Goal: Task Accomplishment & Management: Manage account settings

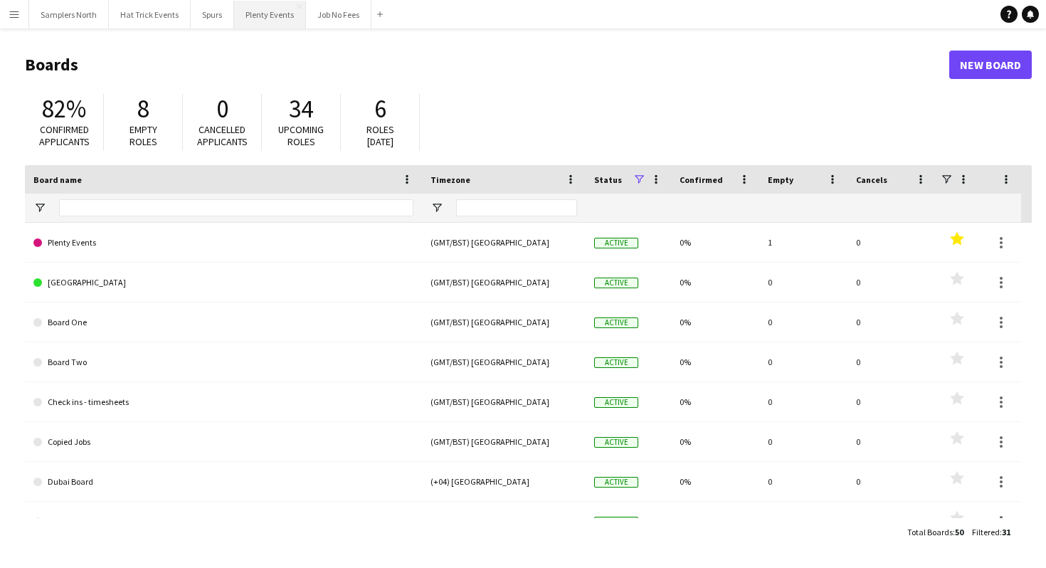
click at [276, 19] on button "Plenty Events Close" at bounding box center [270, 15] width 72 height 28
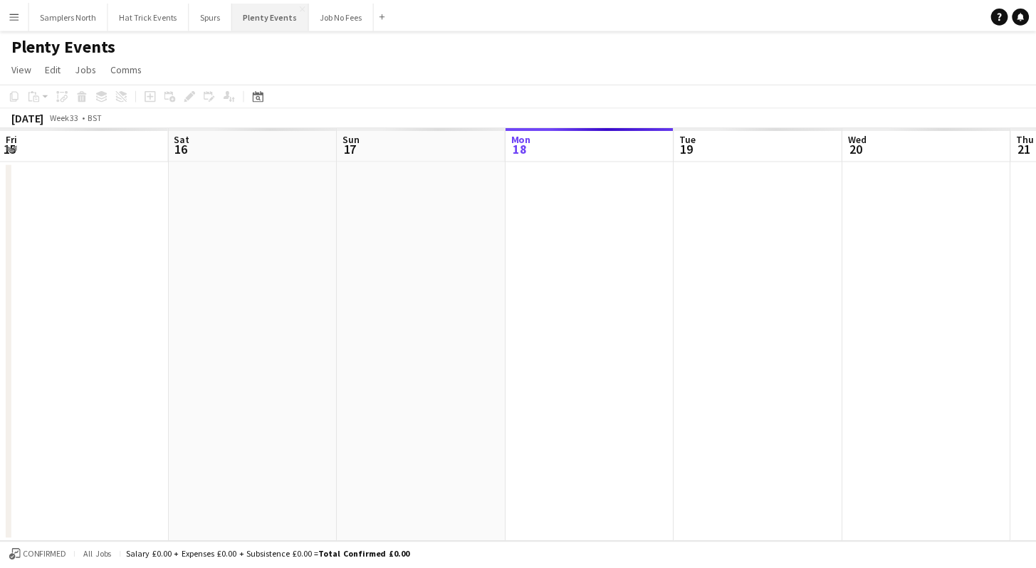
scroll to position [0, 340]
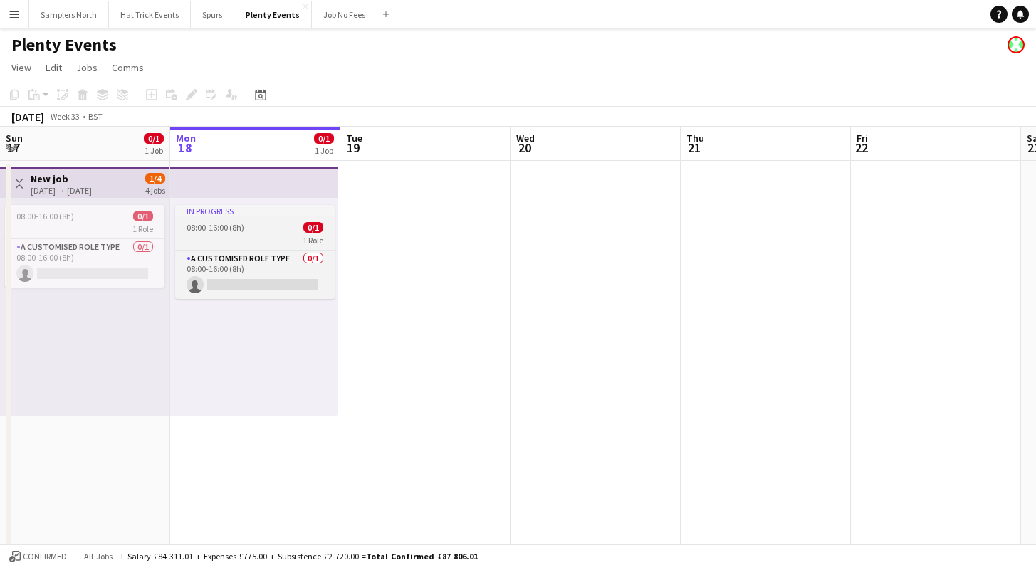
click at [248, 234] on div "1 Role" at bounding box center [254, 239] width 159 height 11
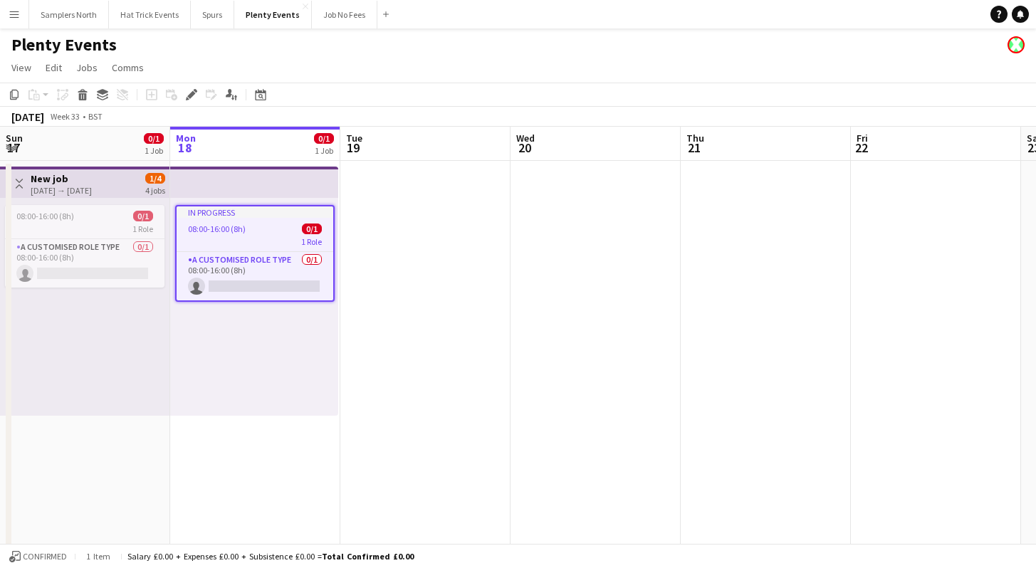
click at [11, 14] on app-icon "Menu" at bounding box center [14, 14] width 11 height 11
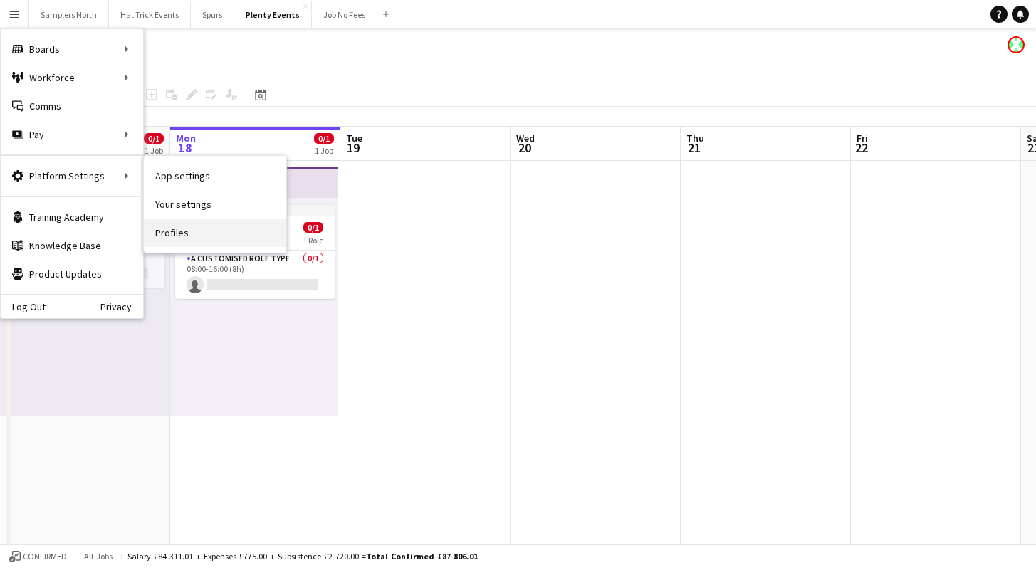
click at [173, 238] on link "Profiles" at bounding box center [215, 233] width 142 height 28
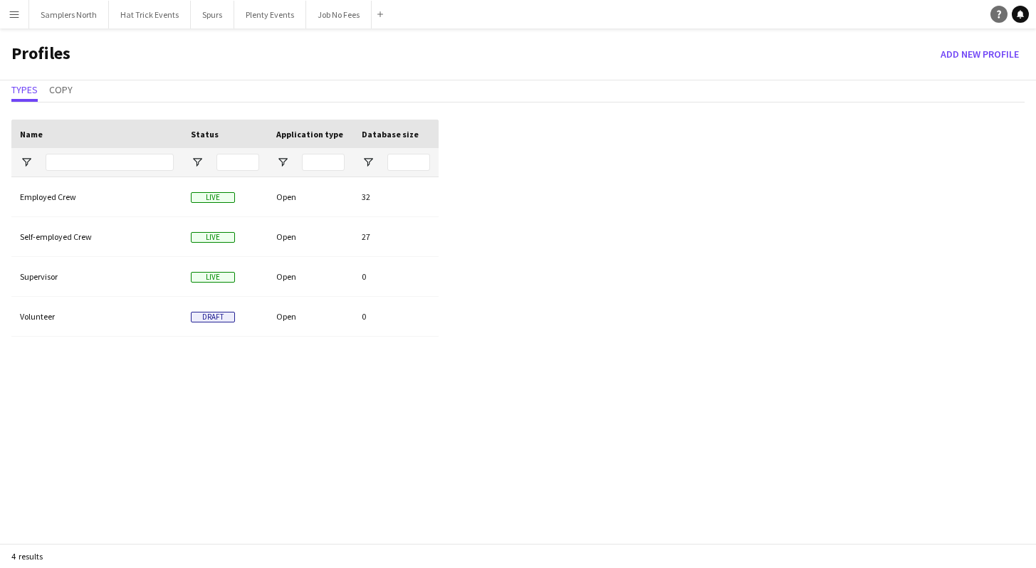
click at [999, 15] on icon "Help" at bounding box center [998, 14] width 9 height 9
click at [999, 16] on icon "Help" at bounding box center [998, 14] width 9 height 9
click at [998, 17] on icon at bounding box center [998, 15] width 4 height 8
click at [1000, 16] on icon "Help" at bounding box center [998, 14] width 9 height 9
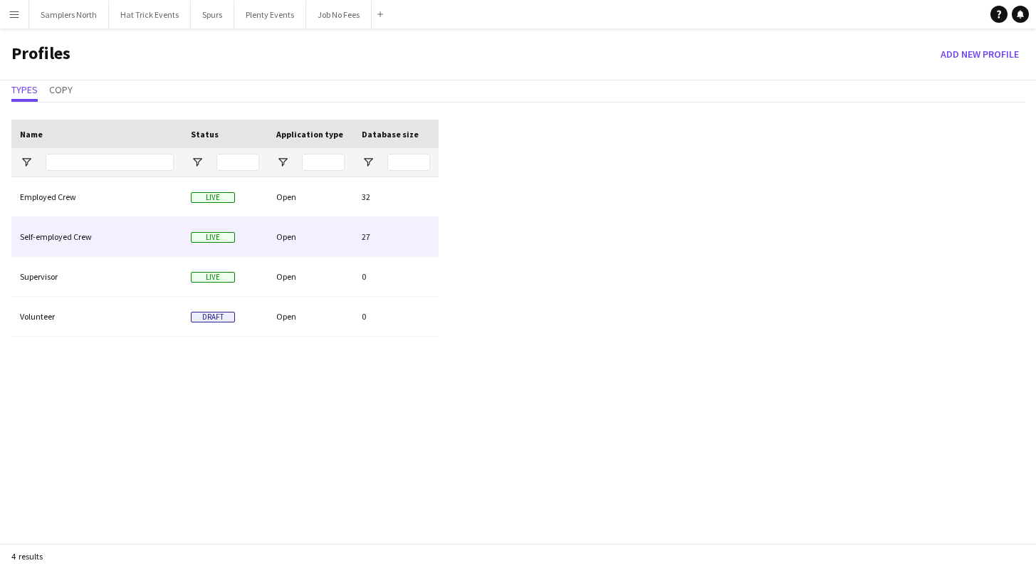
click at [300, 231] on div "Open" at bounding box center [310, 236] width 85 height 39
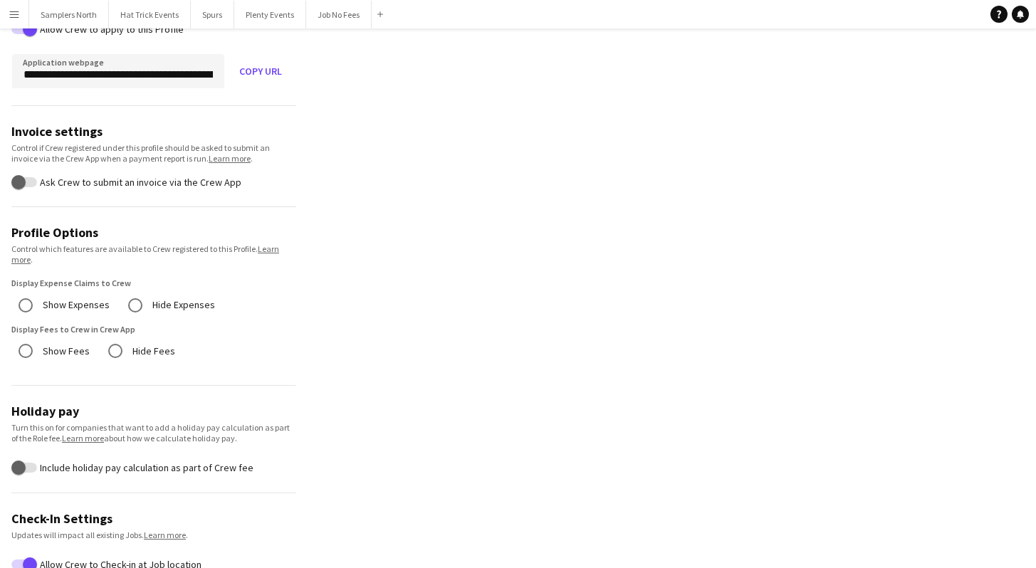
scroll to position [239, 0]
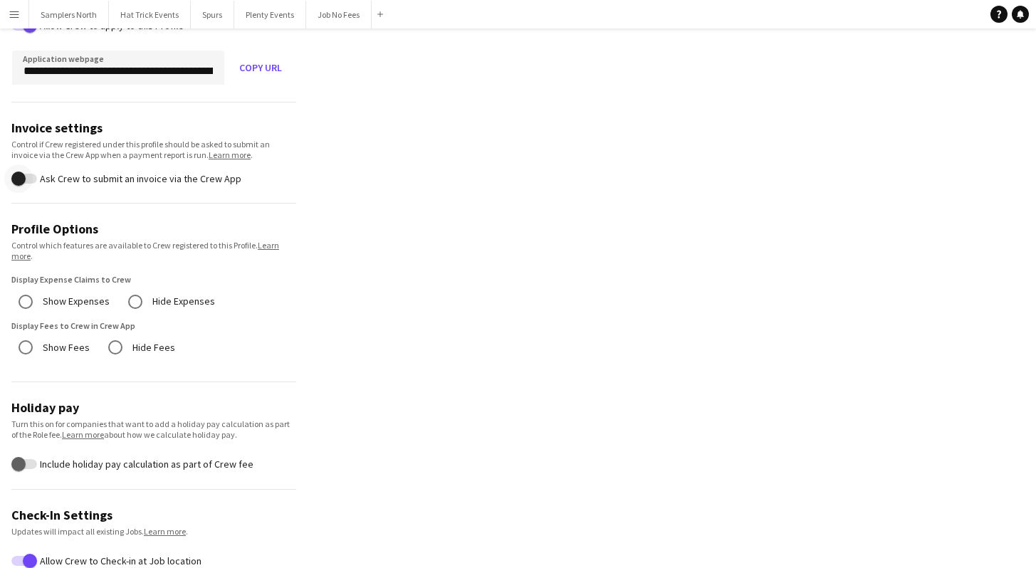
click at [32, 179] on span "button" at bounding box center [18, 178] width 28 height 28
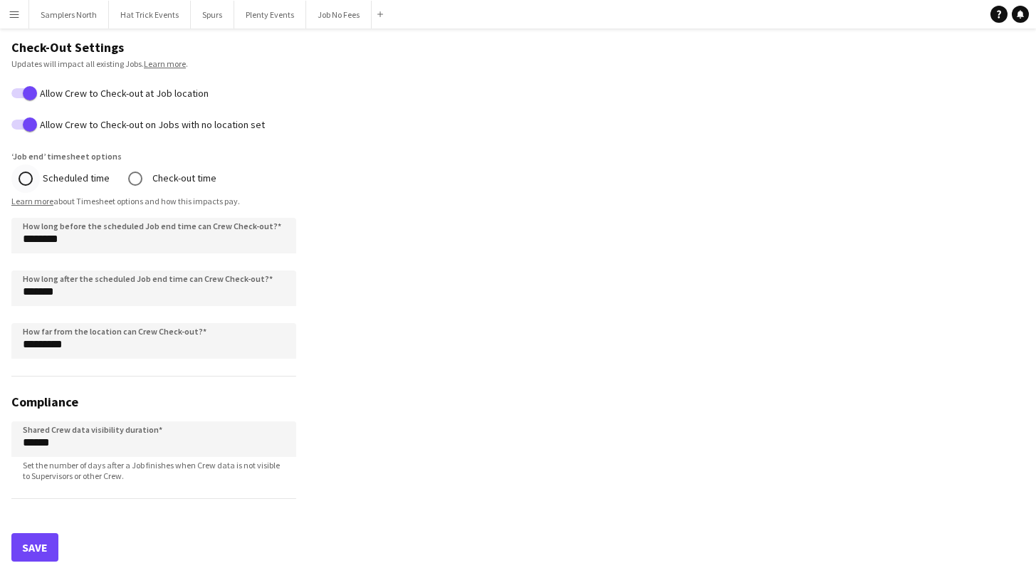
scroll to position [1066, 0]
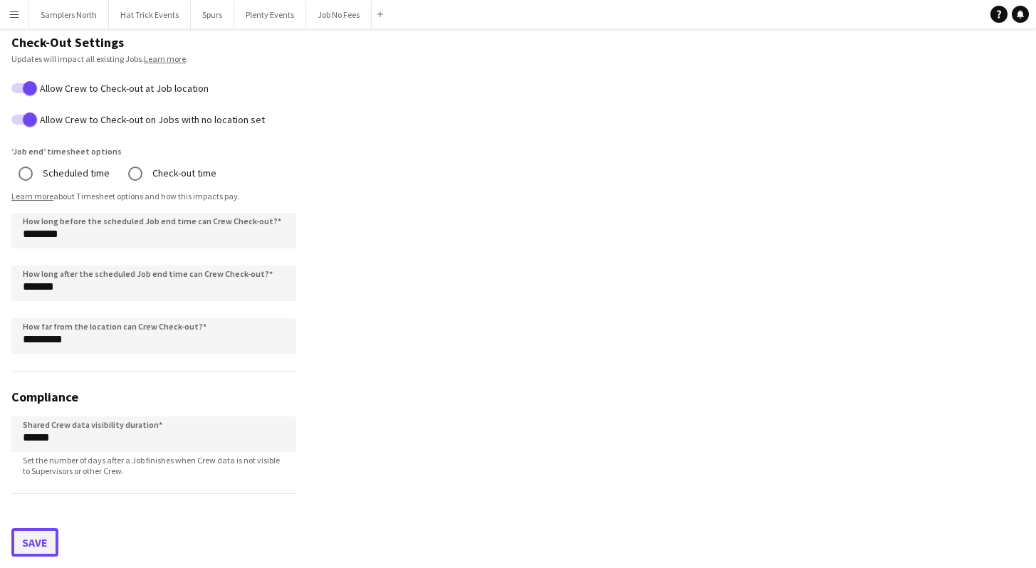
click at [43, 542] on button "Save" at bounding box center [34, 542] width 47 height 28
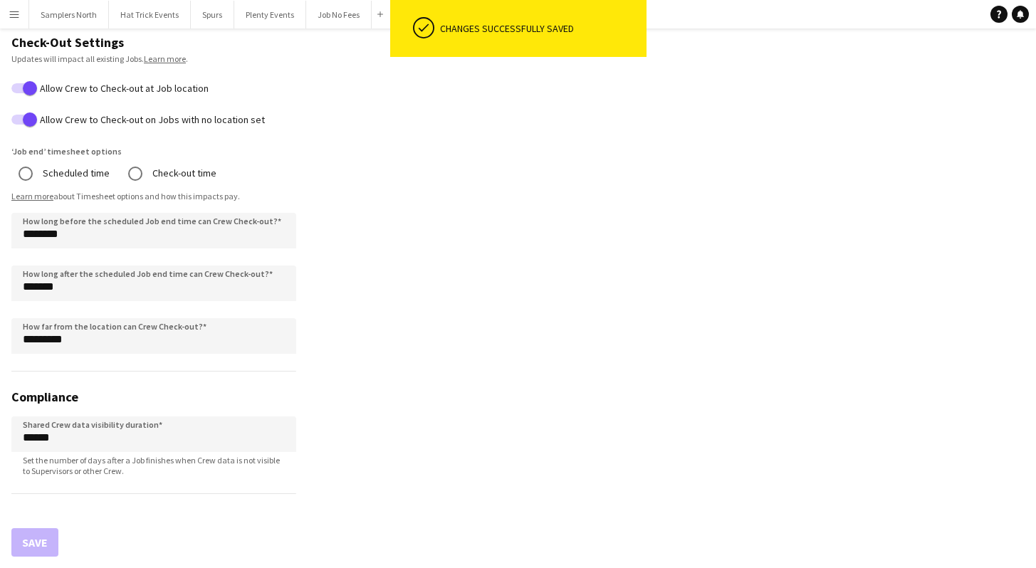
scroll to position [1063, 0]
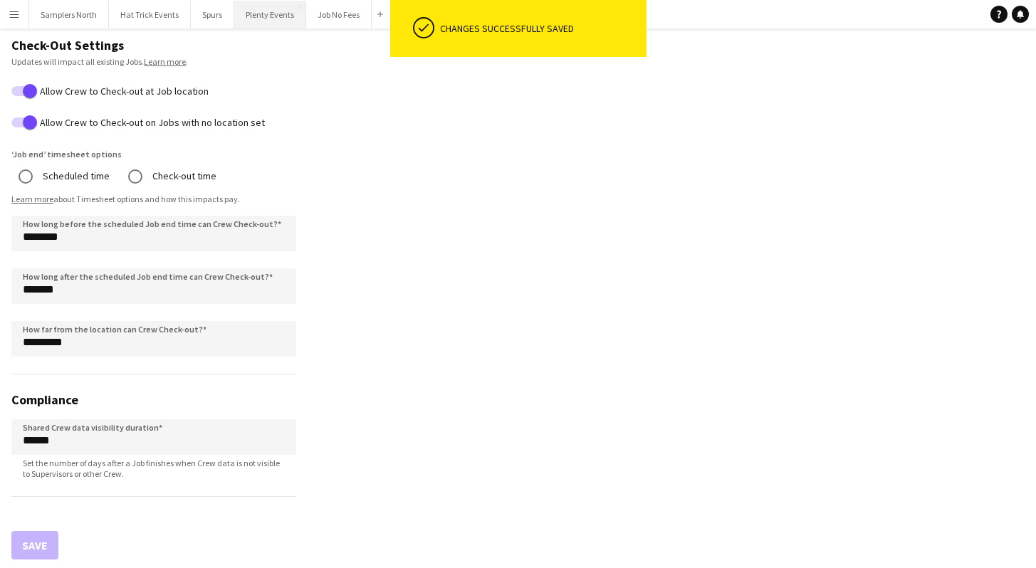
click at [270, 16] on button "Plenty Events Close" at bounding box center [270, 15] width 72 height 28
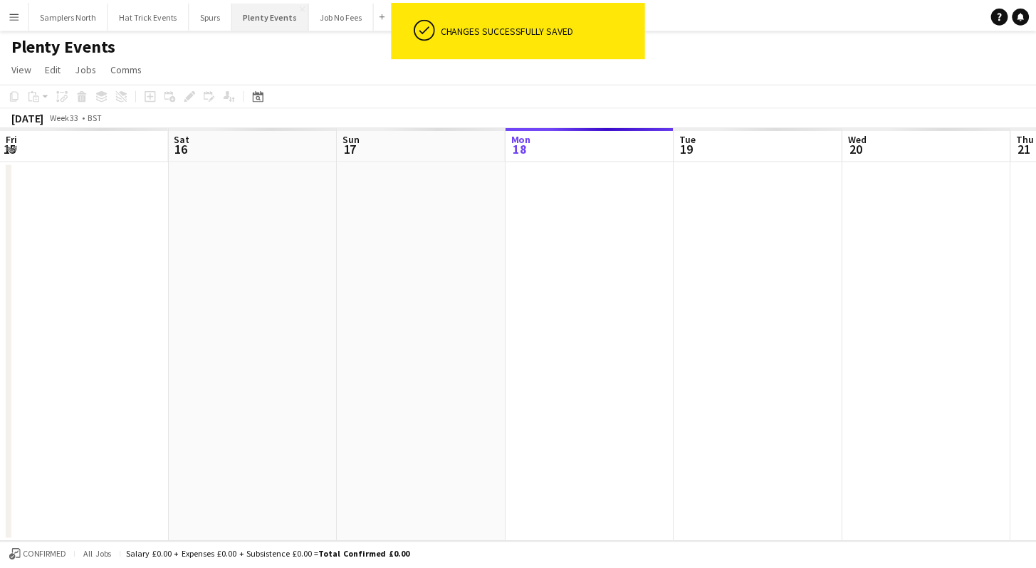
scroll to position [0, 340]
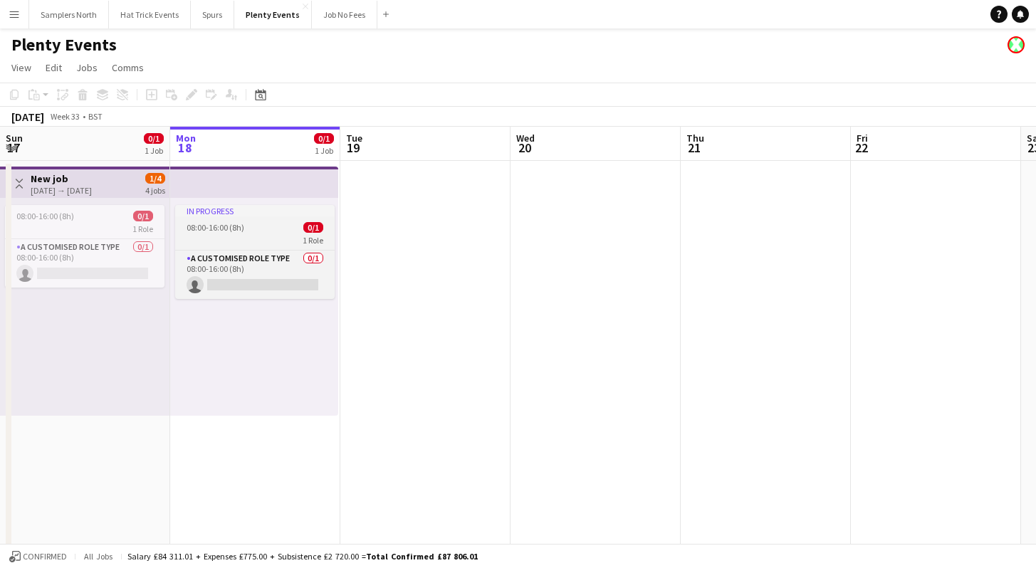
click at [238, 228] on span "08:00-16:00 (8h)" at bounding box center [215, 227] width 58 height 11
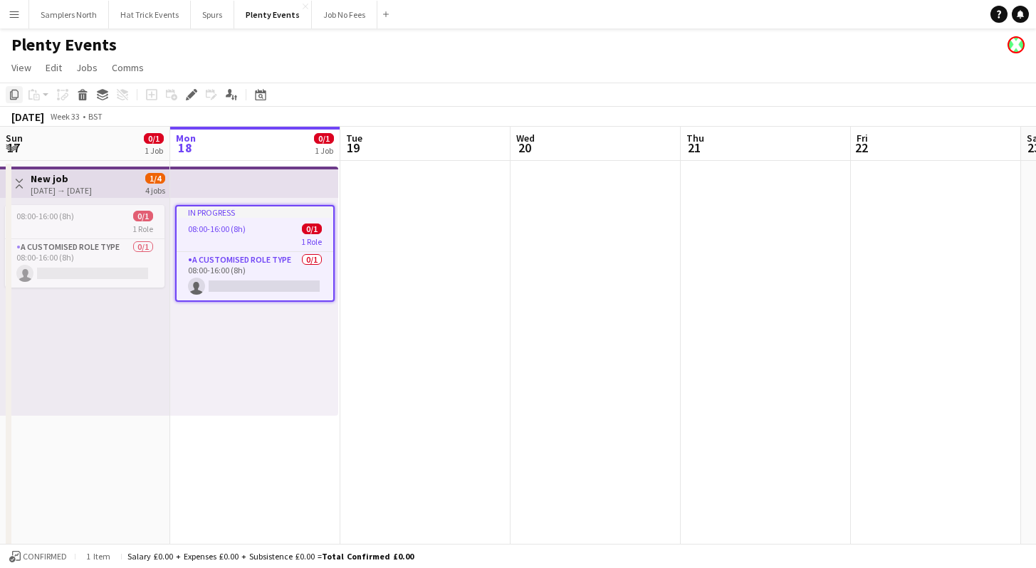
click at [14, 95] on icon "Copy" at bounding box center [14, 94] width 11 height 11
click at [238, 372] on div "In progress 08:00-16:00 (8h) 0/1 1 Role A Customised Role Type 0/1 08:00-16:00 …" at bounding box center [254, 307] width 168 height 218
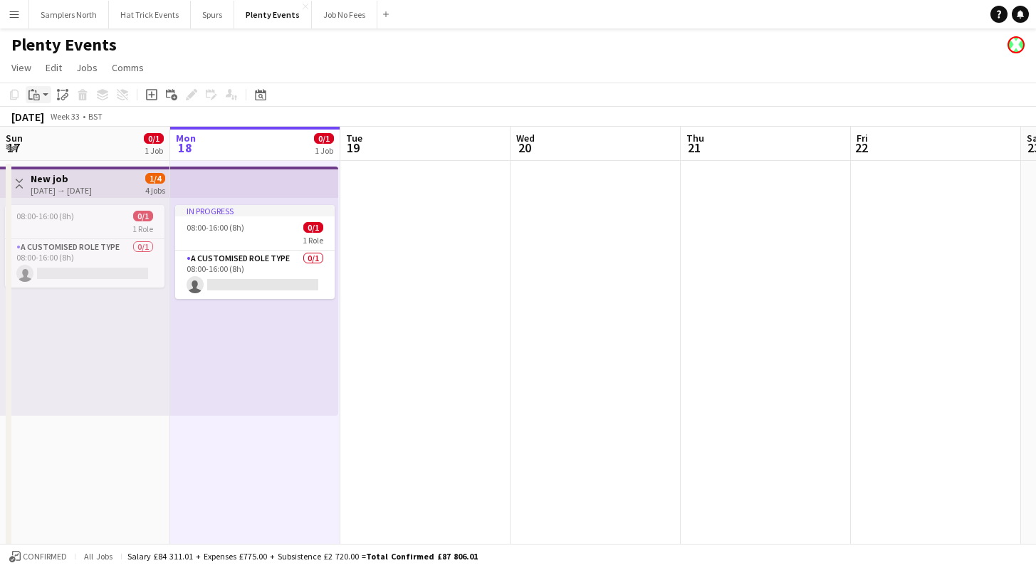
click at [45, 95] on app-action-btn "Paste" at bounding box center [39, 94] width 26 height 17
click at [48, 122] on link "Paste Command V" at bounding box center [94, 121] width 112 height 13
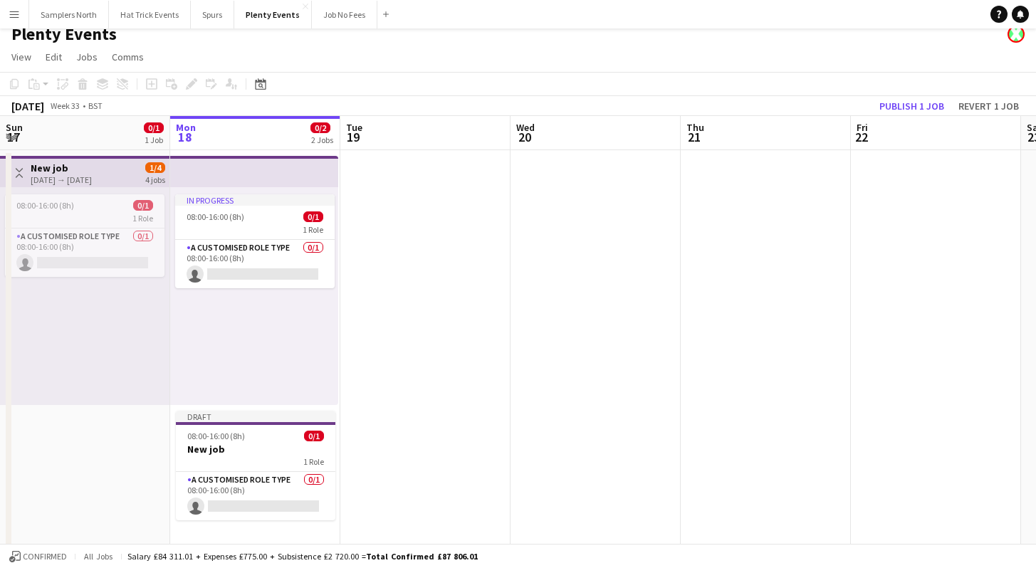
scroll to position [17, 0]
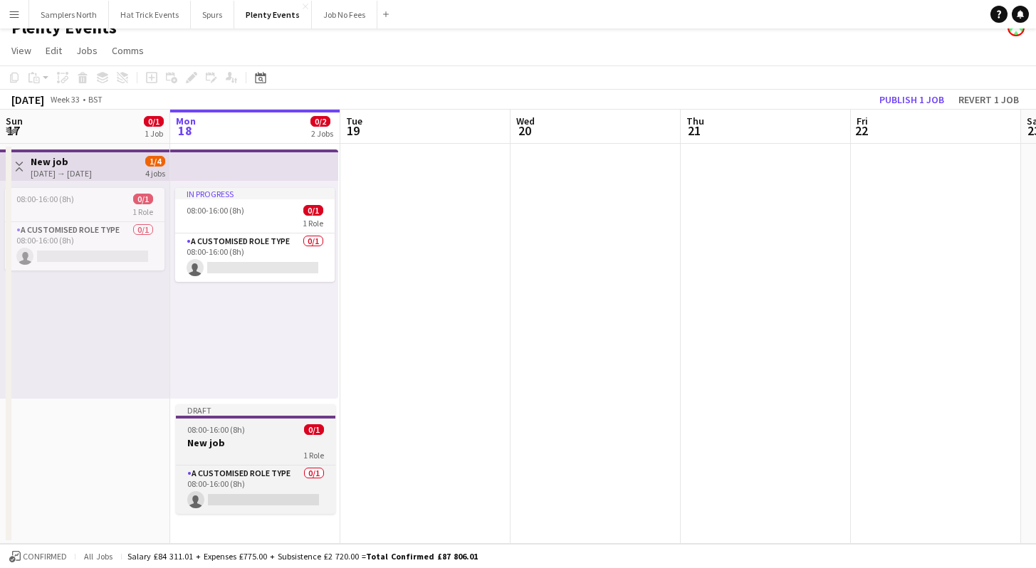
click at [257, 441] on h3 "New job" at bounding box center [255, 442] width 159 height 13
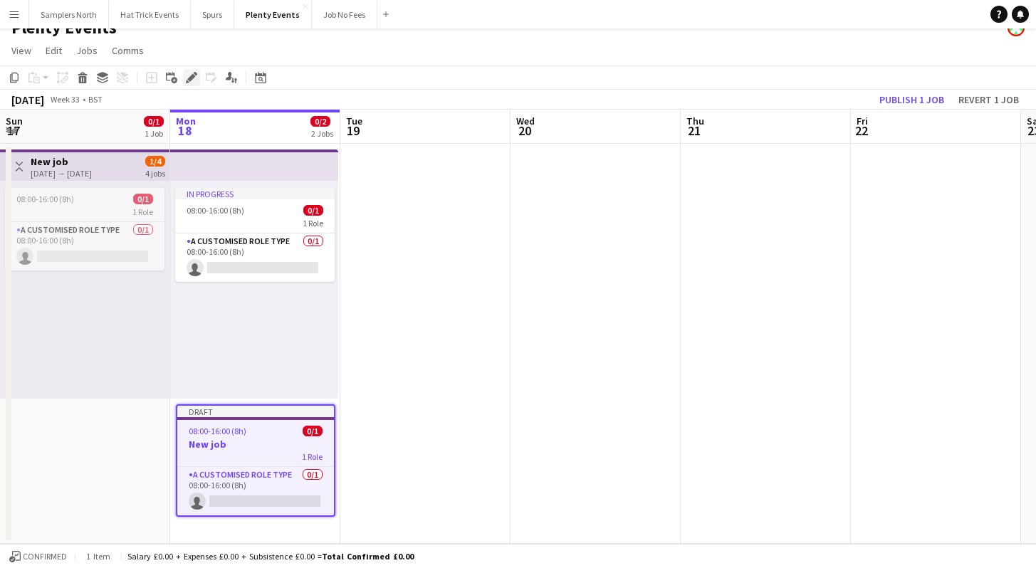
click at [191, 77] on icon at bounding box center [191, 78] width 8 height 8
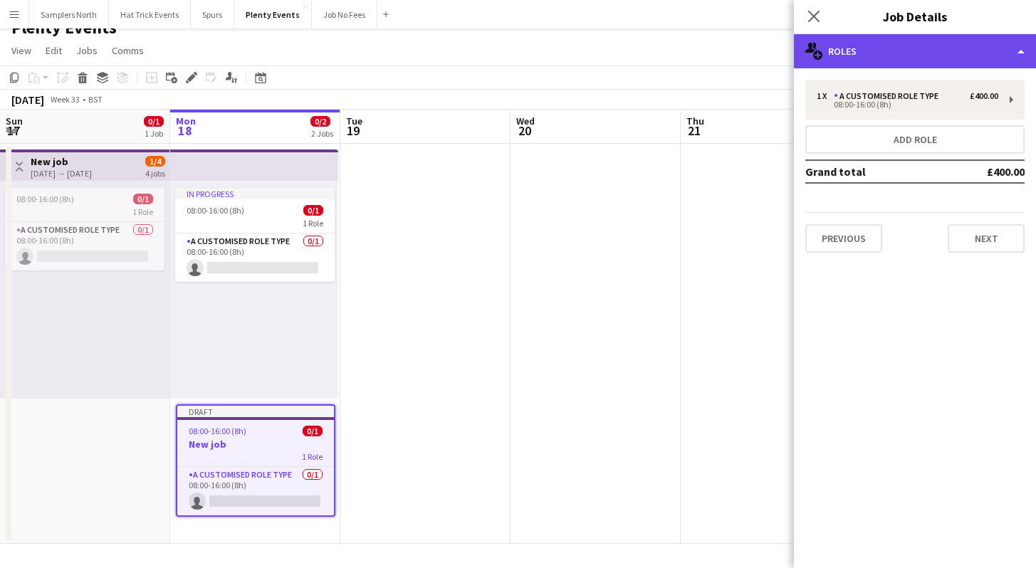
click at [954, 56] on div "multiple-users-add Roles" at bounding box center [915, 51] width 242 height 34
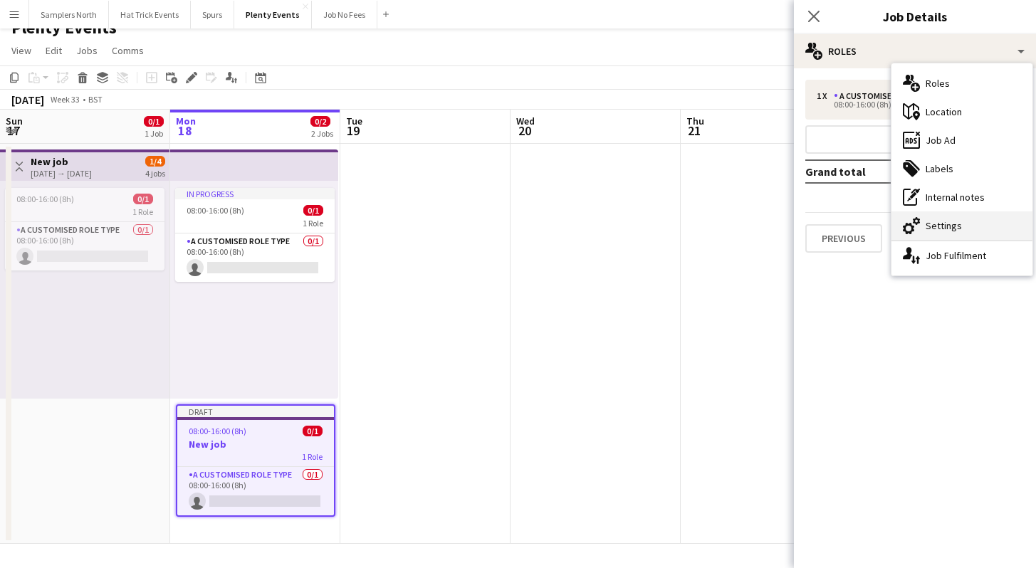
click at [936, 223] on div "cog-double-3 Settings" at bounding box center [961, 225] width 141 height 28
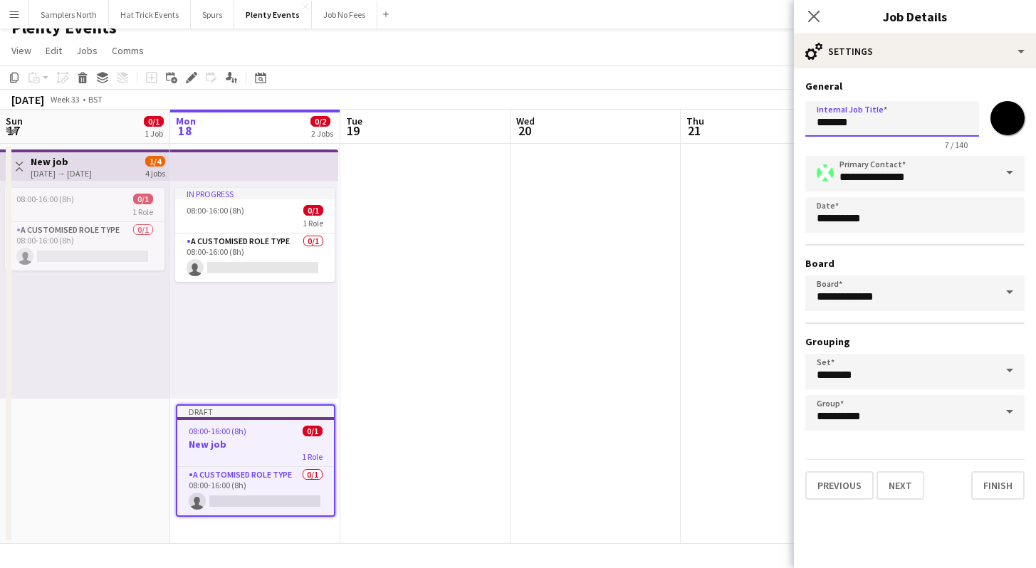
drag, startPoint x: 815, startPoint y: 120, endPoint x: 878, endPoint y: 127, distance: 63.0
click at [878, 127] on input "*******" at bounding box center [892, 119] width 174 height 36
drag, startPoint x: 836, startPoint y: 122, endPoint x: 845, endPoint y: 125, distance: 9.7
click at [845, 125] on input "**********" at bounding box center [892, 119] width 174 height 36
type input "**********"
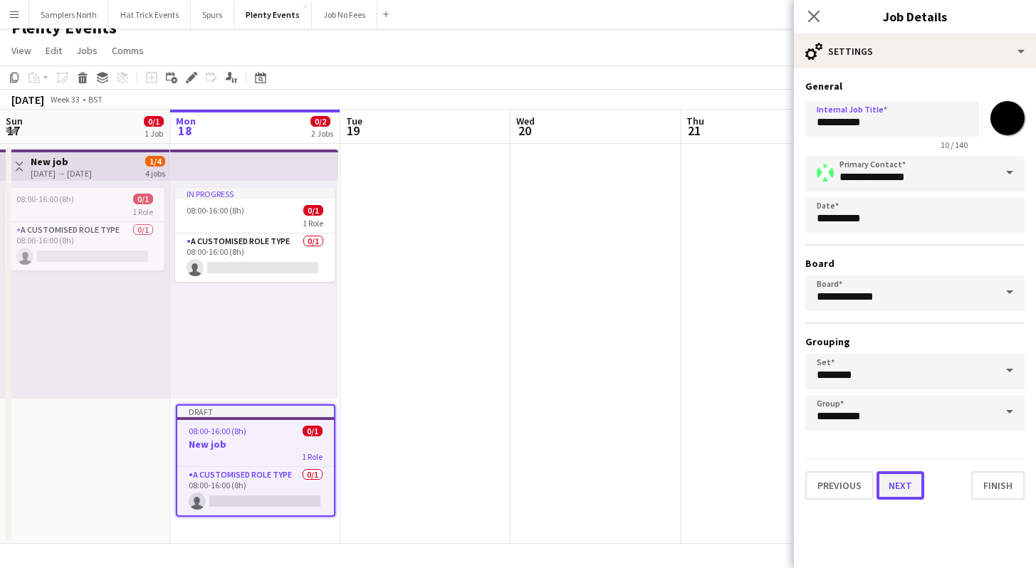
click at [900, 493] on button "Next" at bounding box center [900, 485] width 48 height 28
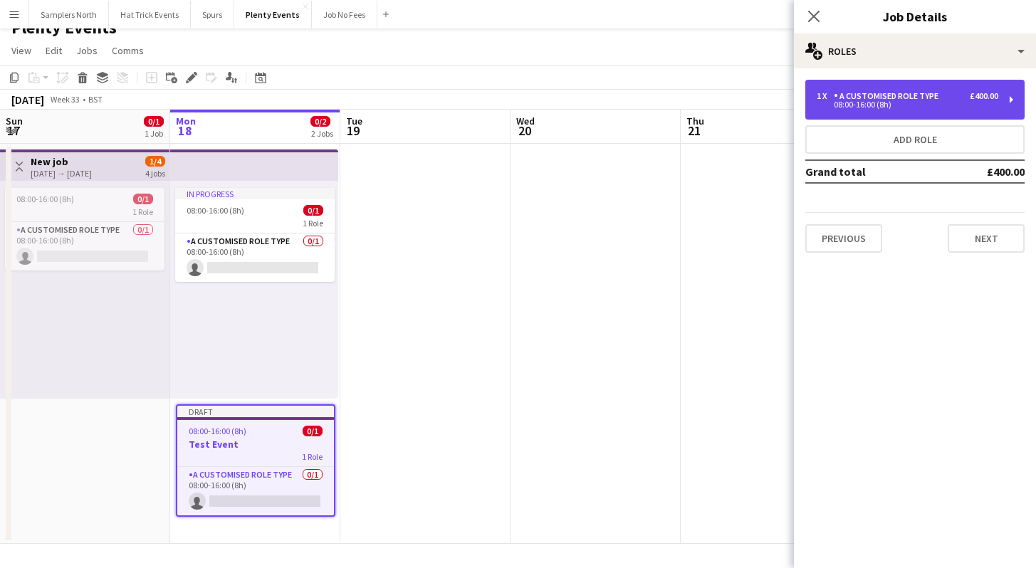
click at [949, 100] on div "1 x A Customised Role Type £400.00" at bounding box center [906, 96] width 181 height 10
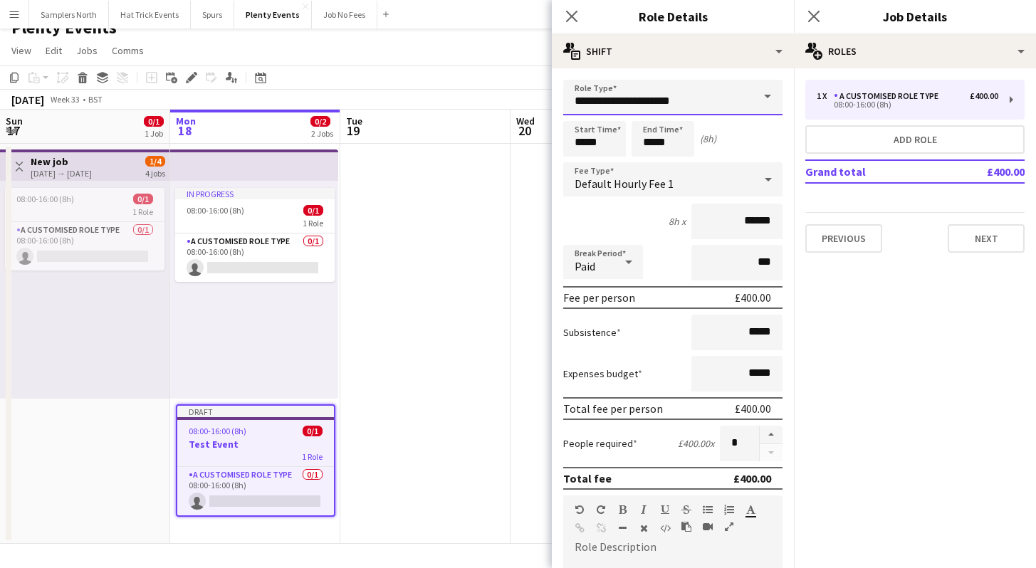
click at [727, 97] on input "**********" at bounding box center [672, 98] width 219 height 36
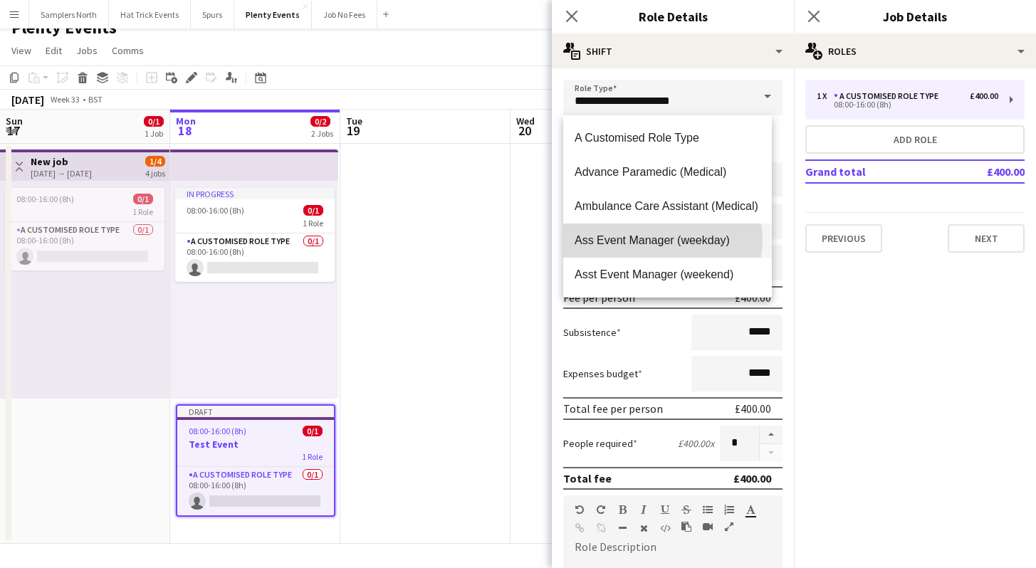
click at [655, 240] on span "Ass Event Manager (weekday)" at bounding box center [667, 240] width 186 height 14
type input "**********"
type input "******"
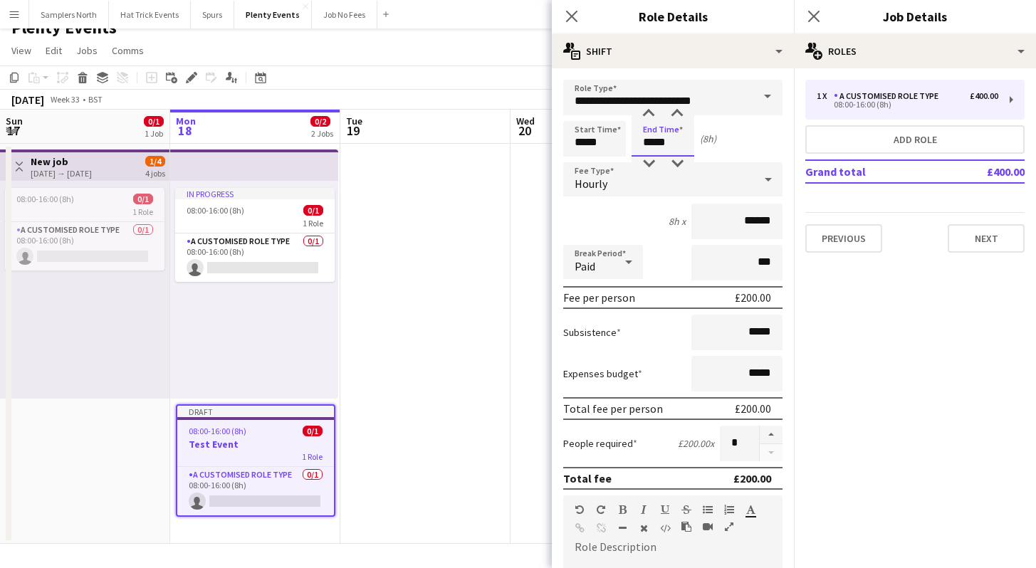
click at [649, 144] on input "*****" at bounding box center [662, 139] width 63 height 36
click at [649, 160] on div at bounding box center [648, 164] width 28 height 14
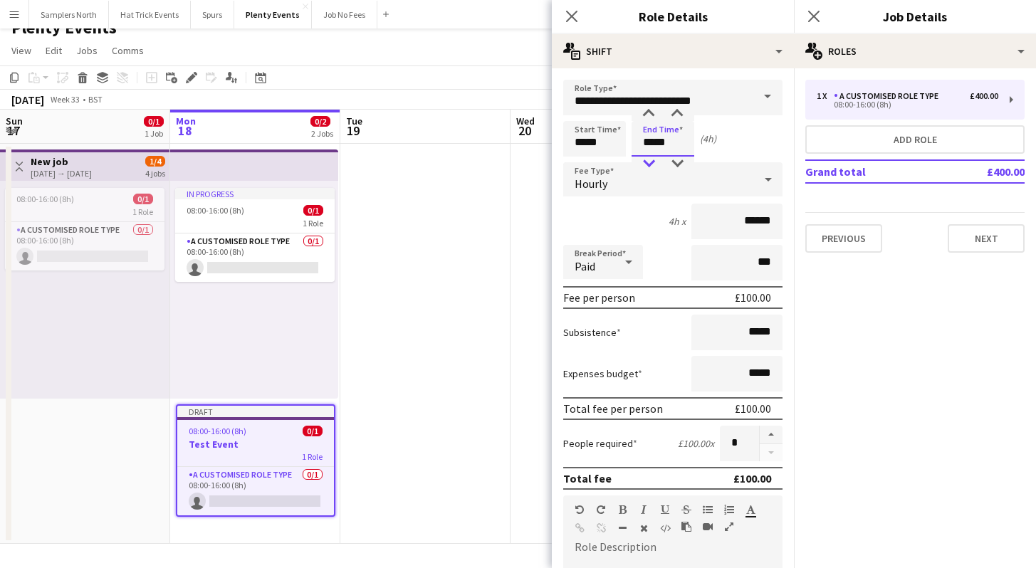
click at [650, 159] on div at bounding box center [648, 164] width 28 height 14
type input "*****"
click at [650, 159] on div at bounding box center [648, 164] width 28 height 14
click at [574, 19] on icon at bounding box center [571, 16] width 14 height 14
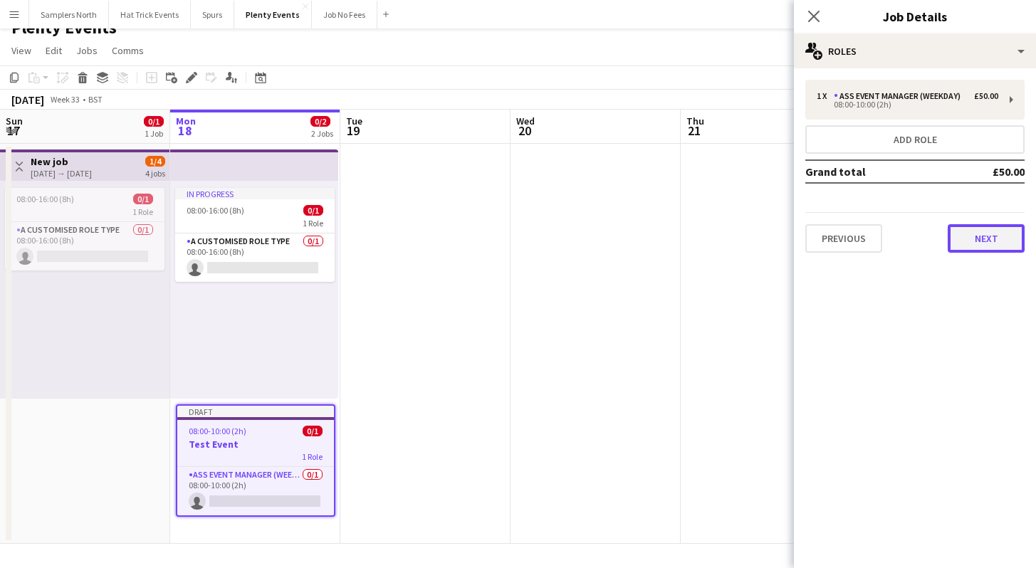
click at [990, 246] on button "Next" at bounding box center [985, 238] width 77 height 28
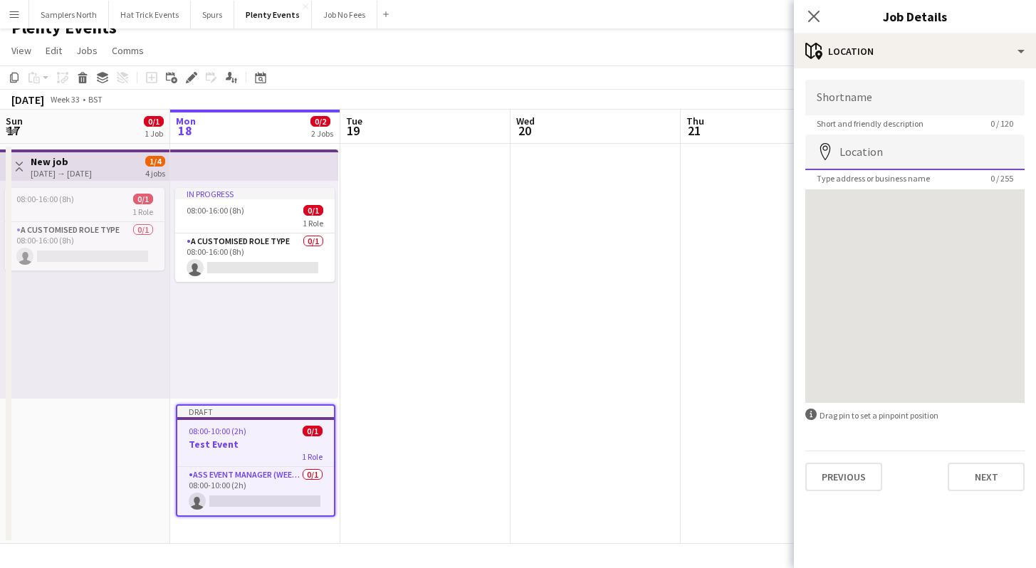
click at [892, 151] on input "Location" at bounding box center [914, 153] width 219 height 36
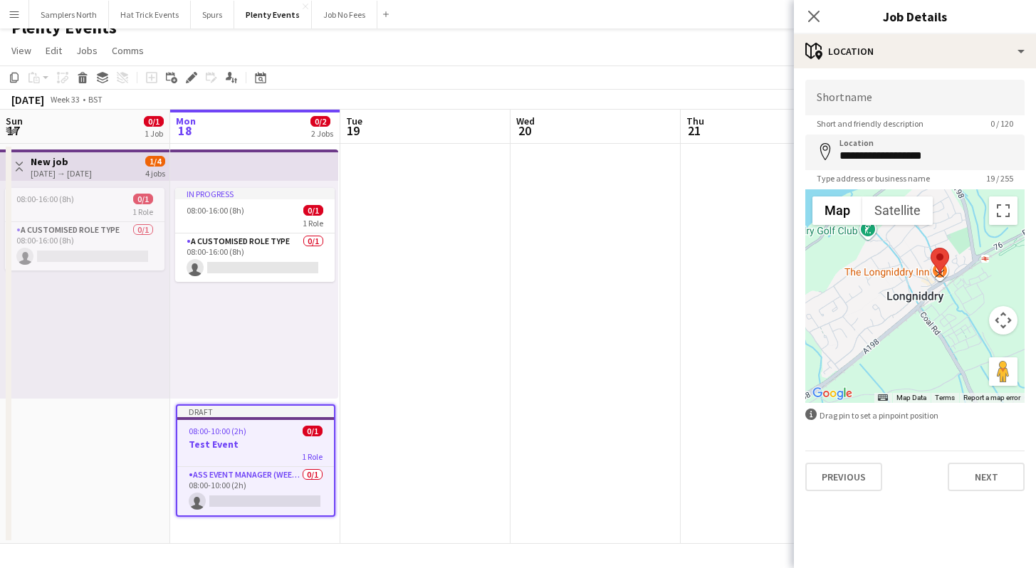
drag, startPoint x: 915, startPoint y: 278, endPoint x: 944, endPoint y: 256, distance: 36.6
click at [930, 248] on area at bounding box center [930, 248] width 0 height 0
click at [926, 248] on area at bounding box center [926, 248] width 0 height 0
drag, startPoint x: 938, startPoint y: 258, endPoint x: 944, endPoint y: 264, distance: 9.1
click at [930, 255] on area at bounding box center [930, 255] width 0 height 0
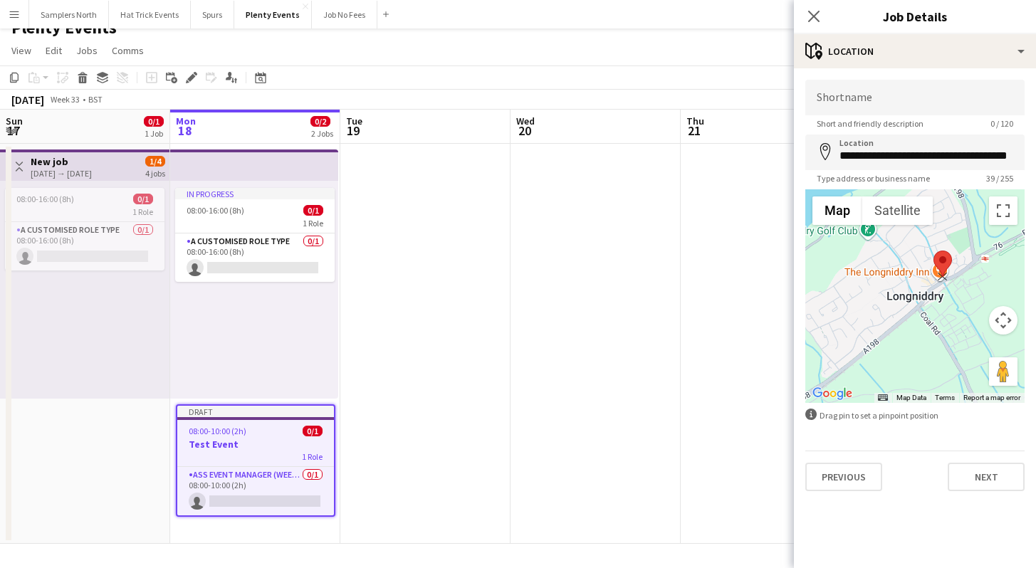
click at [933, 251] on area at bounding box center [933, 251] width 0 height 0
drag, startPoint x: 946, startPoint y: 263, endPoint x: 968, endPoint y: 249, distance: 26.3
click at [955, 238] on area at bounding box center [955, 238] width 0 height 0
type input "**********"
click at [866, 98] on input "Shortname" at bounding box center [914, 98] width 219 height 36
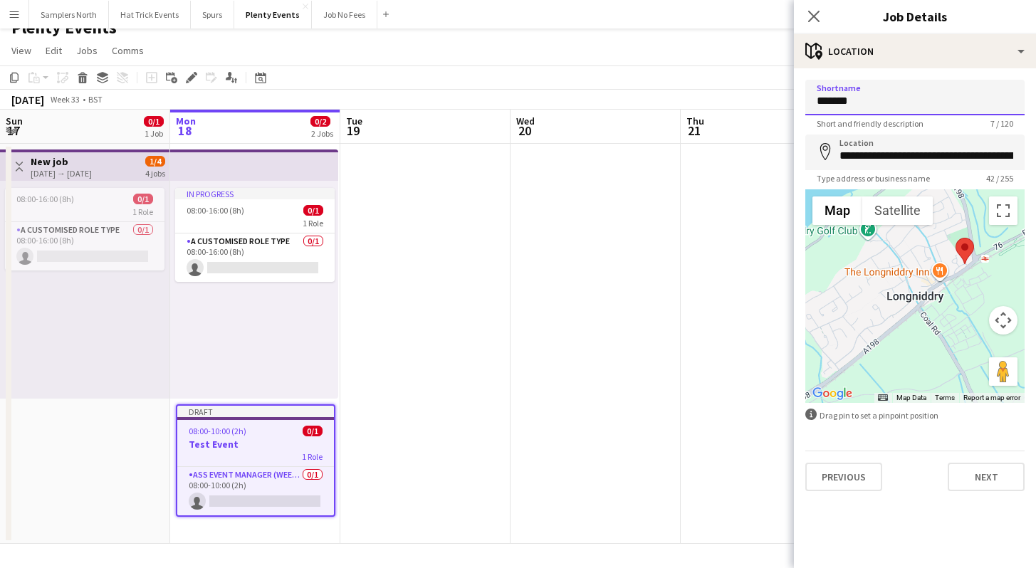
type input "*******"
click at [955, 154] on input "**********" at bounding box center [914, 153] width 219 height 36
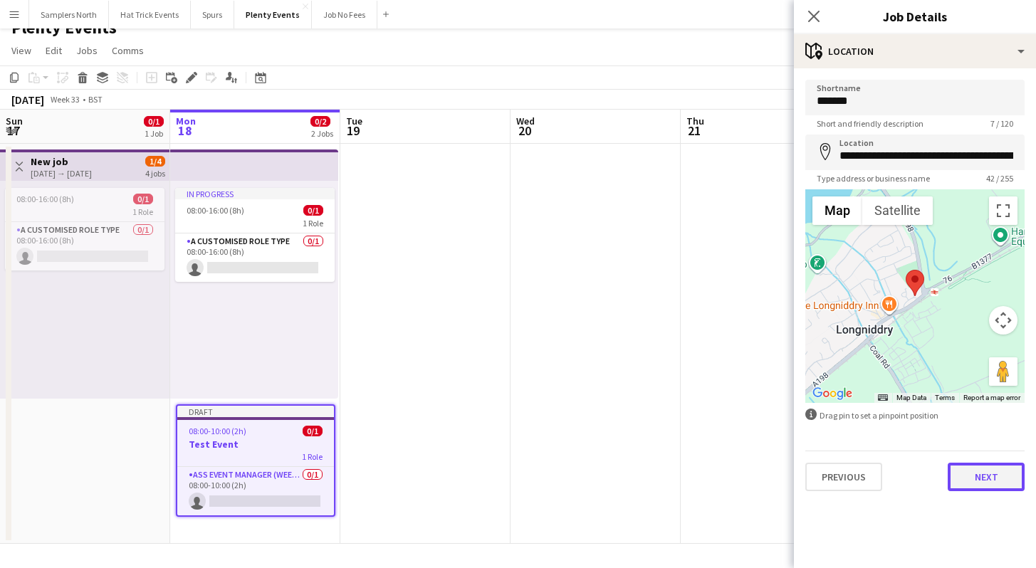
click at [994, 473] on button "Next" at bounding box center [985, 477] width 77 height 28
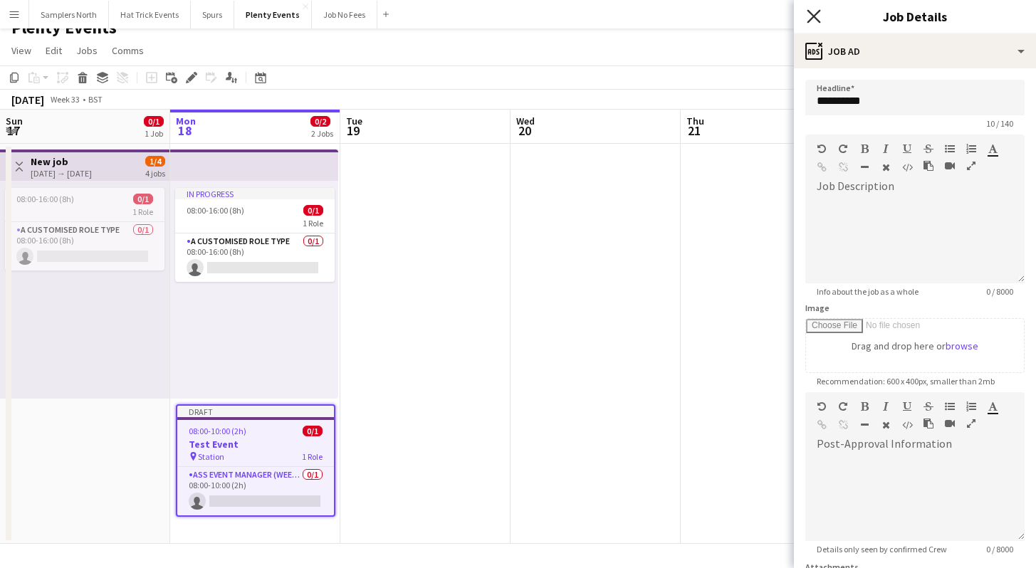
click at [818, 18] on icon "Close pop-in" at bounding box center [813, 16] width 14 height 14
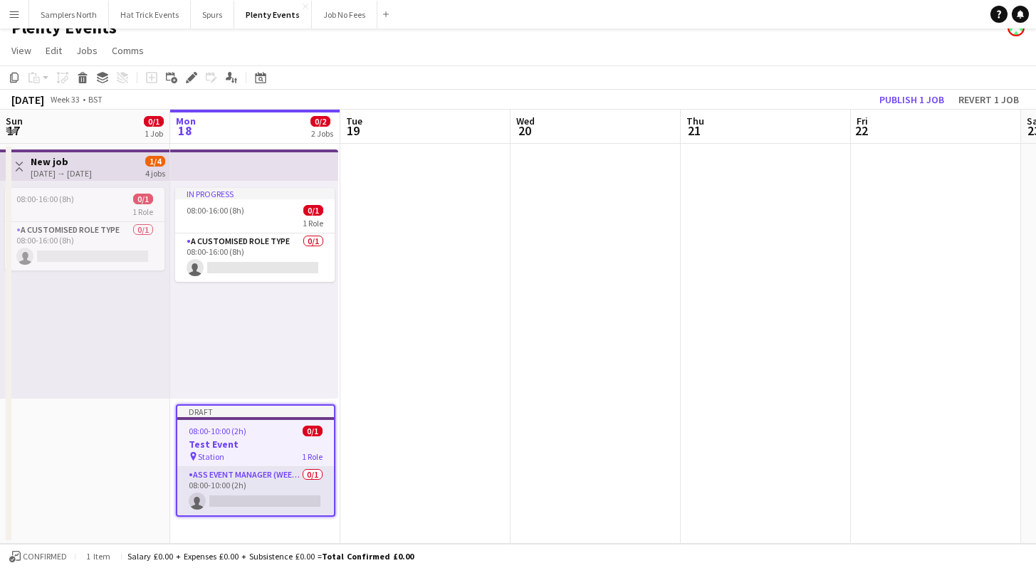
click at [302, 489] on app-card-role "Ass Event Manager (weekday) 0/1 08:00-10:00 (2h) single-neutral-actions" at bounding box center [255, 491] width 157 height 48
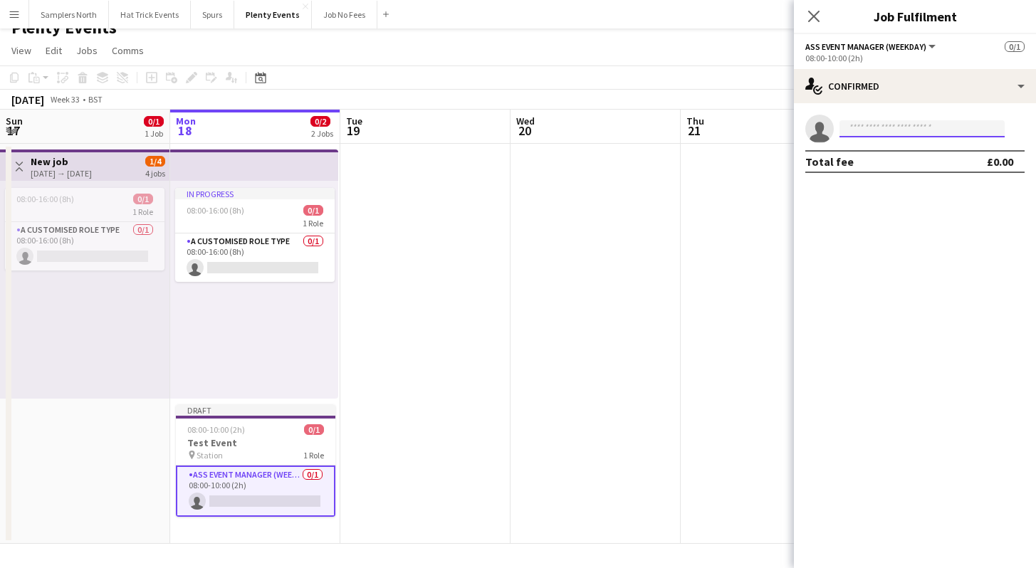
click at [920, 128] on input at bounding box center [921, 128] width 165 height 17
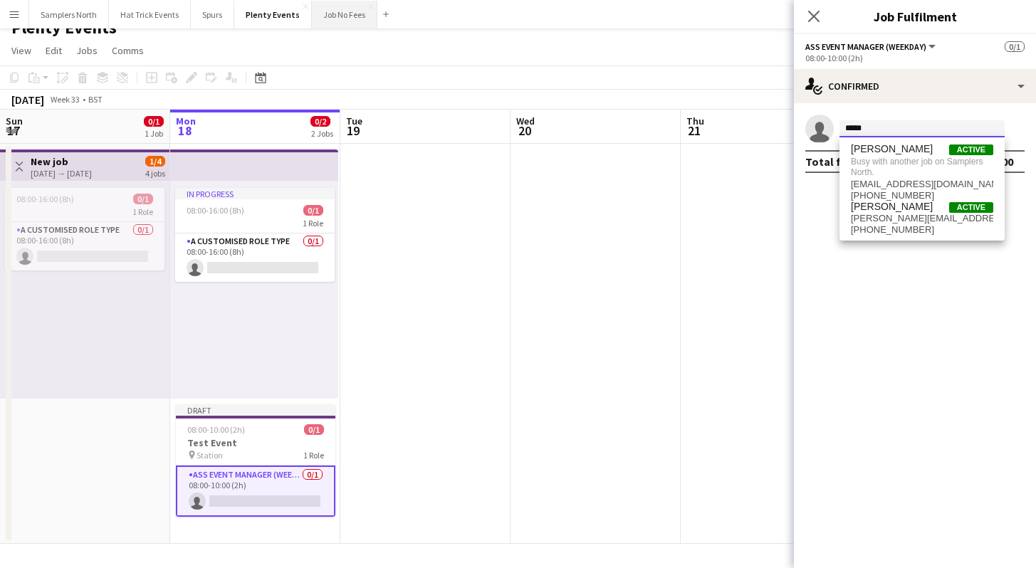
type input "*****"
click at [336, 14] on button "Job No Fees Close" at bounding box center [344, 15] width 65 height 28
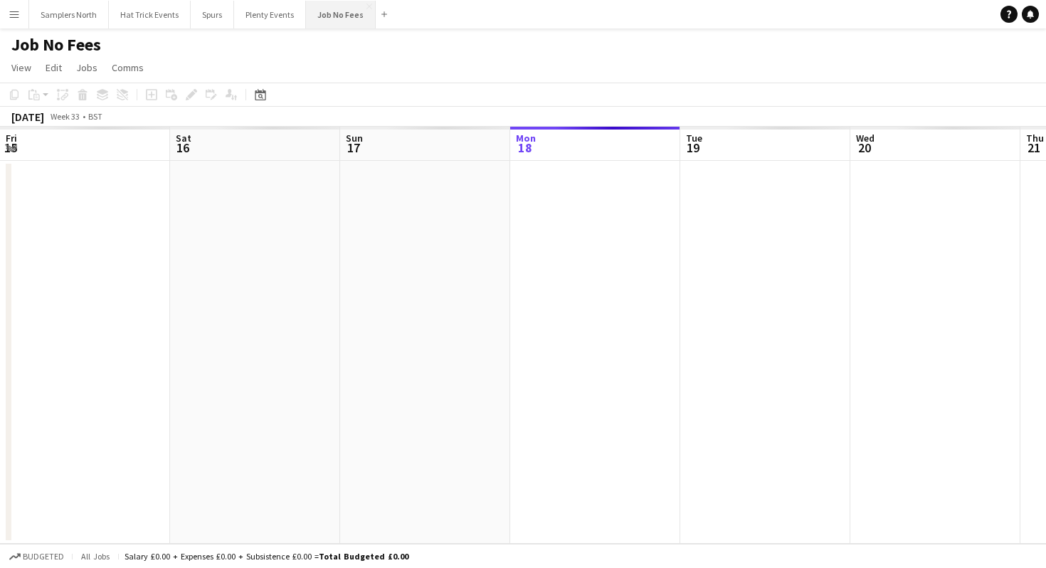
scroll to position [0, 340]
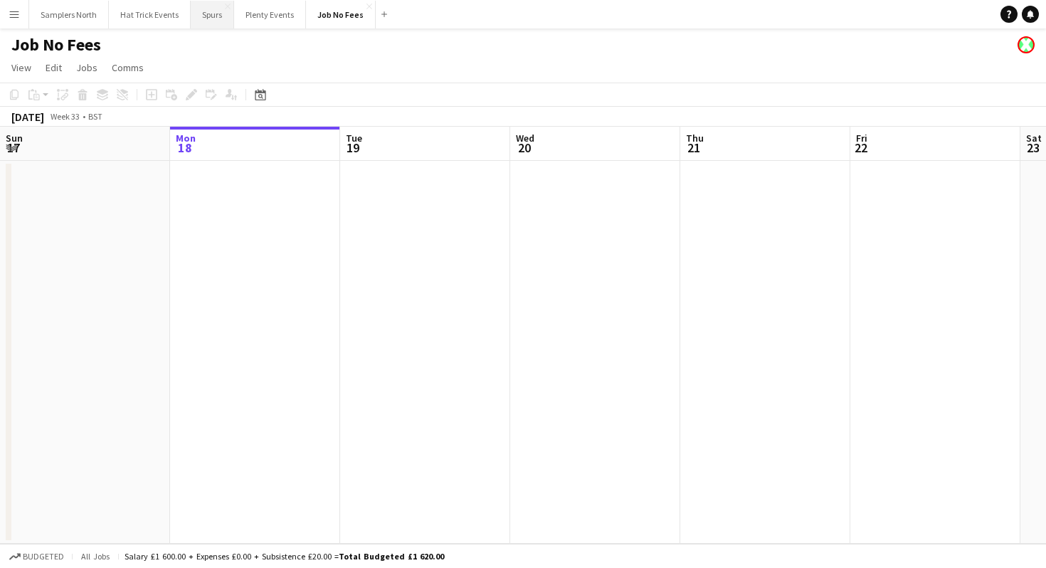
click at [217, 13] on button "Spurs Close" at bounding box center [212, 15] width 43 height 28
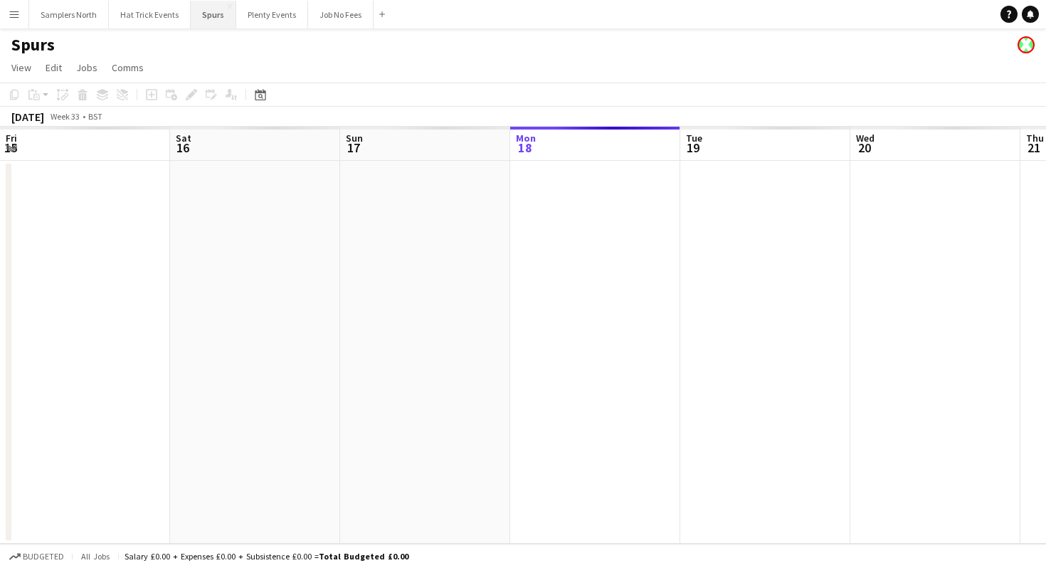
scroll to position [0, 340]
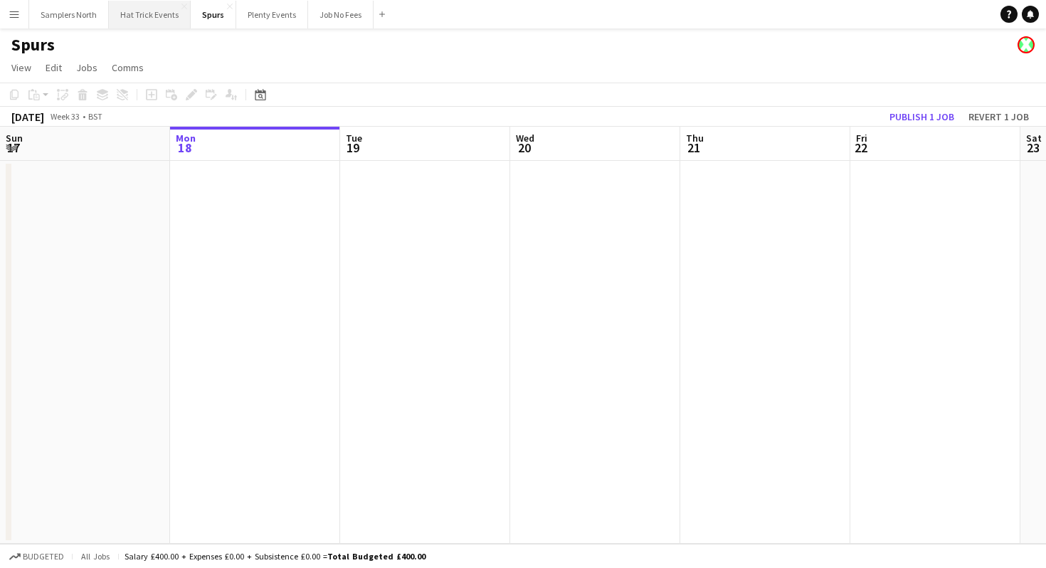
click at [159, 12] on button "Hat Trick Events Close" at bounding box center [150, 15] width 82 height 28
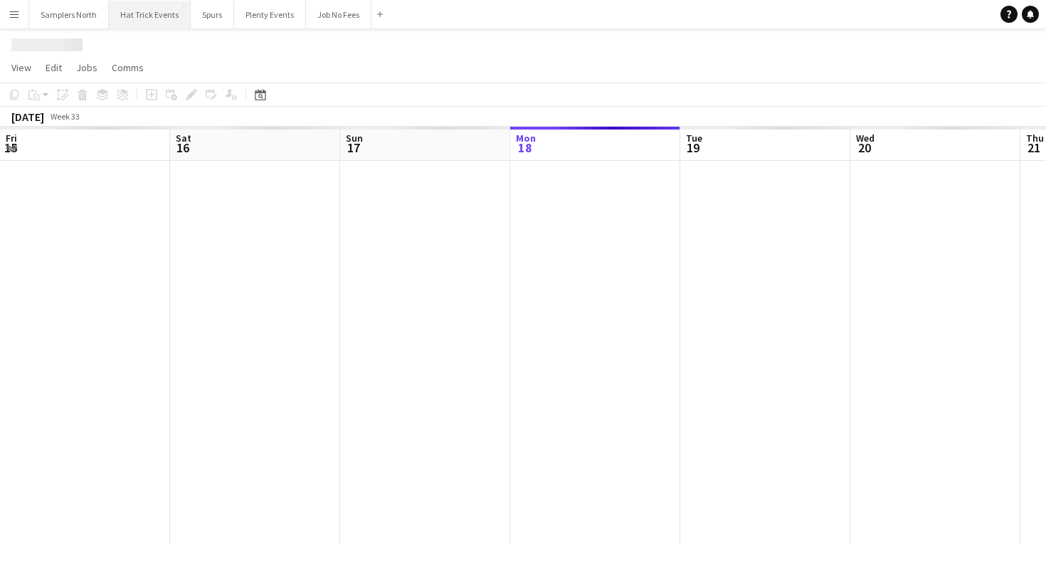
scroll to position [0, 340]
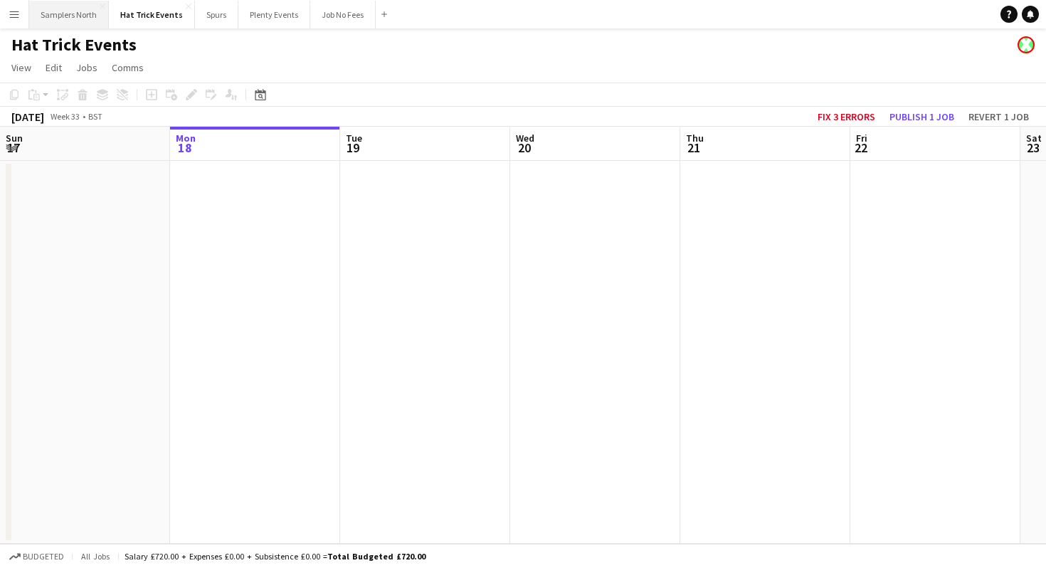
click at [57, 19] on button "Samplers North Close" at bounding box center [69, 15] width 80 height 28
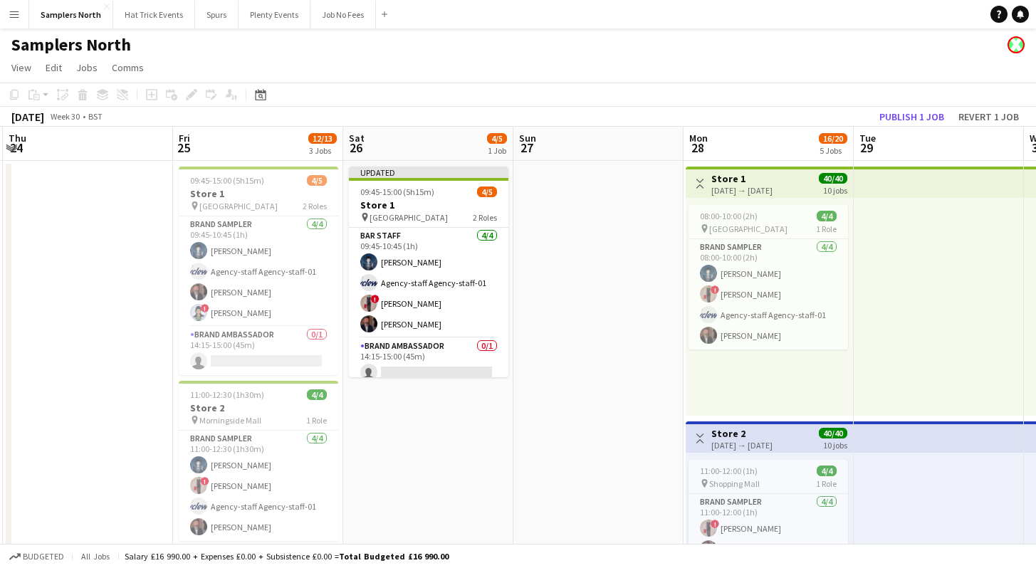
scroll to position [0, 338]
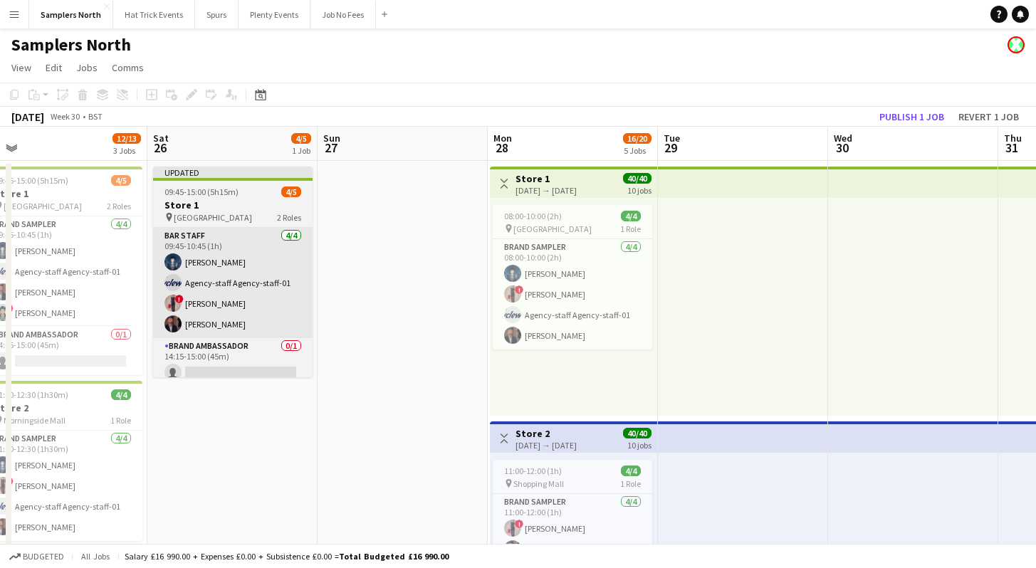
drag, startPoint x: 317, startPoint y: 383, endPoint x: 162, endPoint y: 325, distance: 166.2
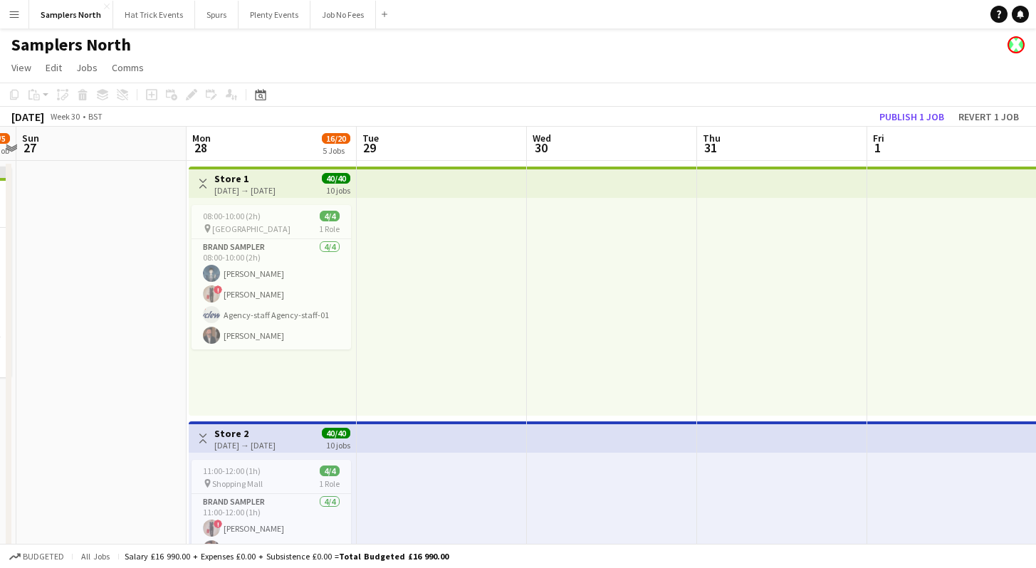
drag, startPoint x: 757, startPoint y: 389, endPoint x: 374, endPoint y: 332, distance: 387.8
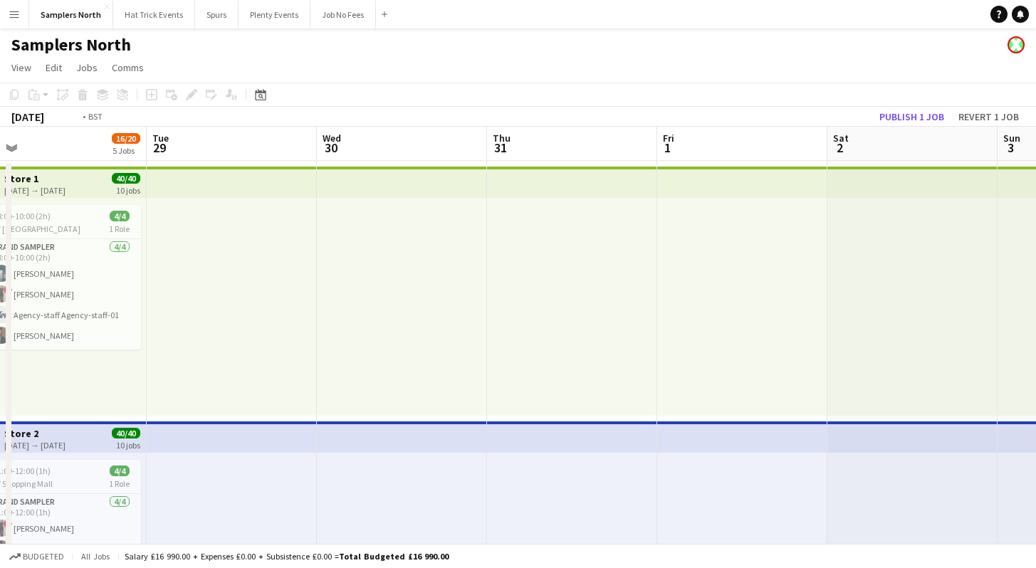
drag, startPoint x: 826, startPoint y: 389, endPoint x: 495, endPoint y: 339, distance: 334.8
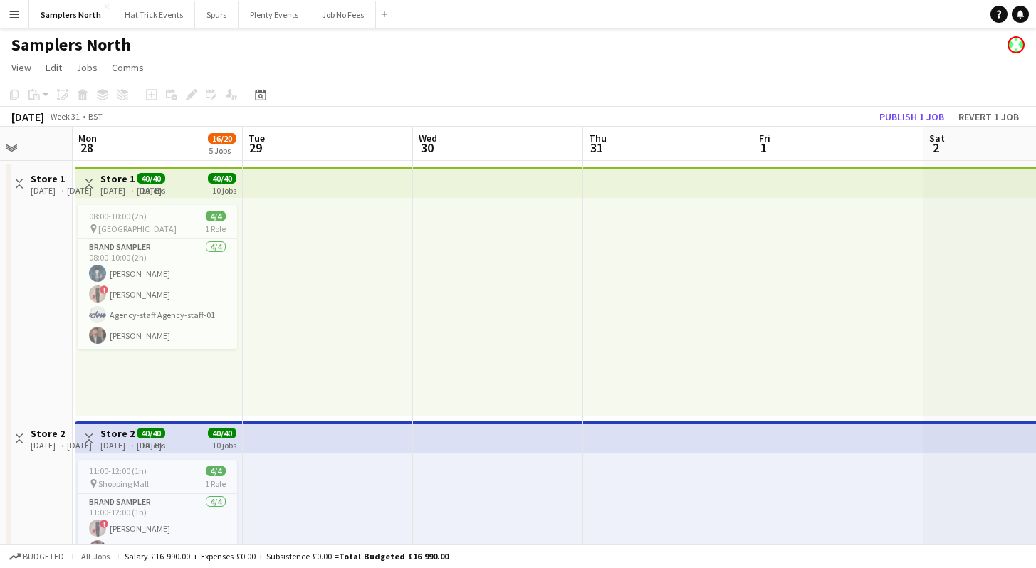
drag, startPoint x: 831, startPoint y: 384, endPoint x: 483, endPoint y: 349, distance: 349.8
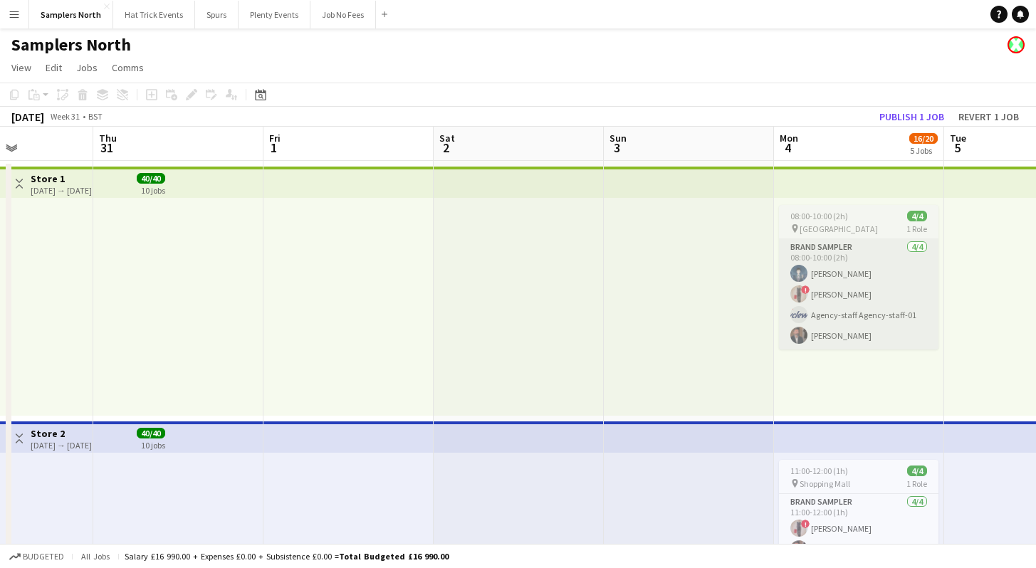
drag, startPoint x: 832, startPoint y: 382, endPoint x: 377, endPoint y: 310, distance: 461.3
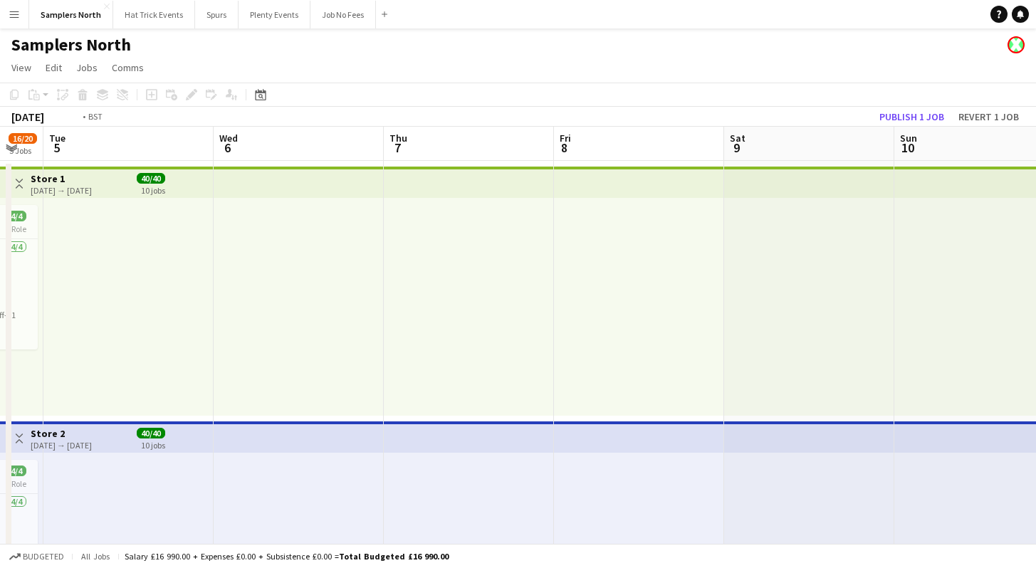
drag, startPoint x: 835, startPoint y: 364, endPoint x: 468, endPoint y: 338, distance: 367.4
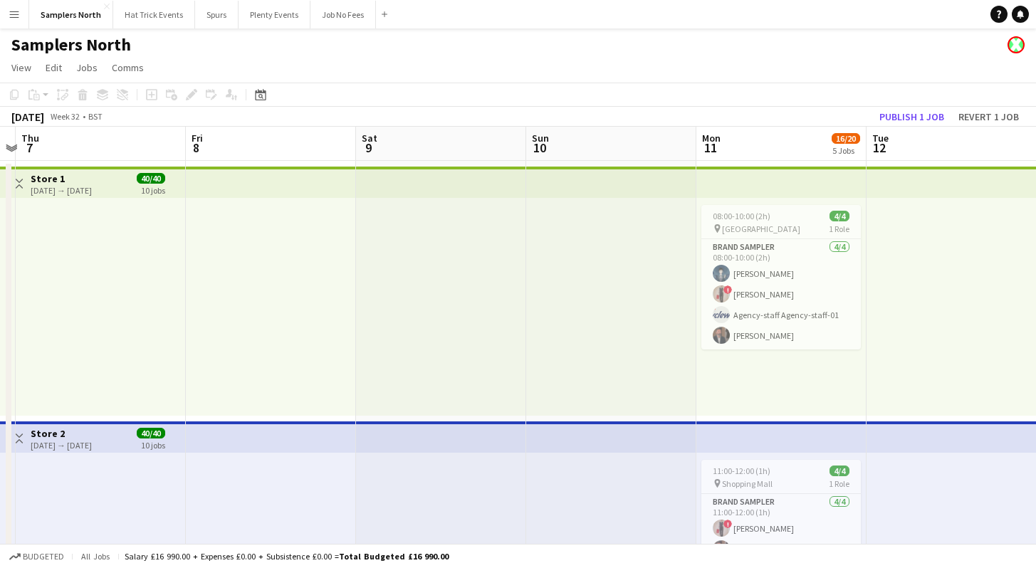
drag, startPoint x: 808, startPoint y: 374, endPoint x: 485, endPoint y: 350, distance: 323.3
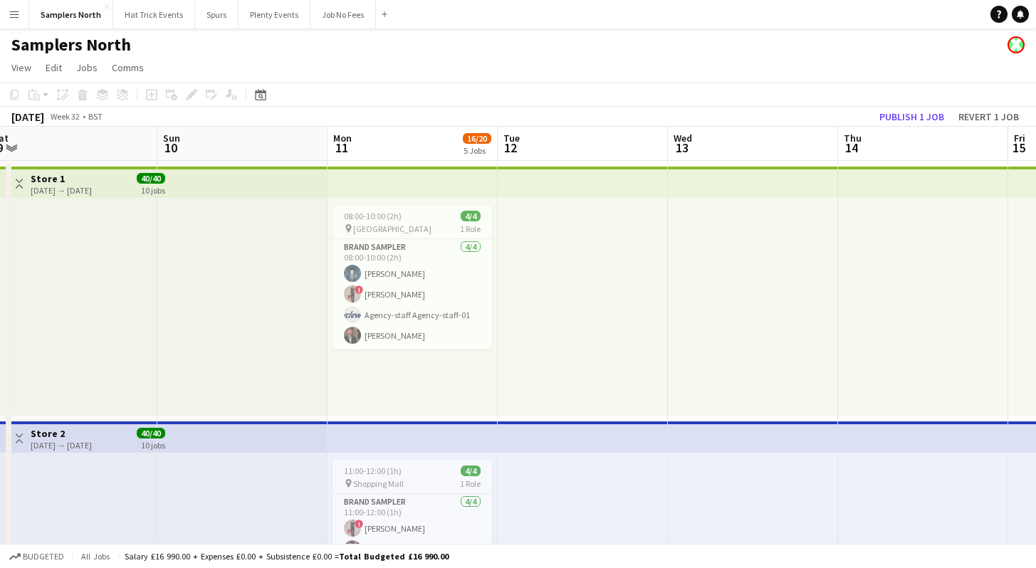
drag, startPoint x: 905, startPoint y: 381, endPoint x: 535, endPoint y: 350, distance: 371.4
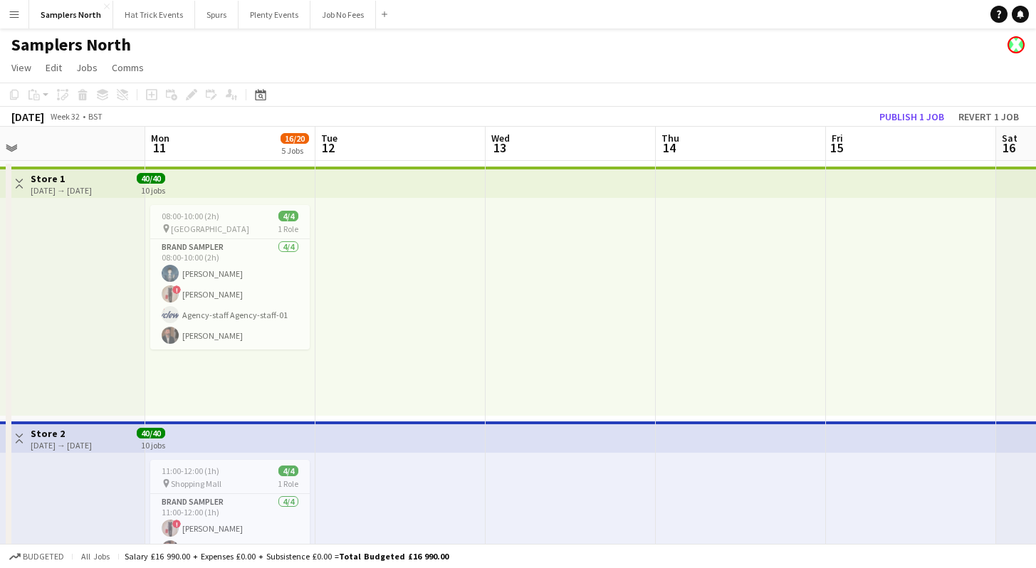
drag, startPoint x: 868, startPoint y: 370, endPoint x: 602, endPoint y: 350, distance: 266.2
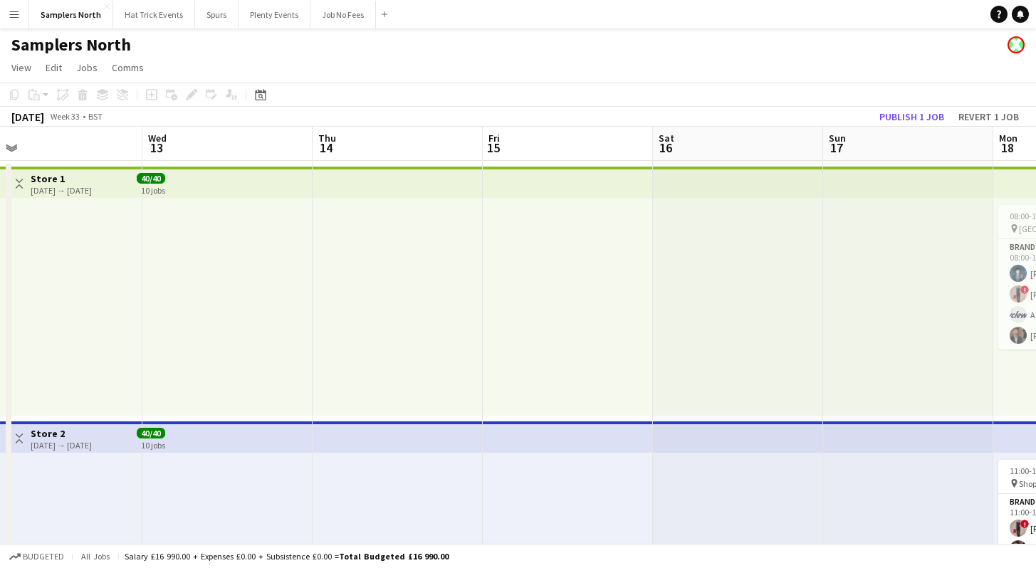
drag, startPoint x: 908, startPoint y: 365, endPoint x: 739, endPoint y: 354, distance: 169.7
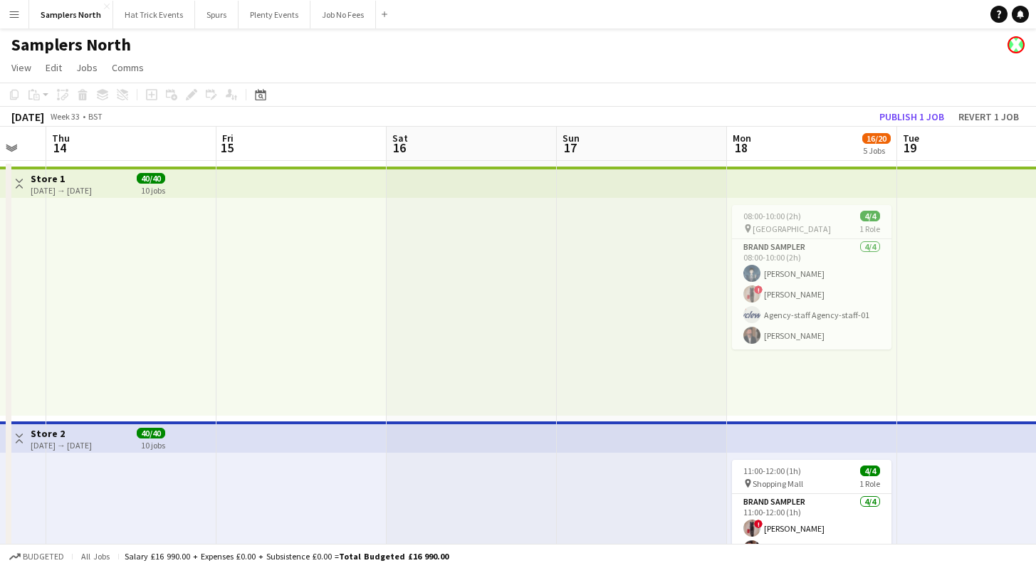
drag, startPoint x: 857, startPoint y: 363, endPoint x: 623, endPoint y: 342, distance: 235.1
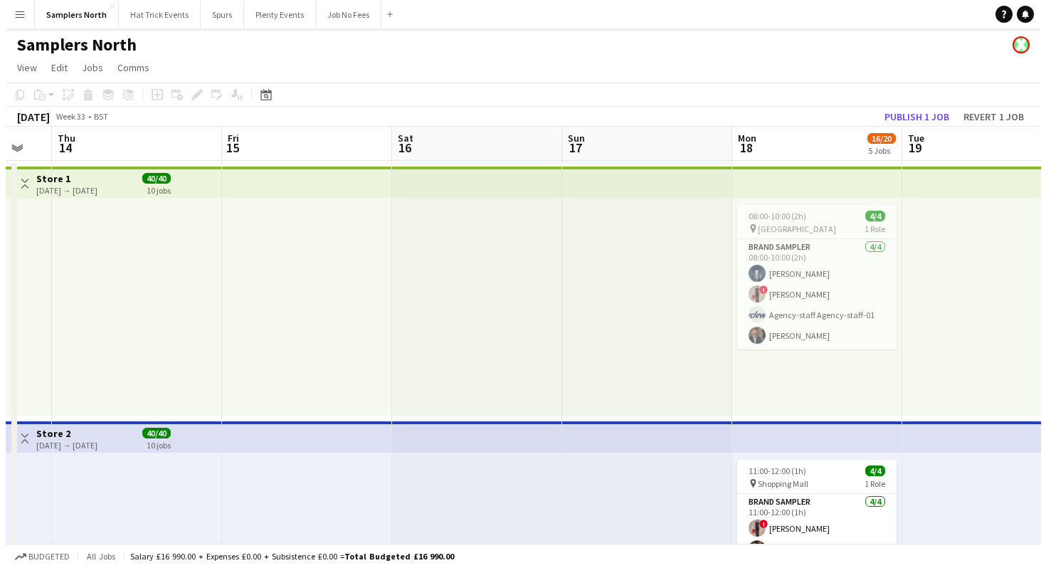
scroll to position [0, 812]
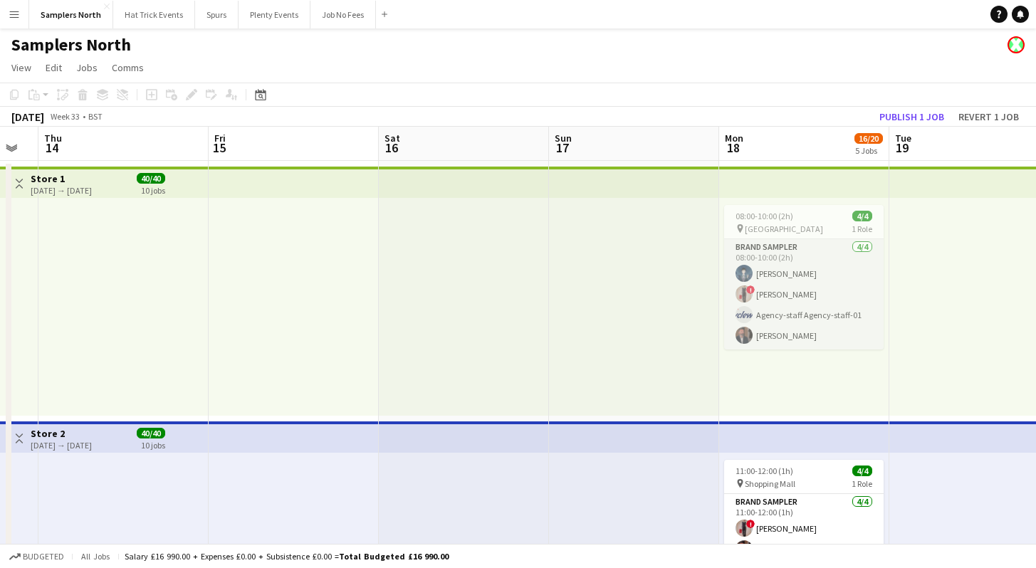
click at [816, 280] on app-card-role "Brand Sampler [DATE] 08:00-10:00 (2h) [PERSON_NAME] ! [PERSON_NAME] Agency-staf…" at bounding box center [803, 294] width 159 height 110
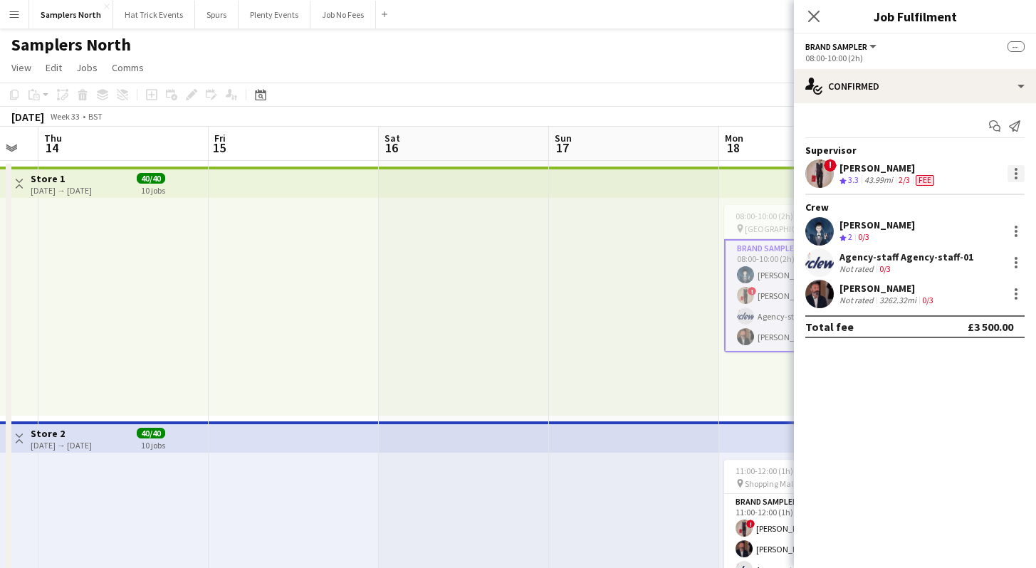
click at [1016, 175] on div at bounding box center [1015, 173] width 17 height 17
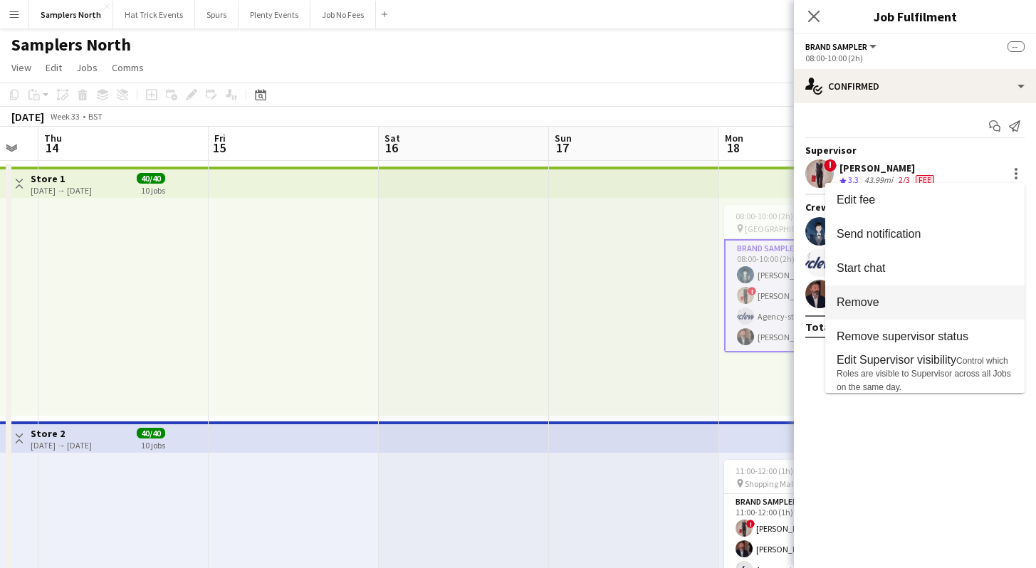
click at [908, 306] on span "Remove" at bounding box center [924, 302] width 177 height 13
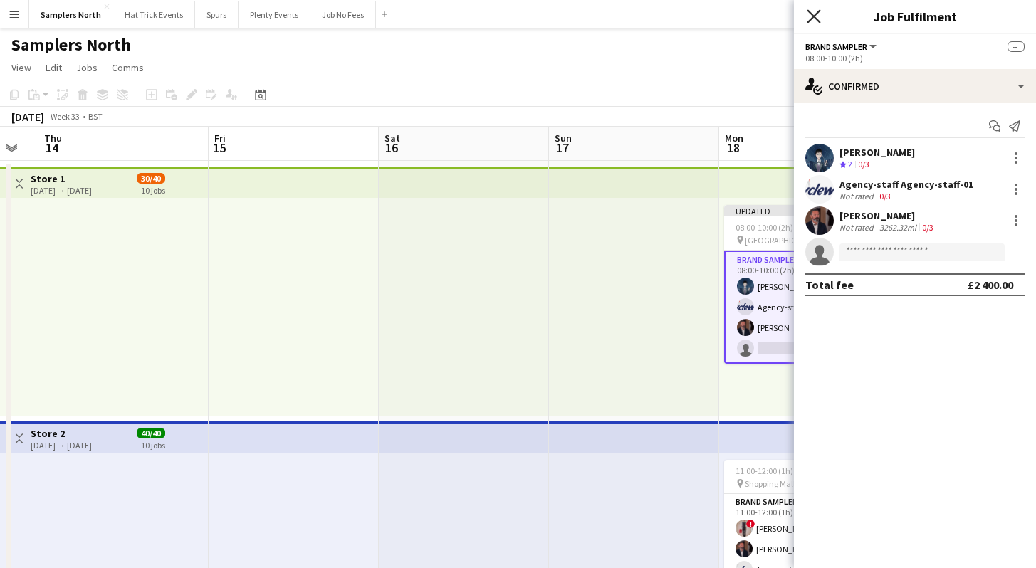
click at [811, 17] on icon at bounding box center [813, 16] width 14 height 14
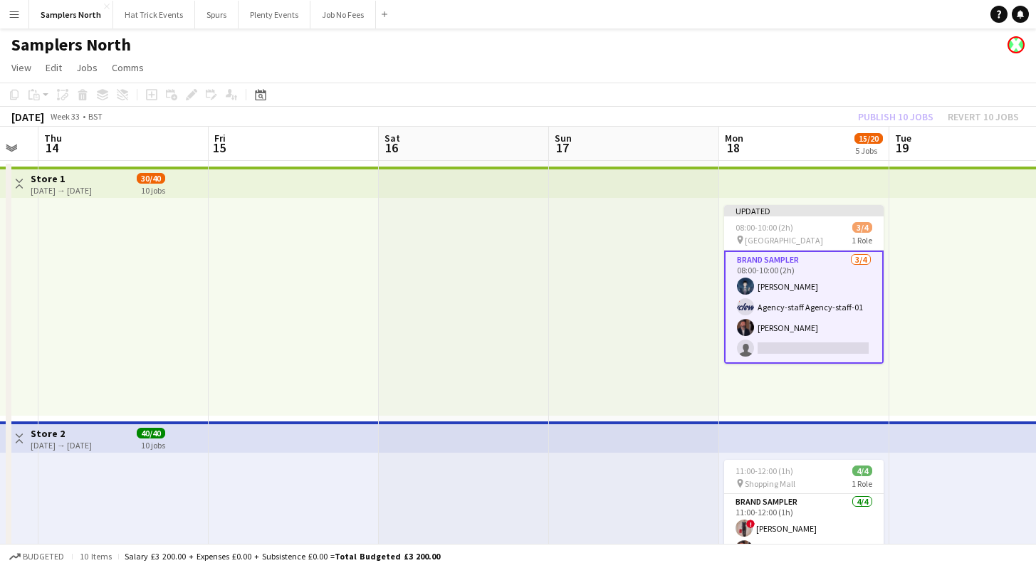
click at [886, 115] on div "Publish 10 jobs Revert 10 jobs" at bounding box center [938, 116] width 195 height 19
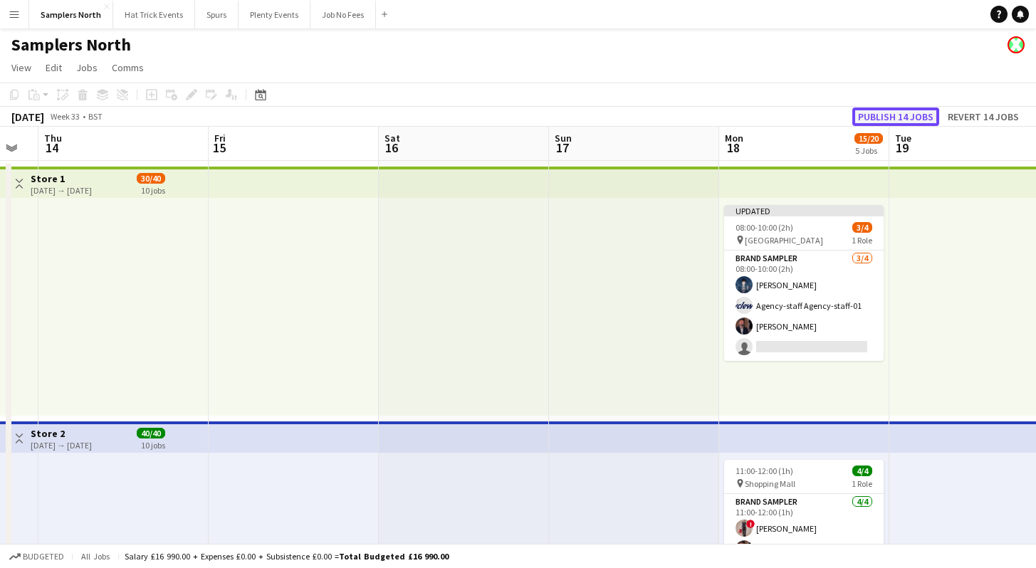
click at [888, 117] on button "Publish 14 jobs" at bounding box center [895, 116] width 87 height 19
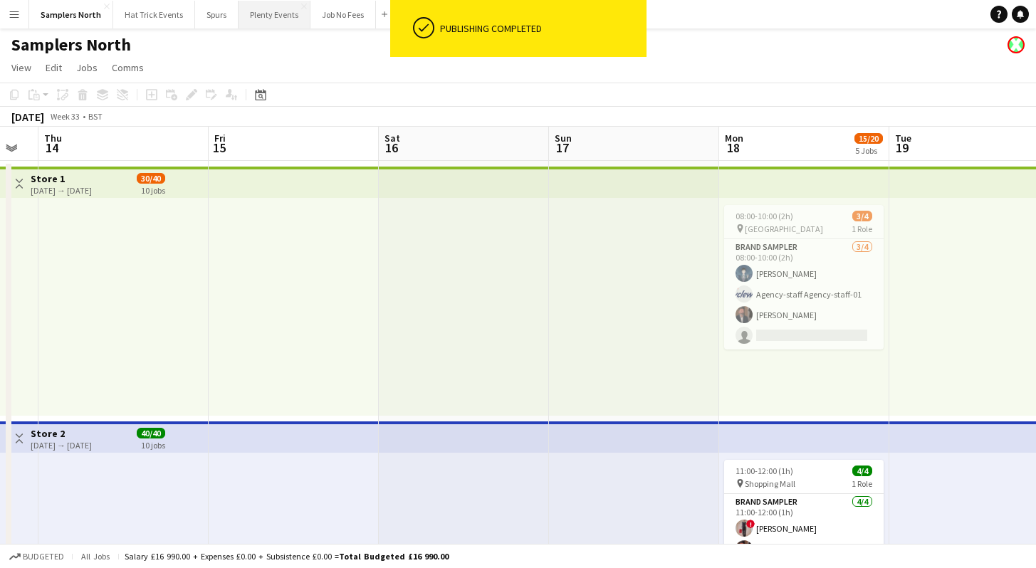
click at [267, 16] on button "Plenty Events Close" at bounding box center [274, 15] width 72 height 28
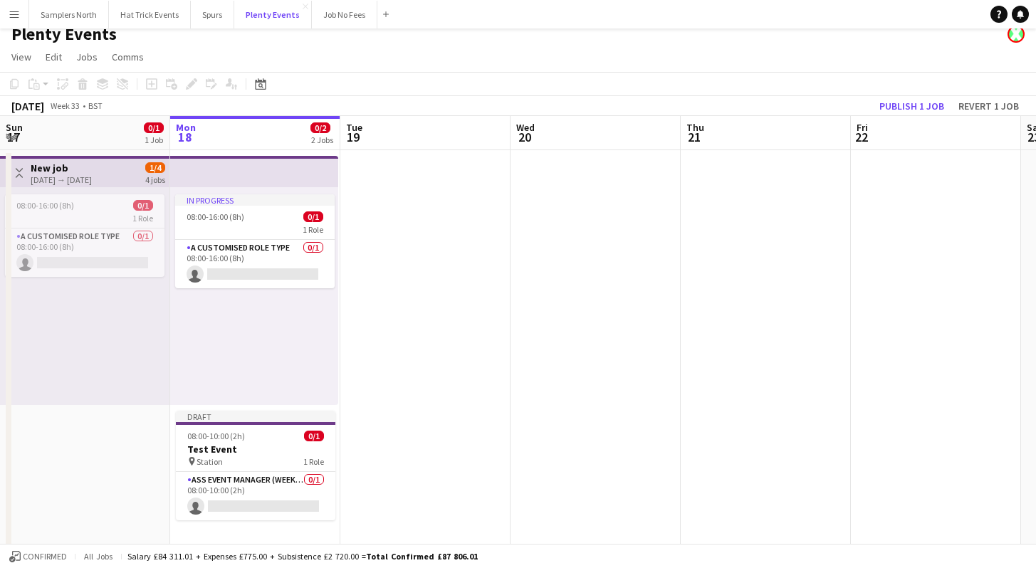
scroll to position [17, 0]
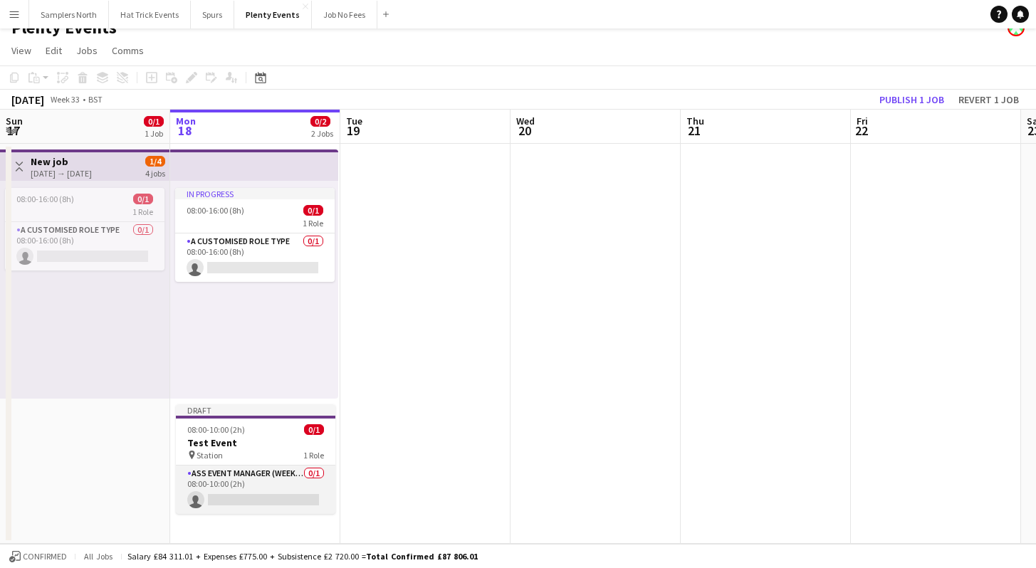
click at [280, 495] on app-card-role "Ass Event Manager (weekday) 0/1 08:00-10:00 (2h) single-neutral-actions" at bounding box center [255, 489] width 159 height 48
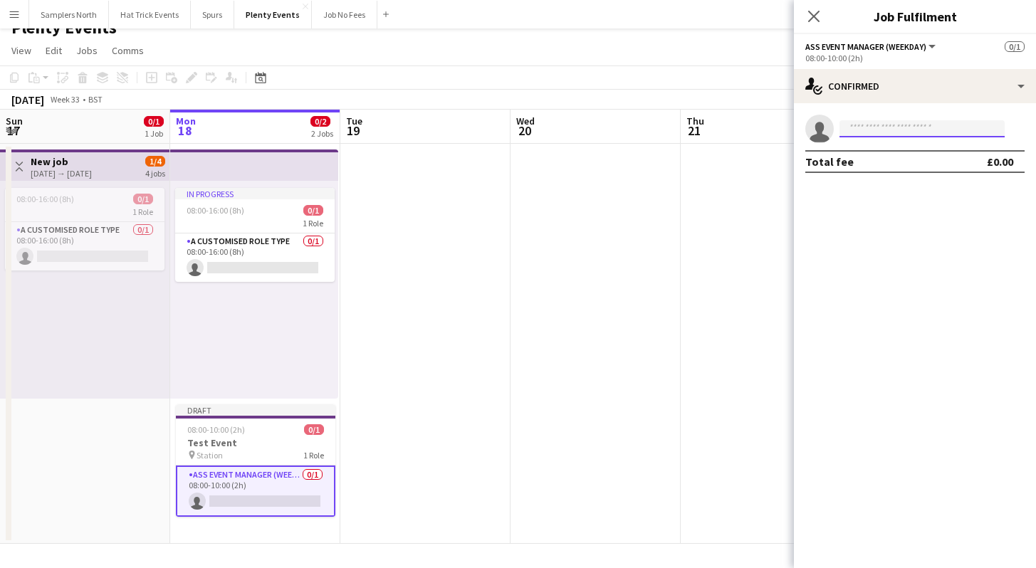
click at [914, 131] on input at bounding box center [921, 128] width 165 height 17
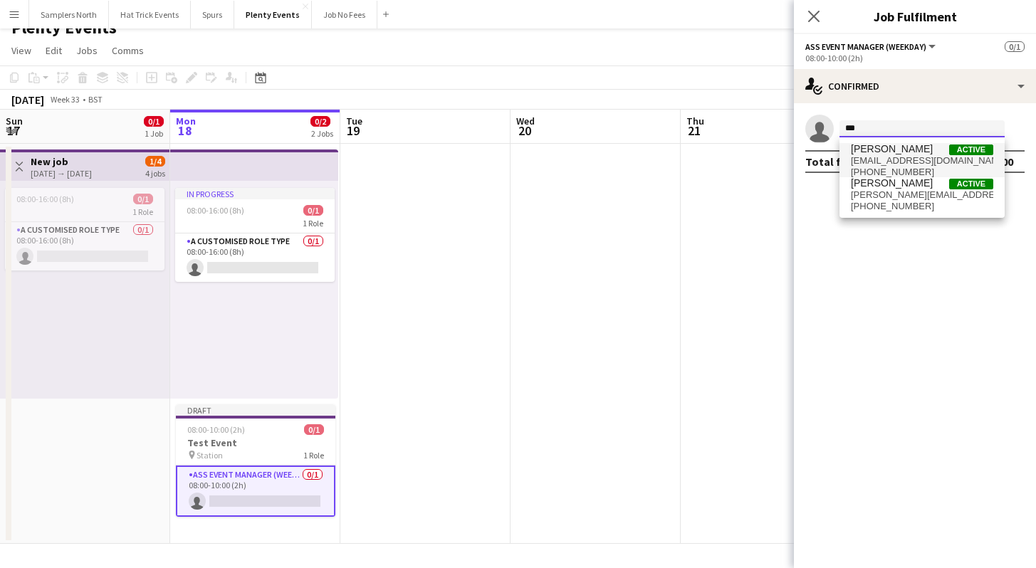
type input "***"
click at [912, 151] on span "[PERSON_NAME]" at bounding box center [892, 149] width 82 height 12
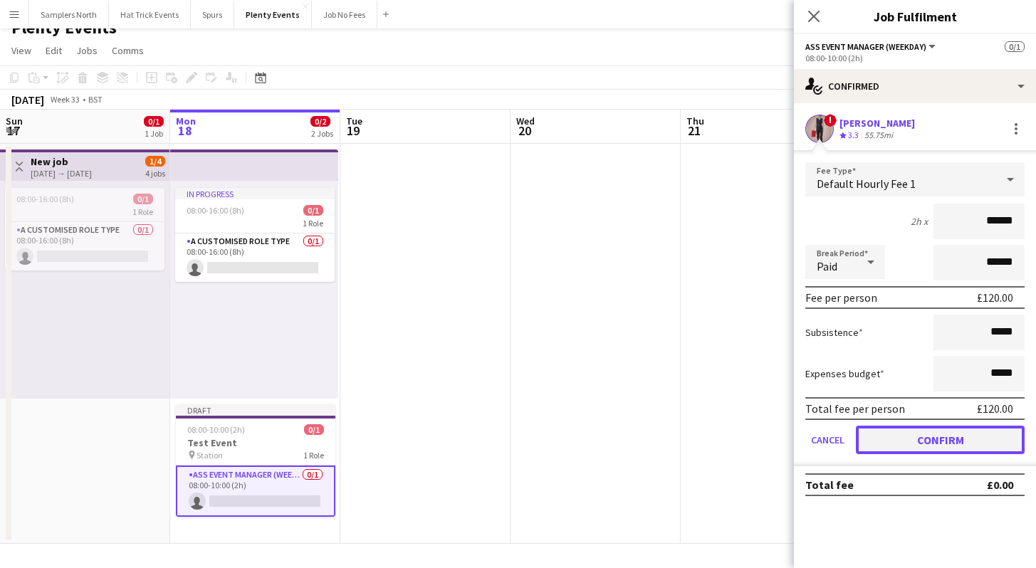
click at [944, 443] on button "Confirm" at bounding box center [940, 440] width 169 height 28
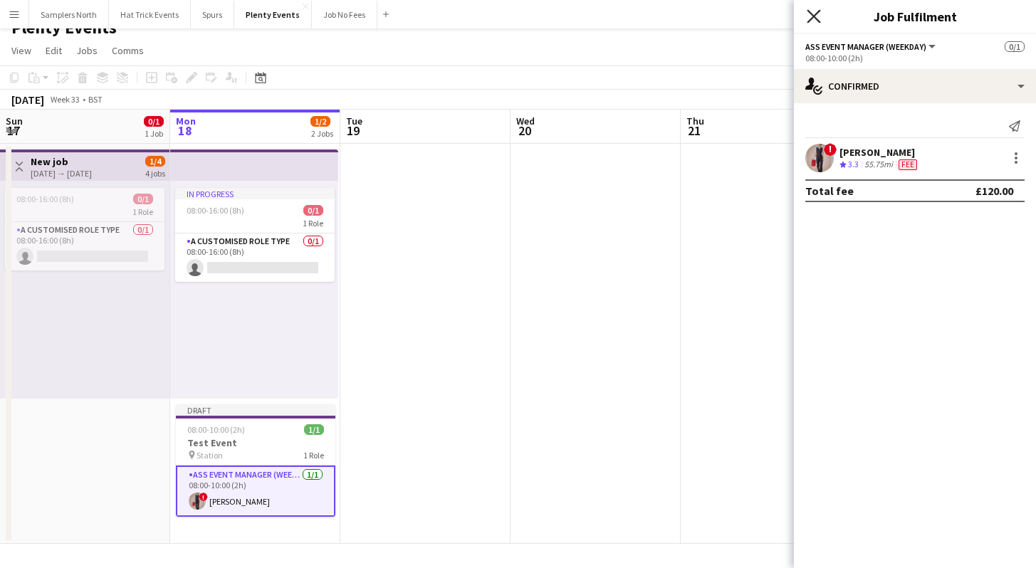
click at [811, 19] on icon "Close pop-in" at bounding box center [813, 16] width 14 height 14
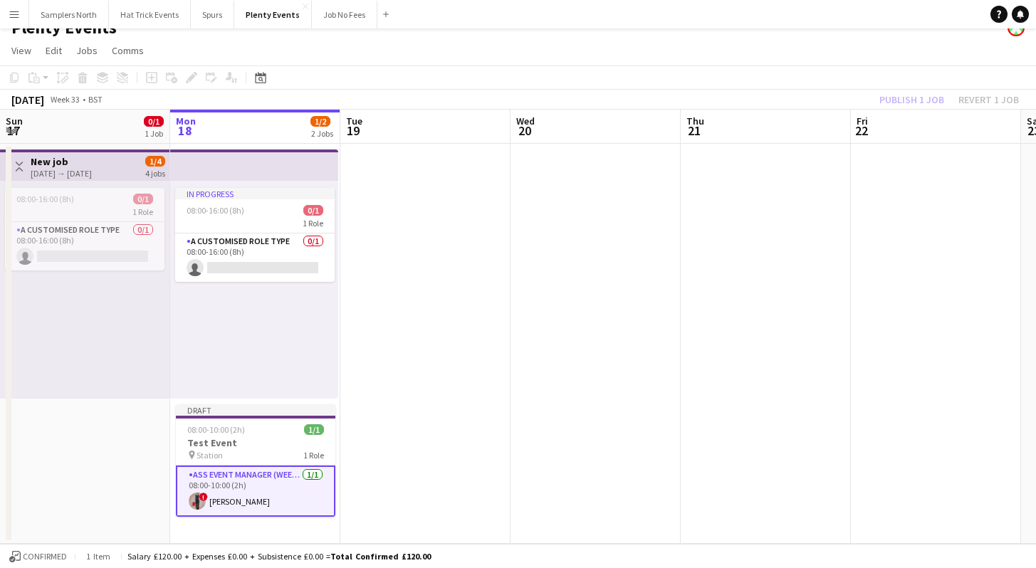
click at [925, 106] on div "Publish 1 job Revert 1 job" at bounding box center [949, 99] width 174 height 19
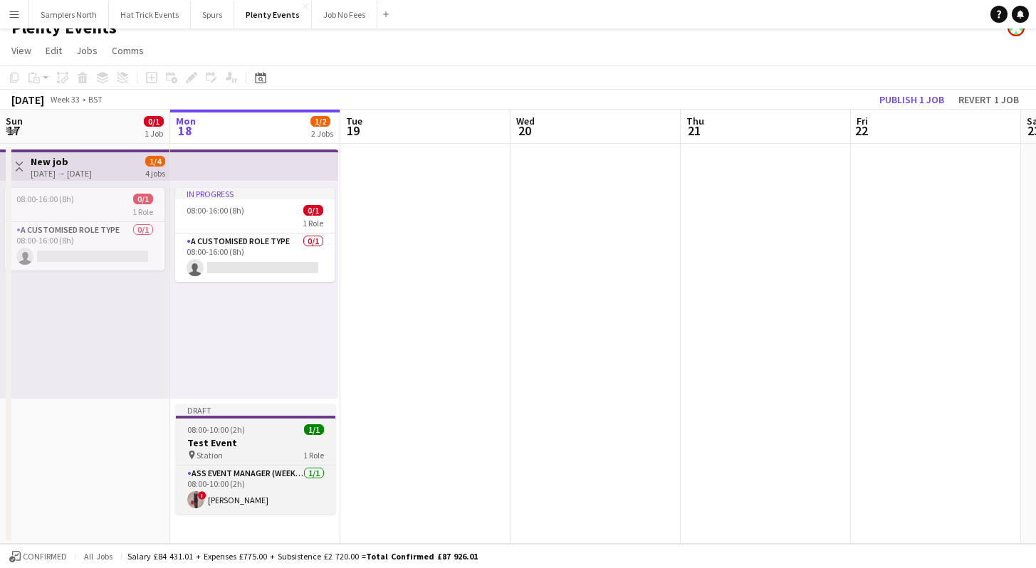
click at [293, 432] on div "08:00-10:00 (2h) 1/1" at bounding box center [255, 429] width 159 height 11
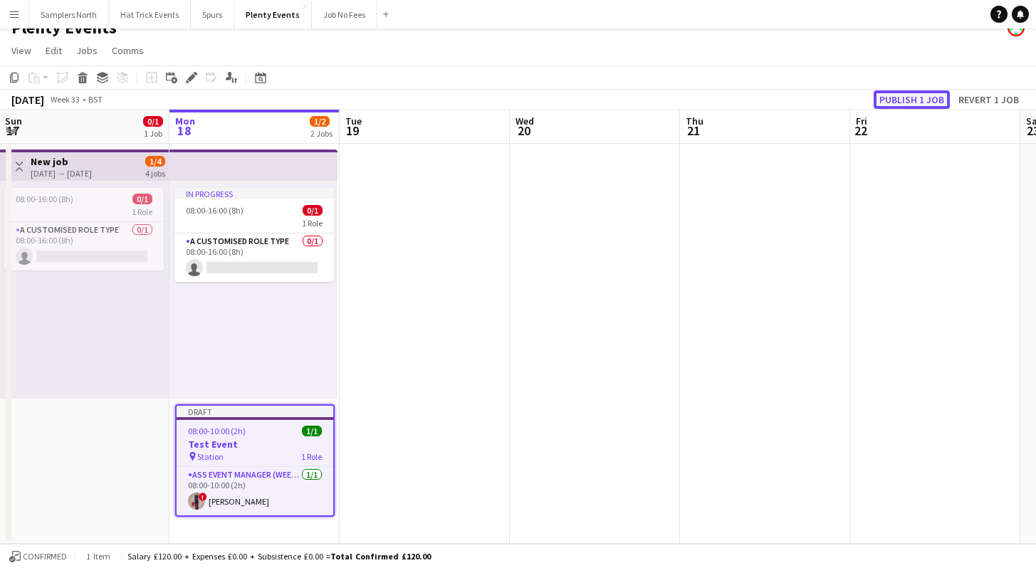
click at [913, 103] on button "Publish 1 job" at bounding box center [911, 99] width 76 height 19
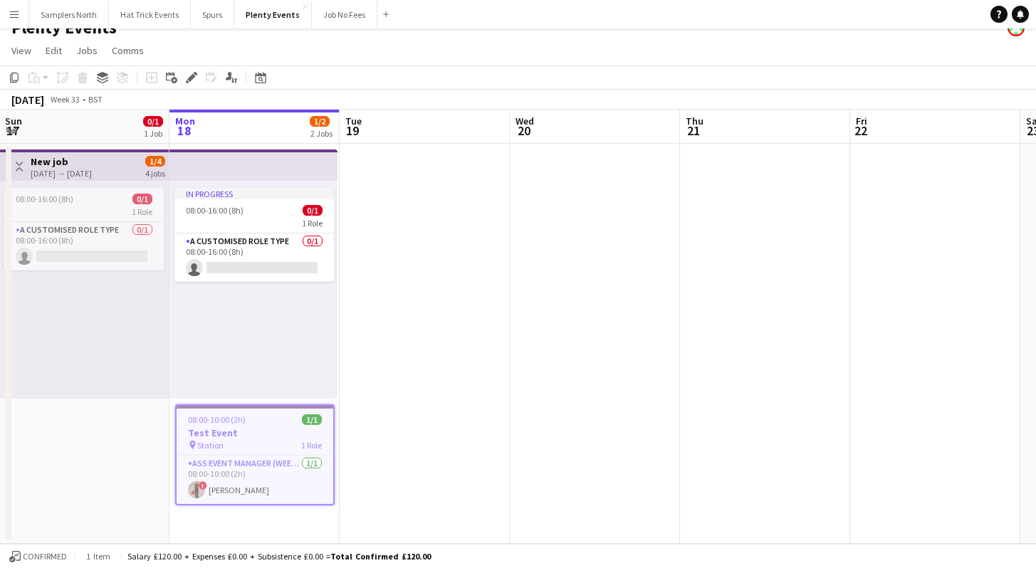
scroll to position [0, 0]
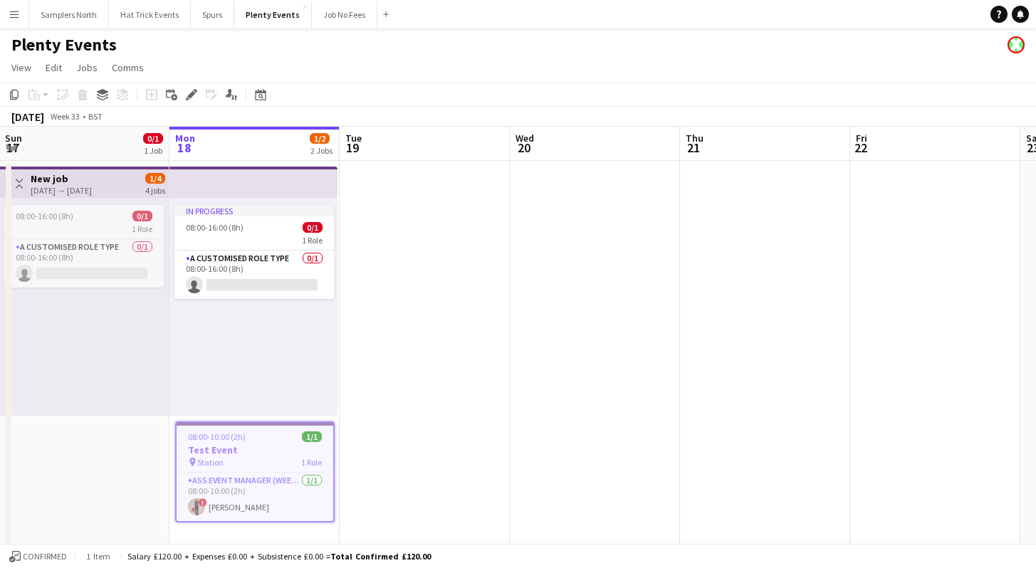
click at [16, 19] on app-icon "Menu" at bounding box center [14, 14] width 11 height 11
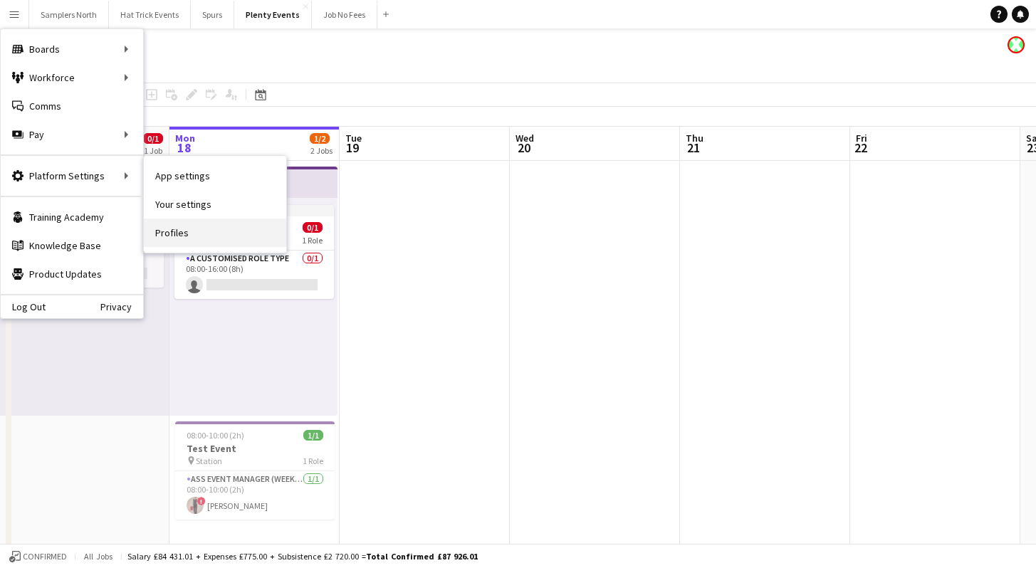
click at [175, 231] on link "Profiles" at bounding box center [215, 233] width 142 height 28
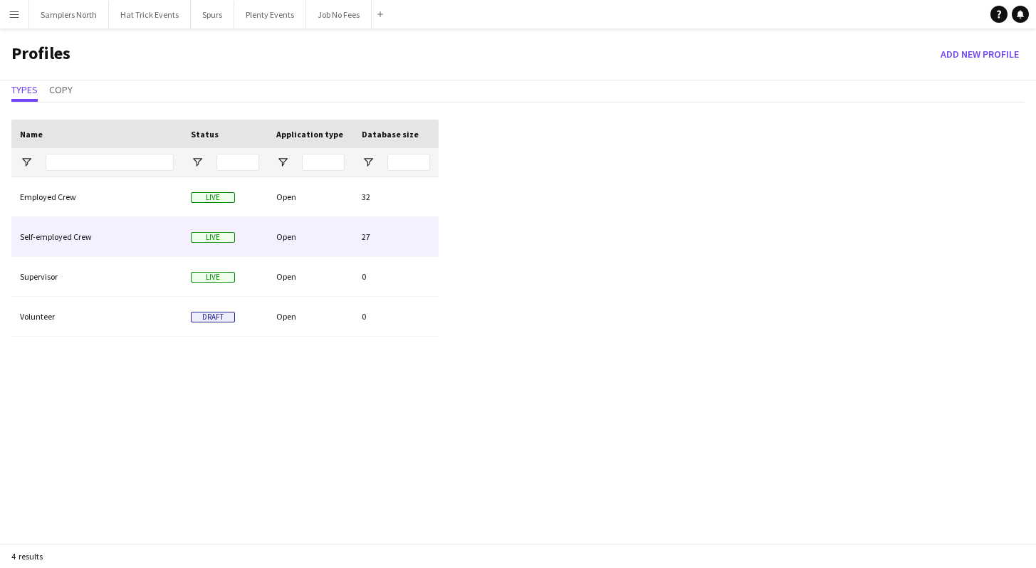
click at [304, 238] on div "Open" at bounding box center [310, 236] width 85 height 39
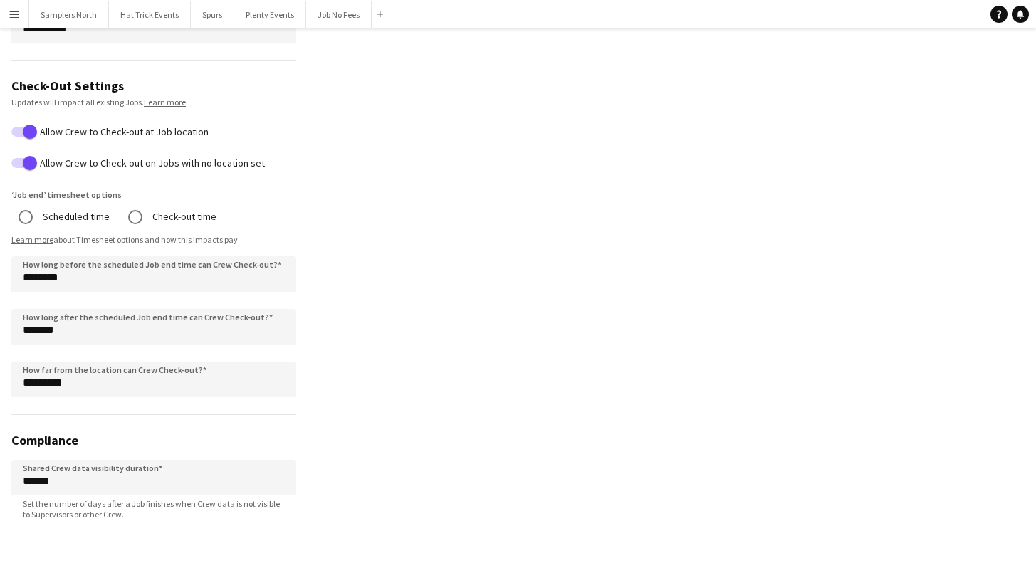
scroll to position [1061, 0]
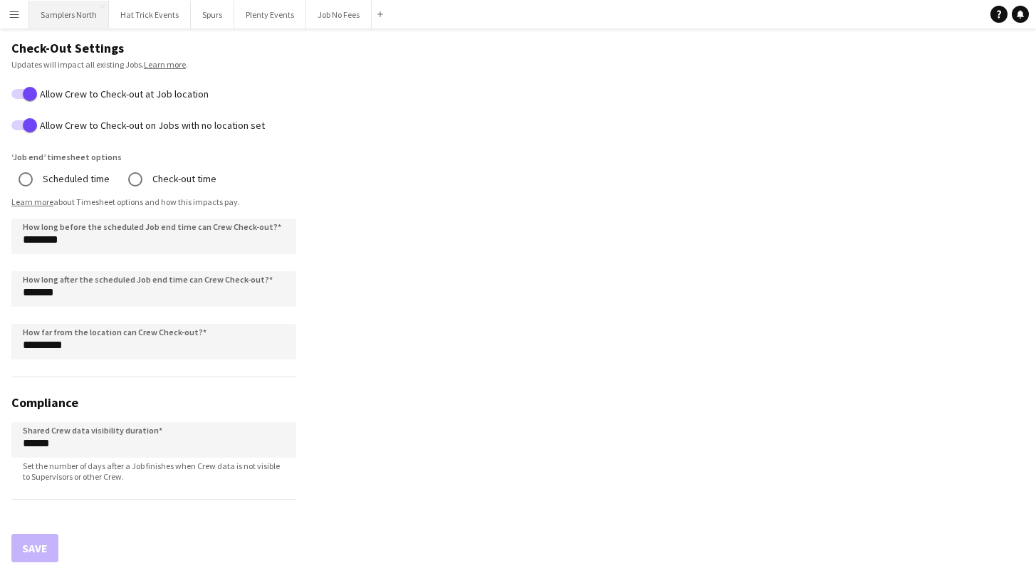
click at [71, 14] on button "Samplers North Close" at bounding box center [69, 15] width 80 height 28
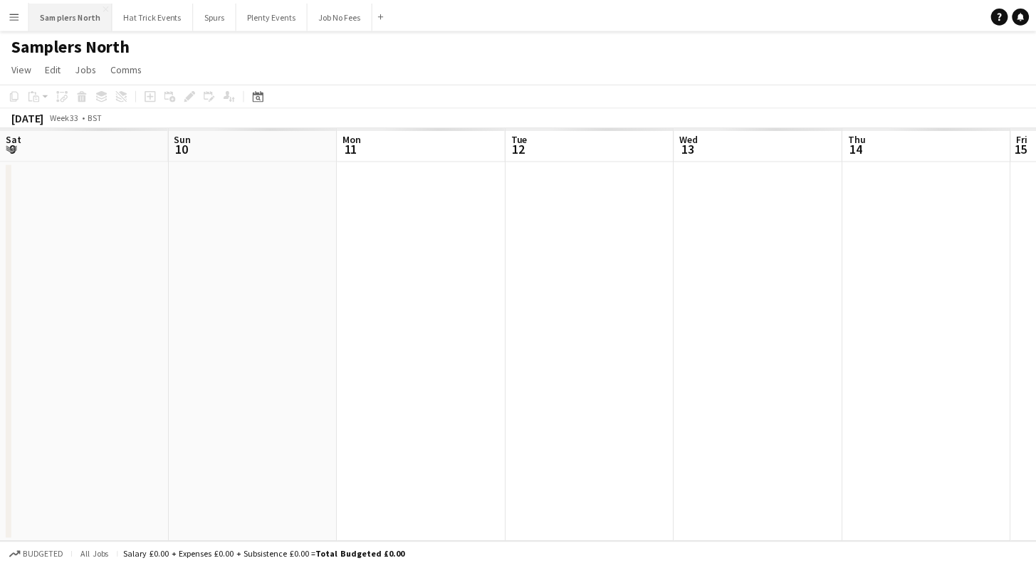
scroll to position [0, 812]
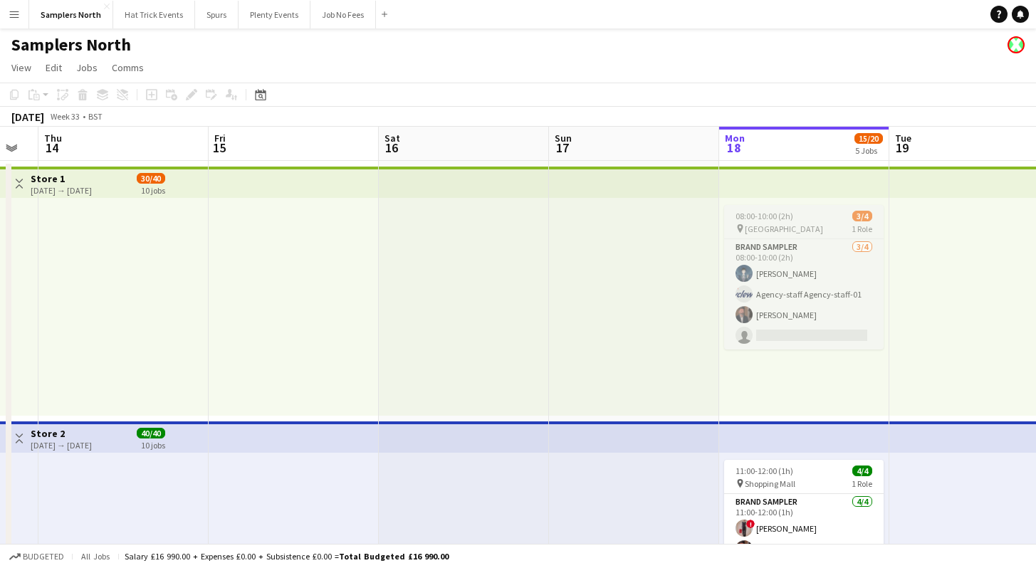
click at [805, 223] on div "pin Princes Mall 1 Role" at bounding box center [803, 228] width 159 height 11
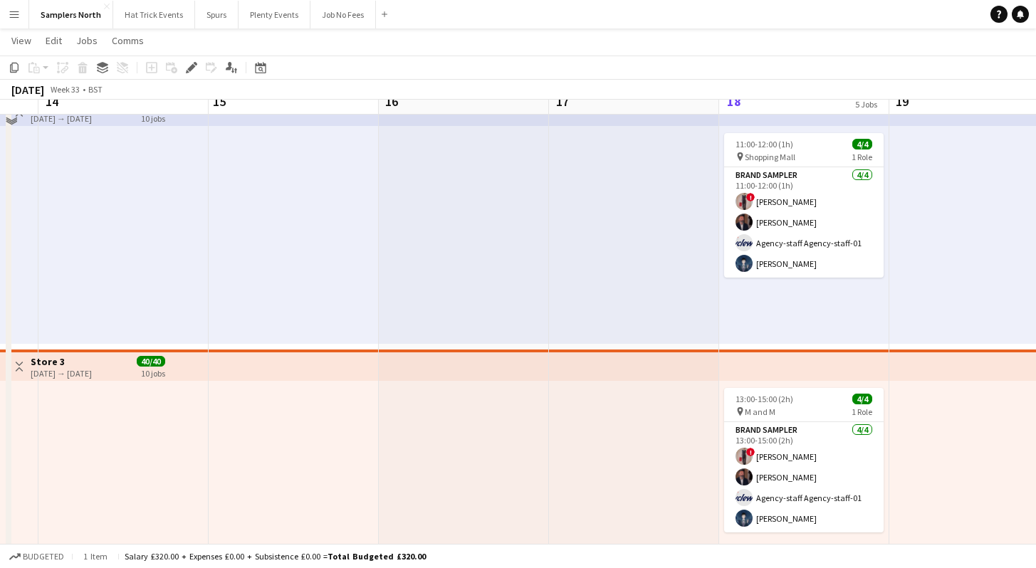
scroll to position [329, 0]
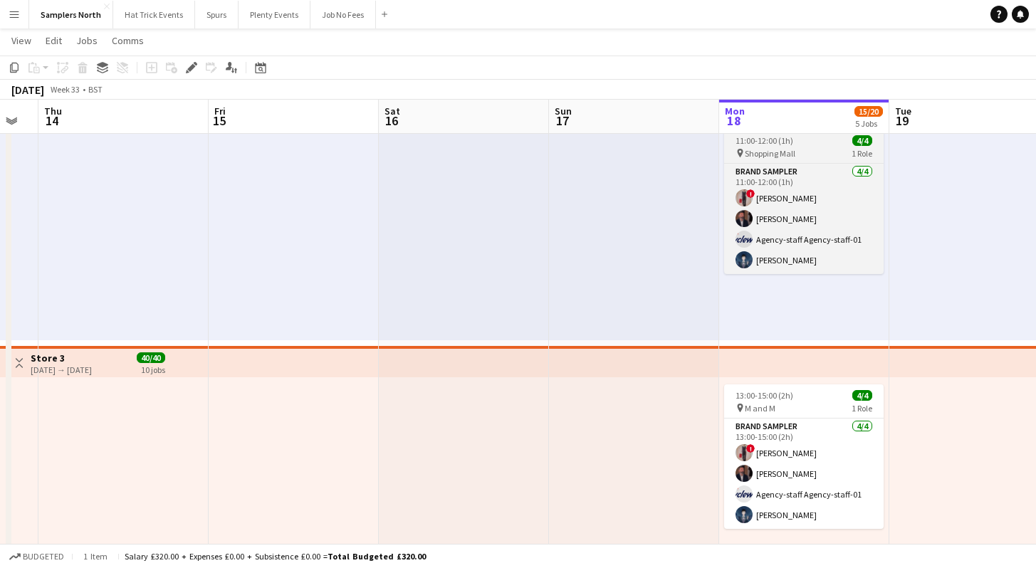
click at [800, 139] on div "11:00-12:00 (1h) 4/4" at bounding box center [803, 140] width 159 height 11
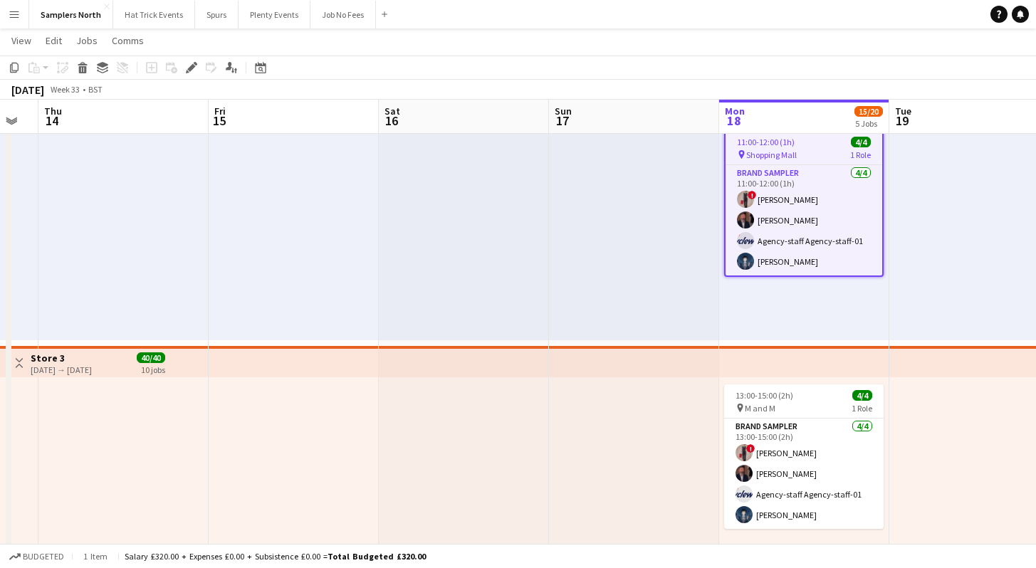
click at [800, 139] on div "11:00-12:00 (1h) 4/4" at bounding box center [803, 142] width 157 height 11
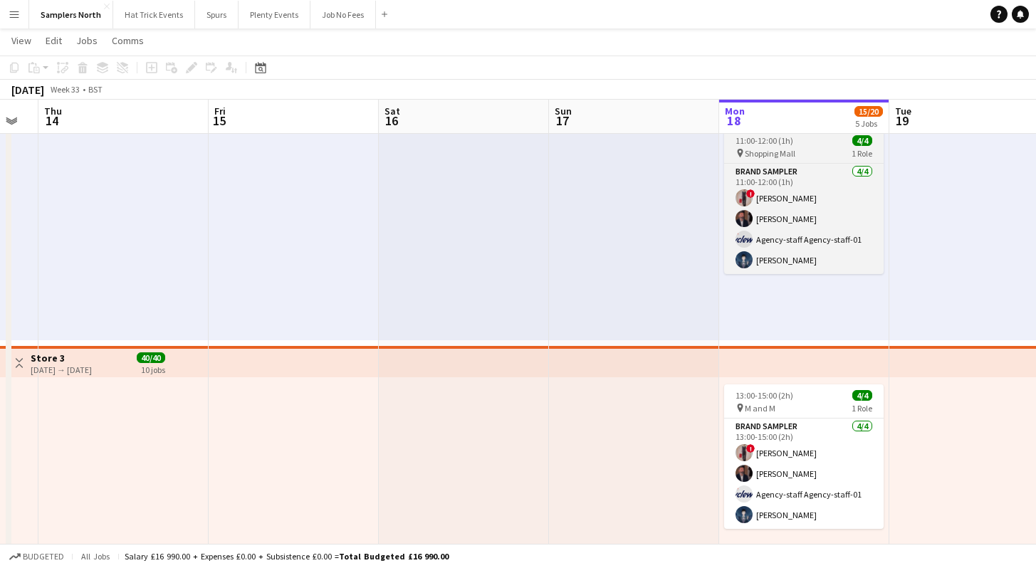
click at [800, 139] on div "11:00-12:00 (1h) 4/4" at bounding box center [803, 140] width 159 height 11
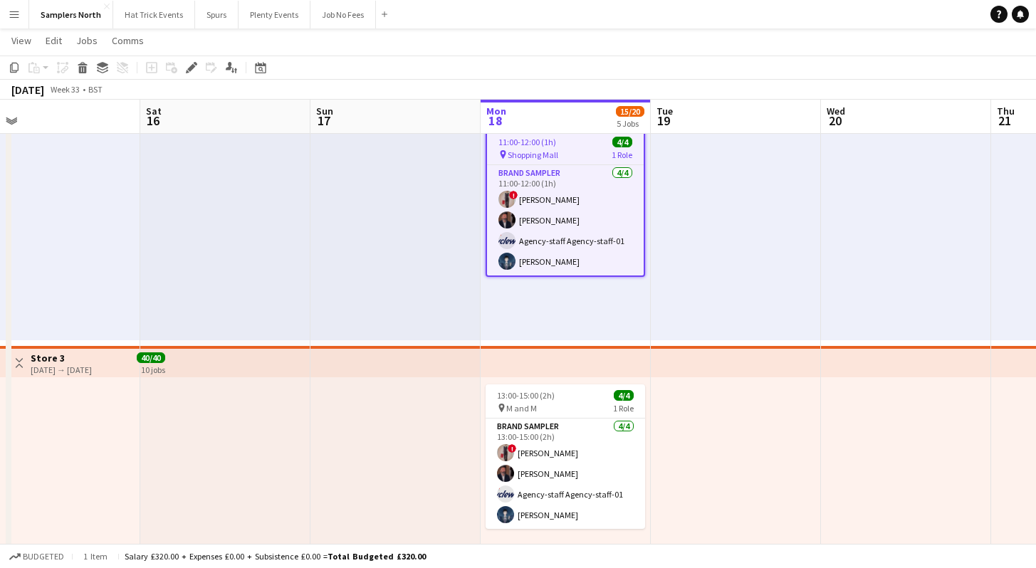
drag, startPoint x: 438, startPoint y: 271, endPoint x: 238, endPoint y: 286, distance: 199.9
click at [225, 277] on app-calendar-viewport "Tue 12 Wed 13 Thu 14 Fri 15 Sat 16 Sun 17 Mon 18 15/20 5 Jobs Tue 19 Wed 20 Thu…" at bounding box center [518, 419] width 1036 height 1384
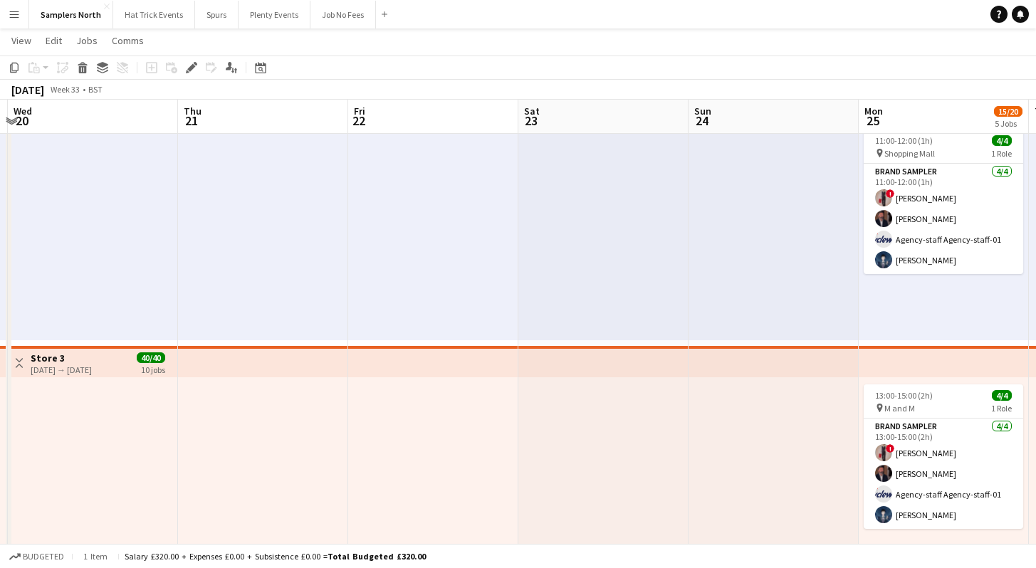
drag, startPoint x: 727, startPoint y: 277, endPoint x: 352, endPoint y: 266, distance: 374.5
click at [352, 266] on app-calendar-viewport "Fri 15 Sat 16 Sun 17 Mon 18 15/20 5 Jobs Tue 19 Wed 20 Thu 21 Fri 22 Sat 23 Sun…" at bounding box center [518, 419] width 1036 height 1384
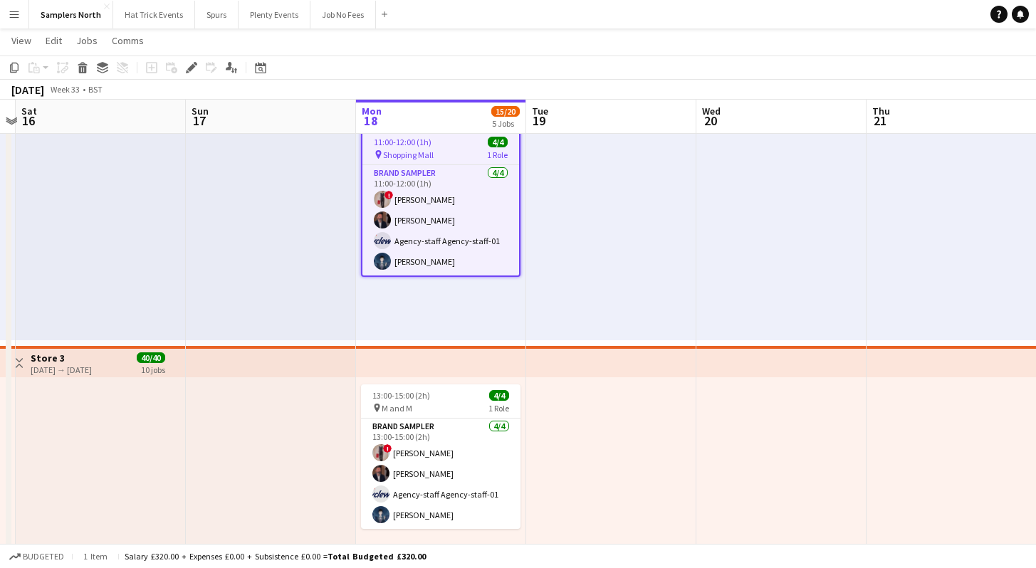
drag, startPoint x: 559, startPoint y: 266, endPoint x: 952, endPoint y: 261, distance: 392.2
click at [952, 261] on app-calendar-viewport "Thu 14 Fri 15 Sat 16 Sun 17 Mon 18 15/20 5 Jobs Tue 19 Wed 20 Thu 21 Fri 22 Sat…" at bounding box center [518, 419] width 1036 height 1384
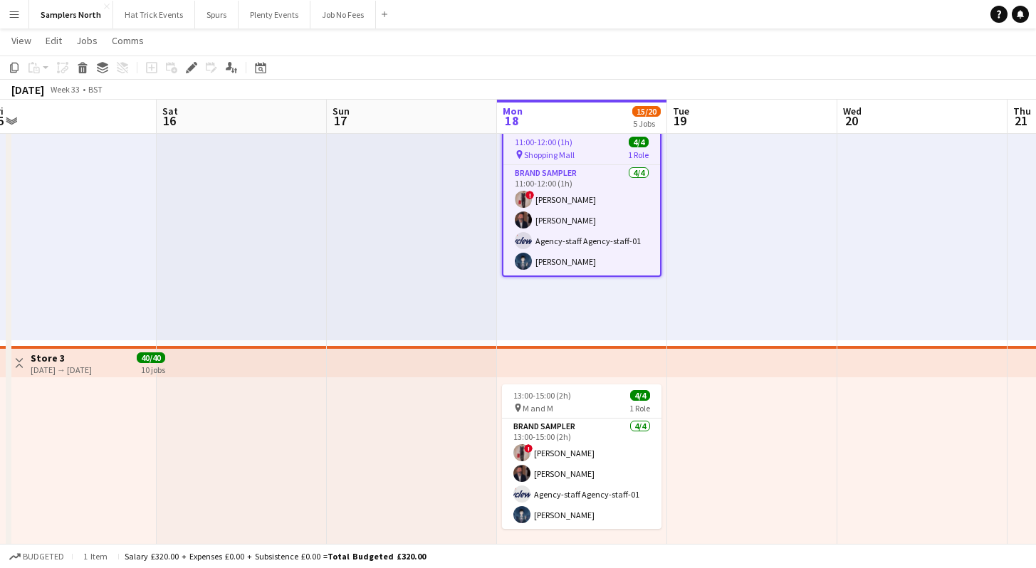
scroll to position [0, 350]
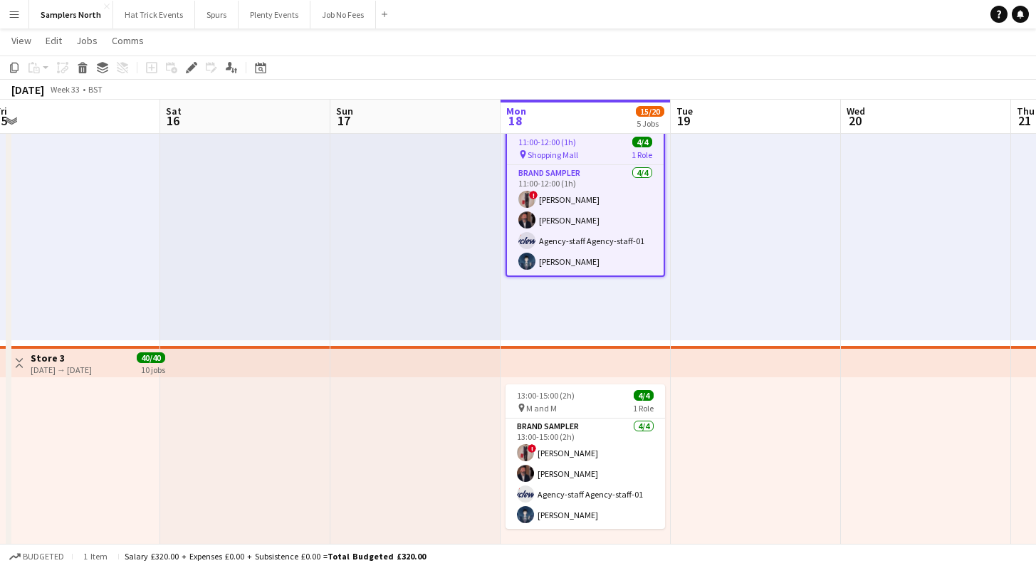
drag, startPoint x: 762, startPoint y: 231, endPoint x: 905, endPoint y: 243, distance: 144.3
click at [906, 244] on app-calendar-viewport "Wed 13 Thu 14 Fri 15 Sat 16 Sun 17 Mon 18 15/20 5 Jobs Tue 19 Wed 20 Thu 21 Fri…" at bounding box center [518, 419] width 1036 height 1384
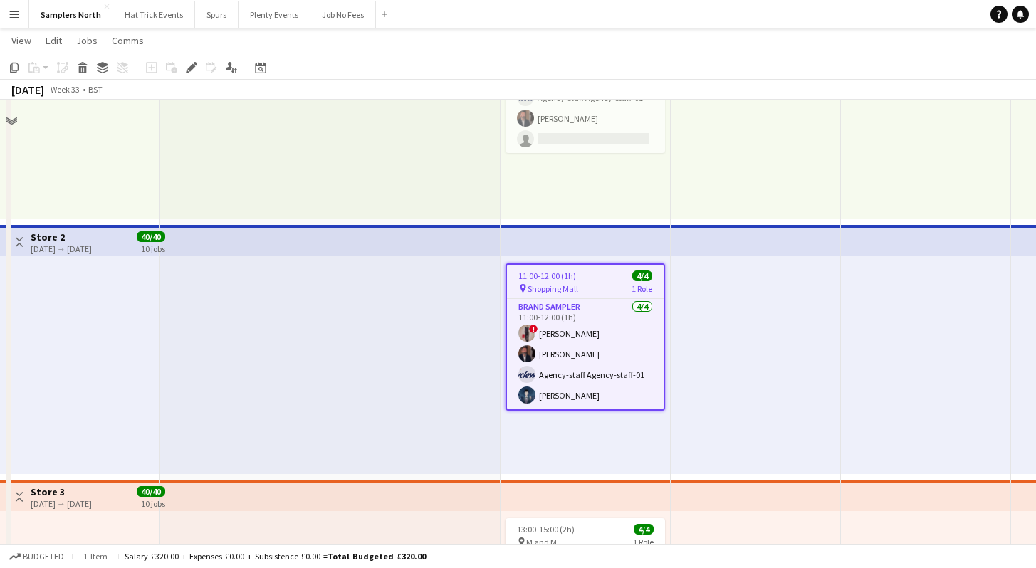
scroll to position [50, 0]
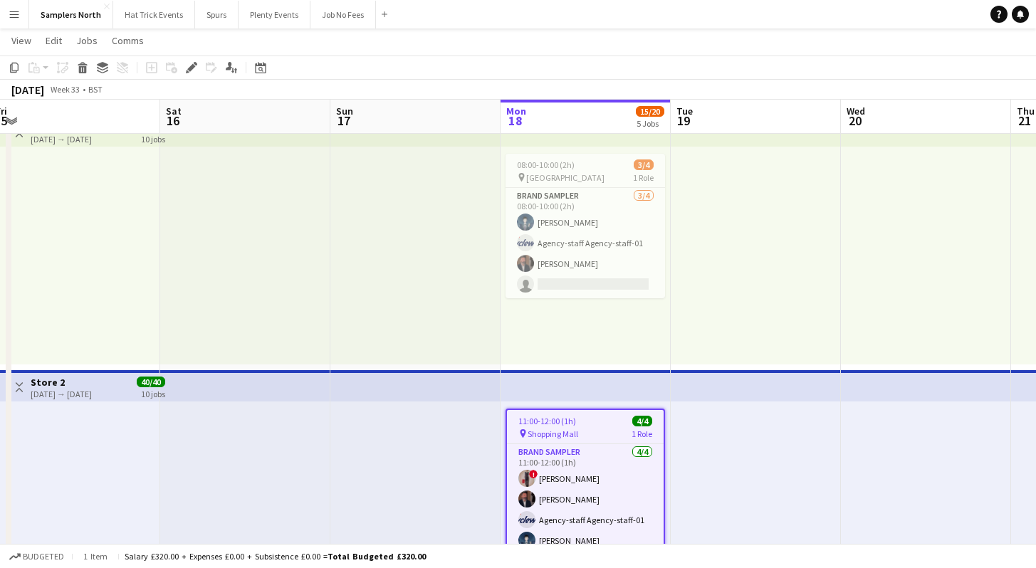
click at [23, 388] on app-icon "Toggle View" at bounding box center [19, 387] width 10 height 10
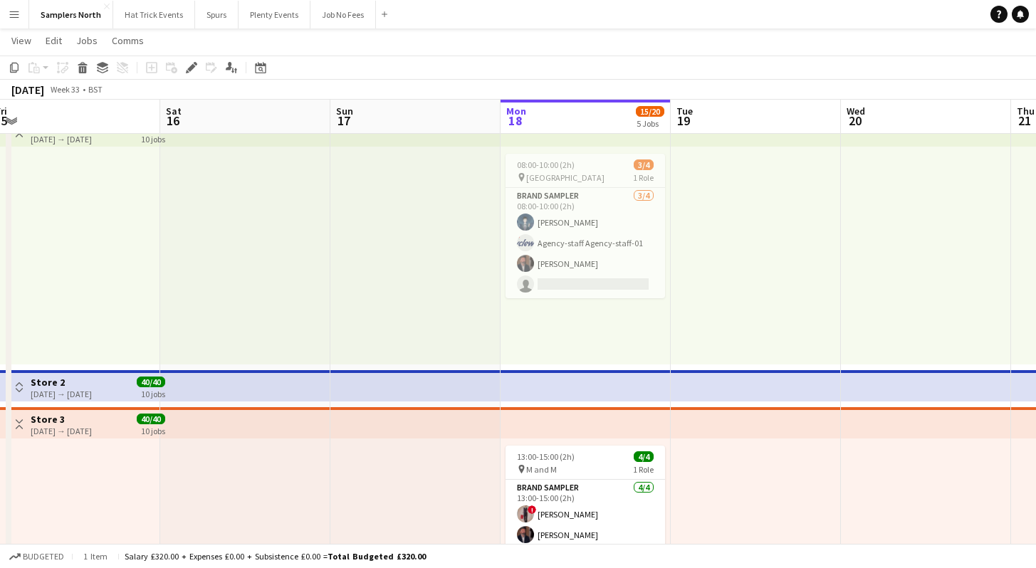
click at [23, 425] on app-icon "Toggle View" at bounding box center [19, 424] width 10 height 10
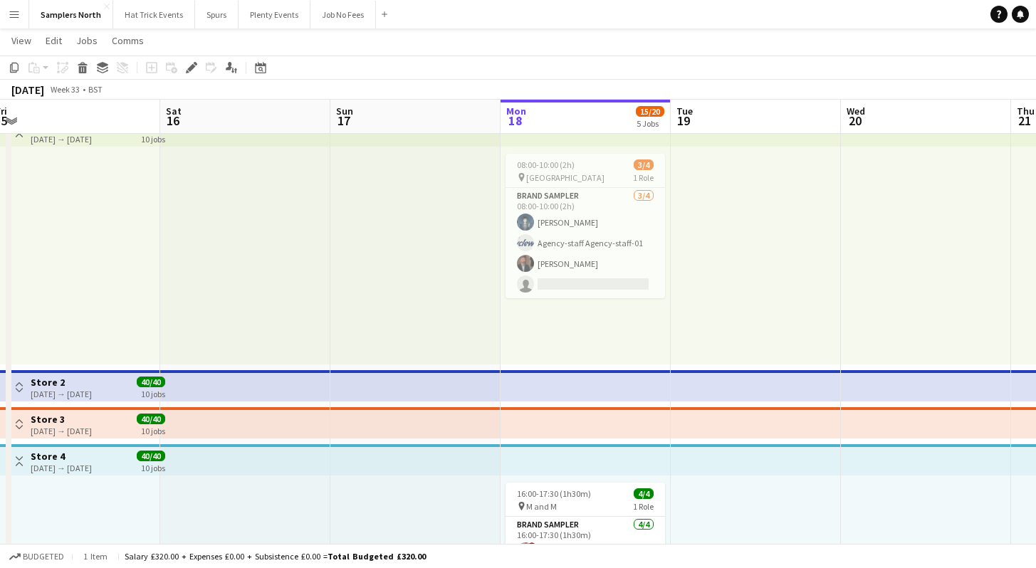
click at [21, 458] on app-icon "Toggle View" at bounding box center [19, 461] width 10 height 10
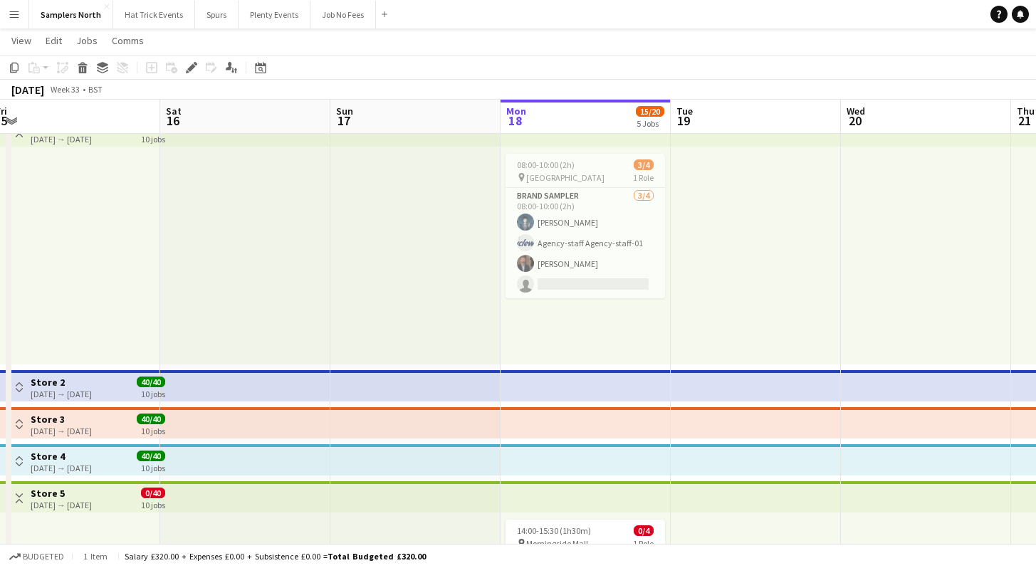
click at [19, 503] on button "Toggle View" at bounding box center [19, 498] width 17 height 17
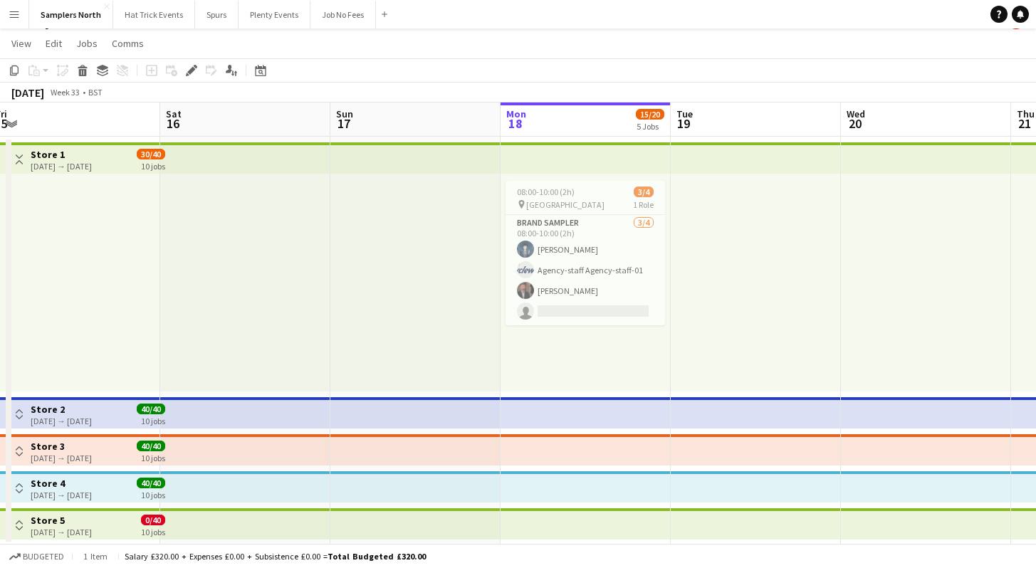
click at [21, 414] on app-icon "Toggle View" at bounding box center [19, 414] width 10 height 10
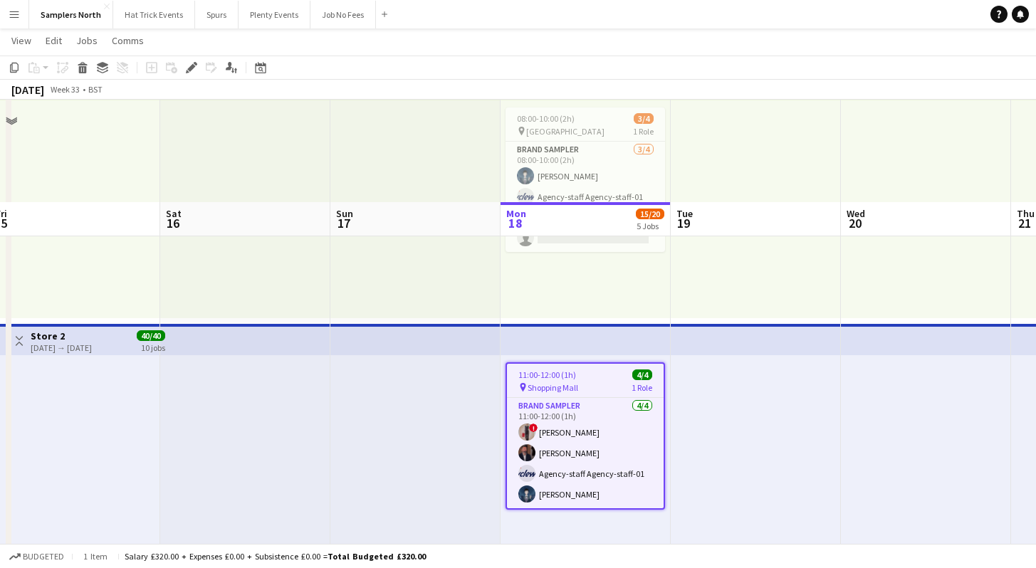
scroll to position [242, 0]
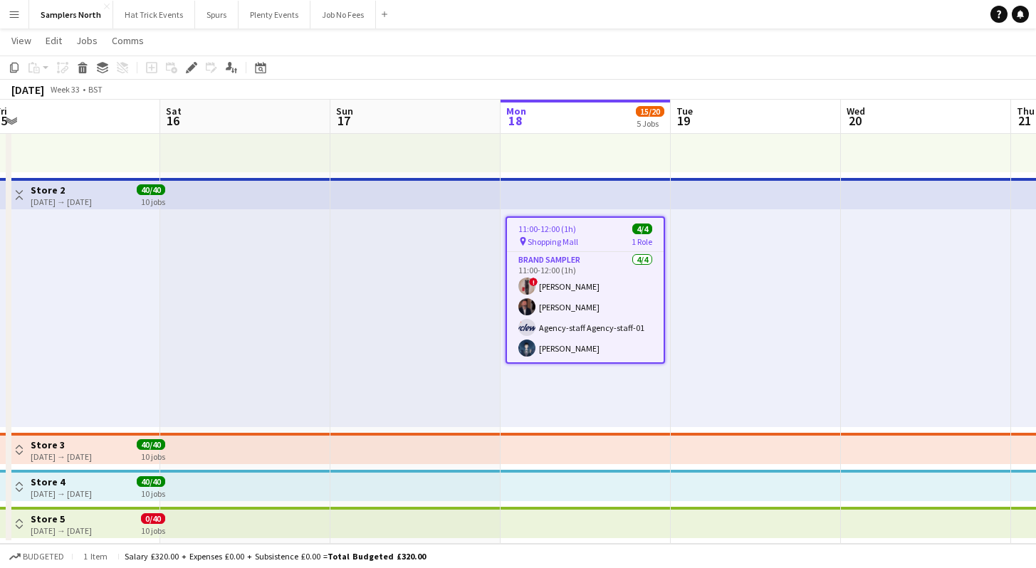
click at [92, 191] on h3 "Store 2" at bounding box center [61, 190] width 61 height 13
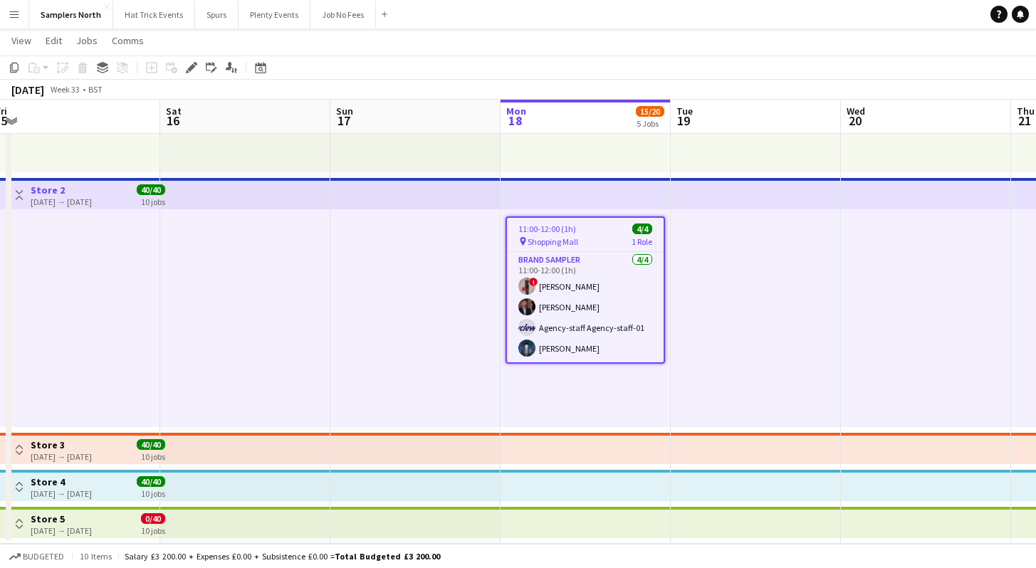
click at [586, 243] on div "pin Shopping Mall 1 Role" at bounding box center [585, 241] width 157 height 11
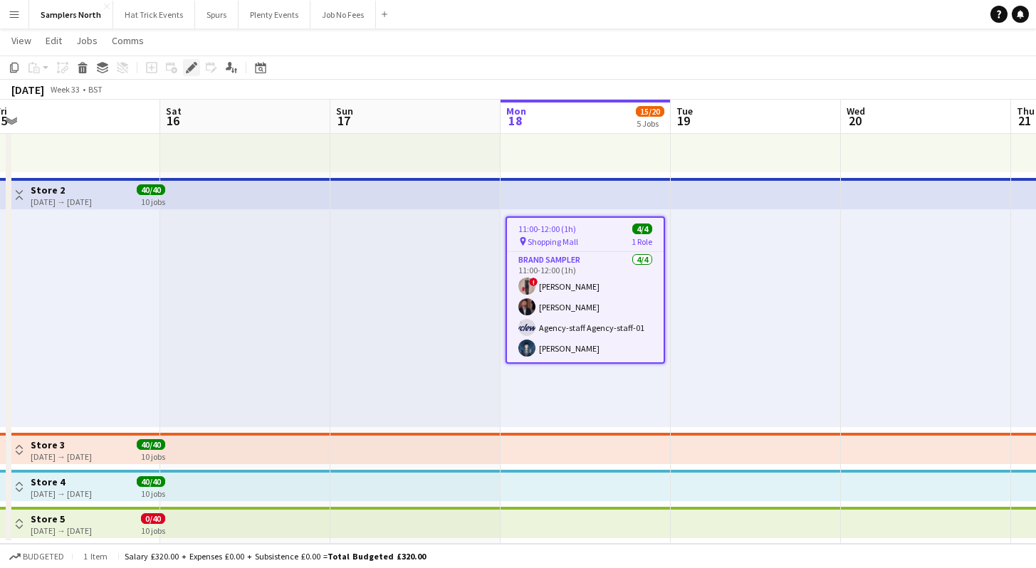
click at [191, 72] on icon "Edit" at bounding box center [191, 67] width 11 height 11
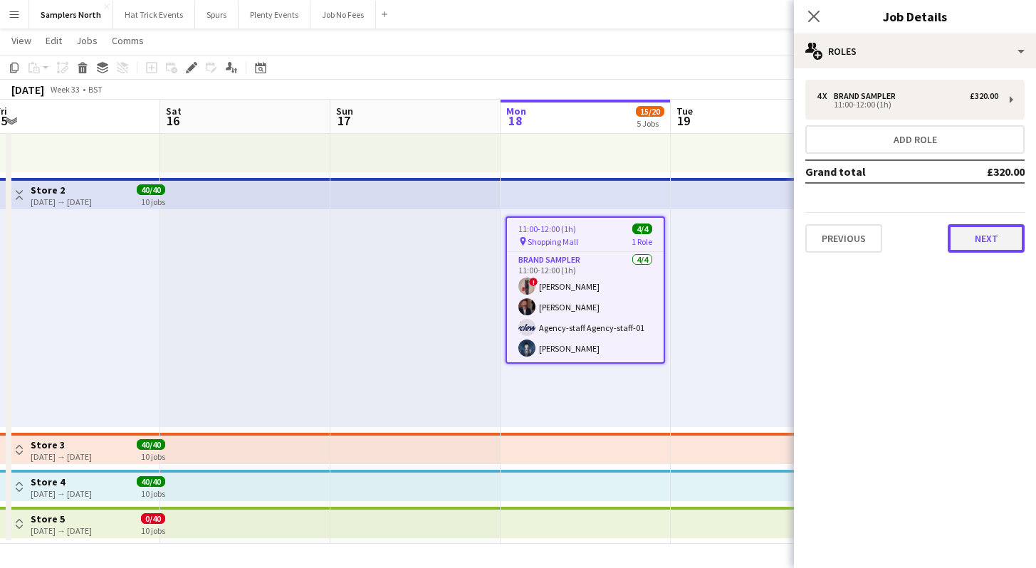
click at [994, 229] on button "Next" at bounding box center [985, 238] width 77 height 28
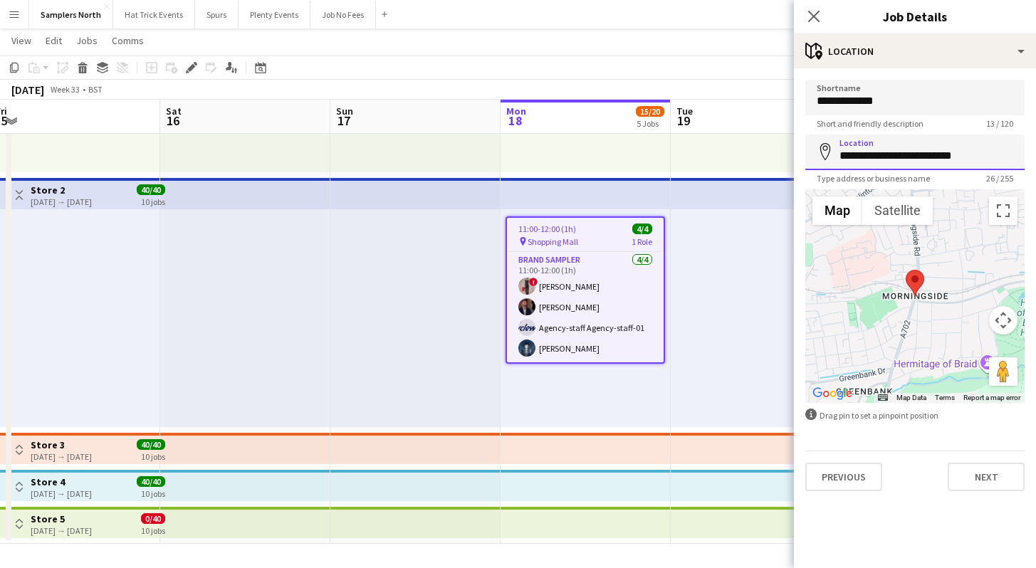
click at [926, 158] on input "**********" at bounding box center [914, 153] width 219 height 36
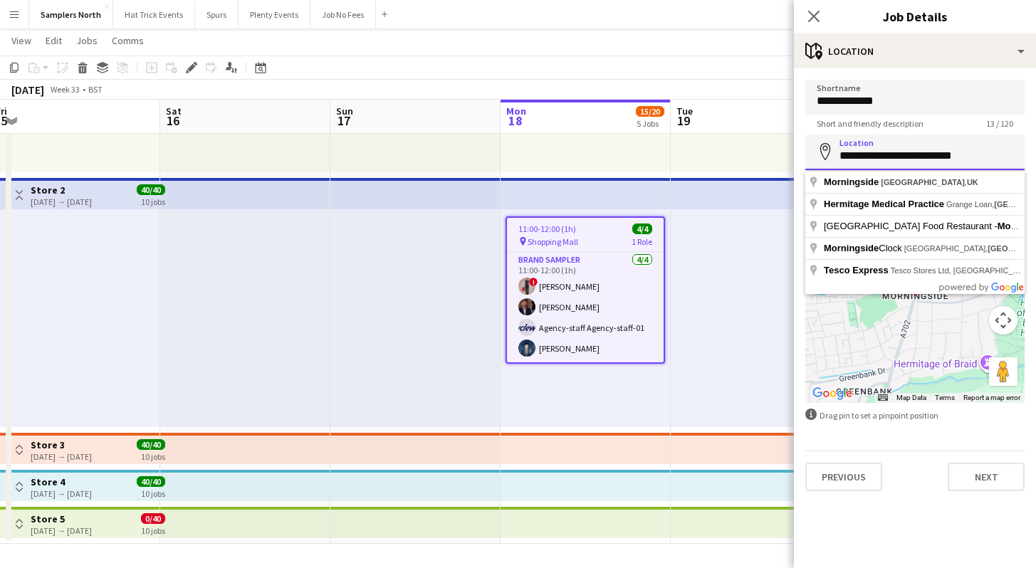
drag, startPoint x: 976, startPoint y: 155, endPoint x: 804, endPoint y: 162, distance: 171.7
click at [805, 162] on input "**********" at bounding box center [914, 153] width 219 height 36
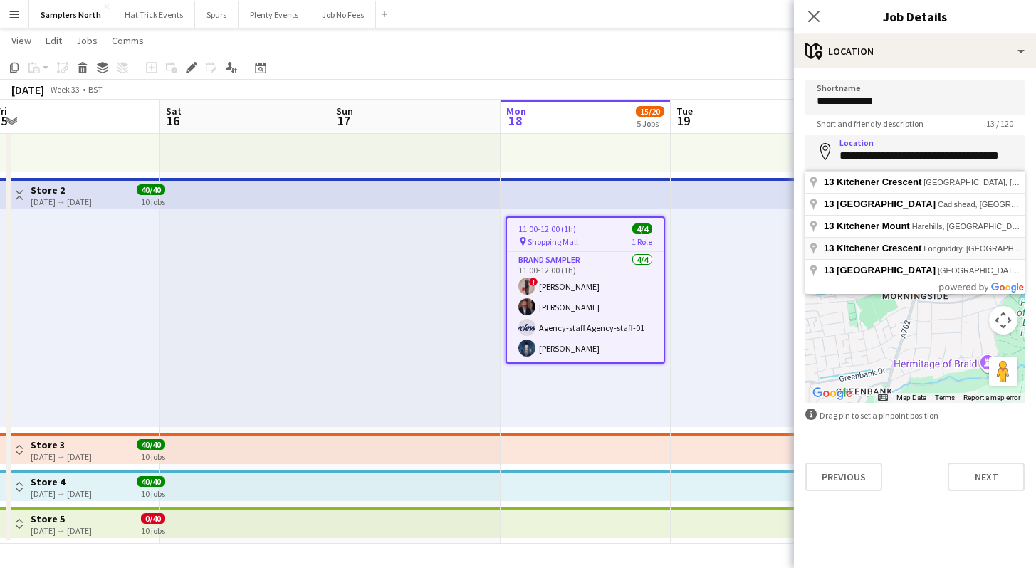
type input "**********"
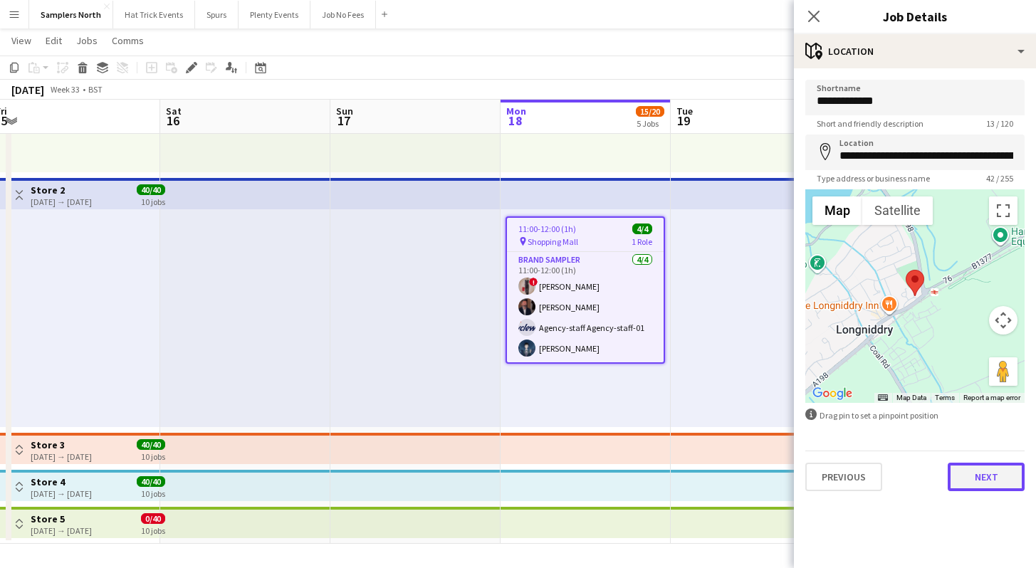
click at [986, 476] on button "Next" at bounding box center [985, 477] width 77 height 28
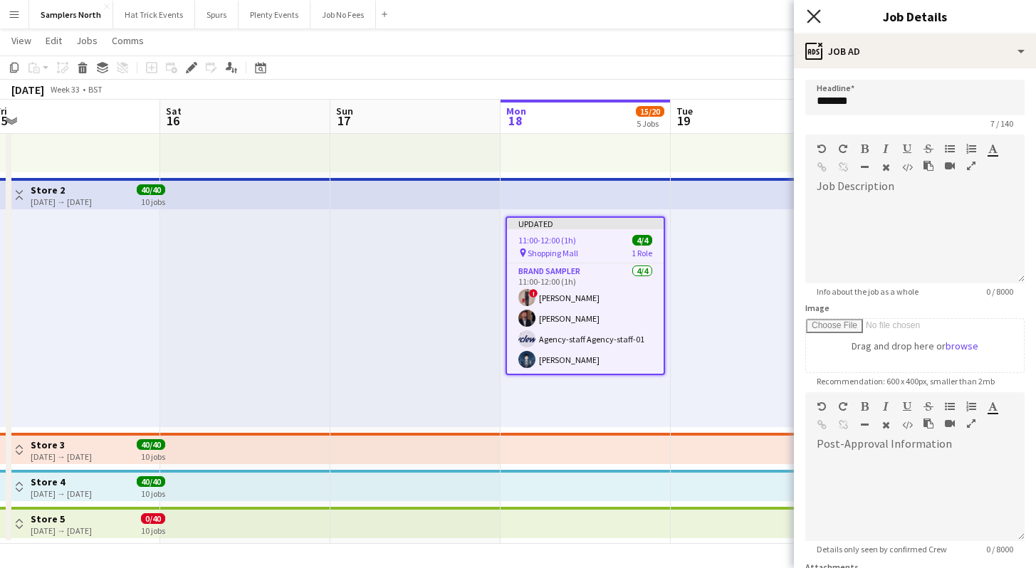
click at [812, 14] on icon at bounding box center [813, 16] width 14 height 14
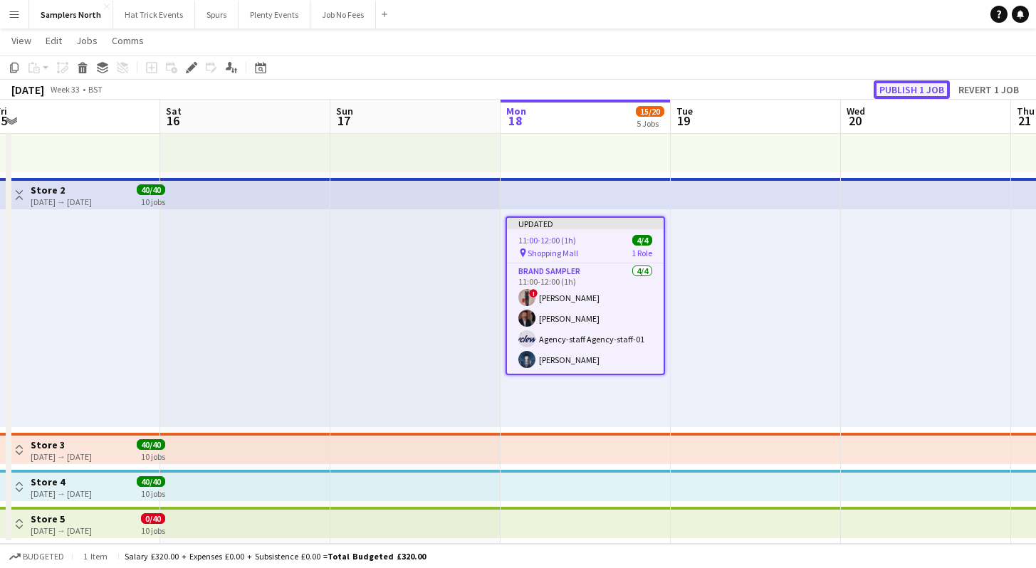
click at [909, 95] on button "Publish 1 job" at bounding box center [911, 89] width 76 height 19
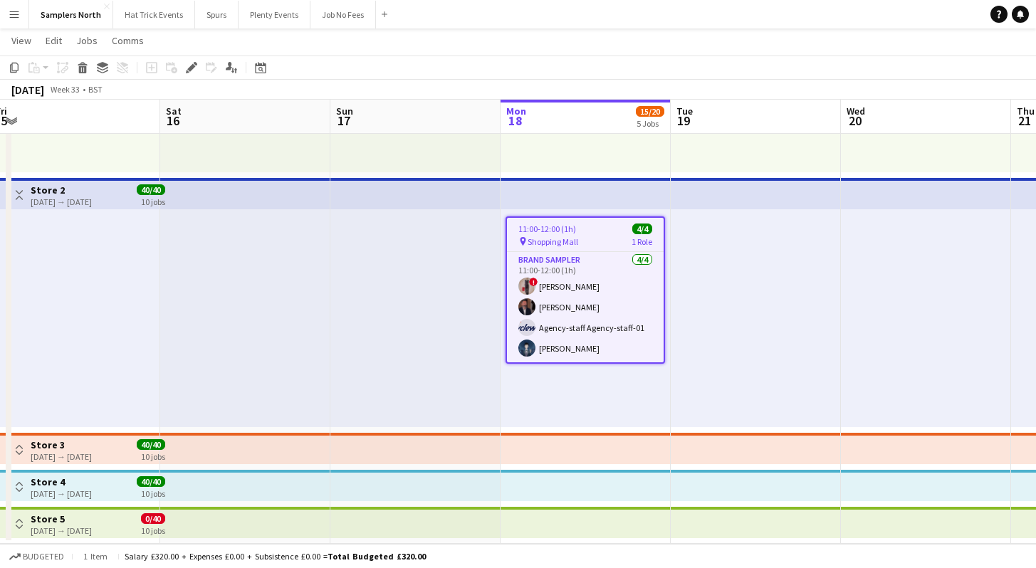
click at [92, 197] on div "[DATE] → [DATE]" at bounding box center [61, 201] width 61 height 11
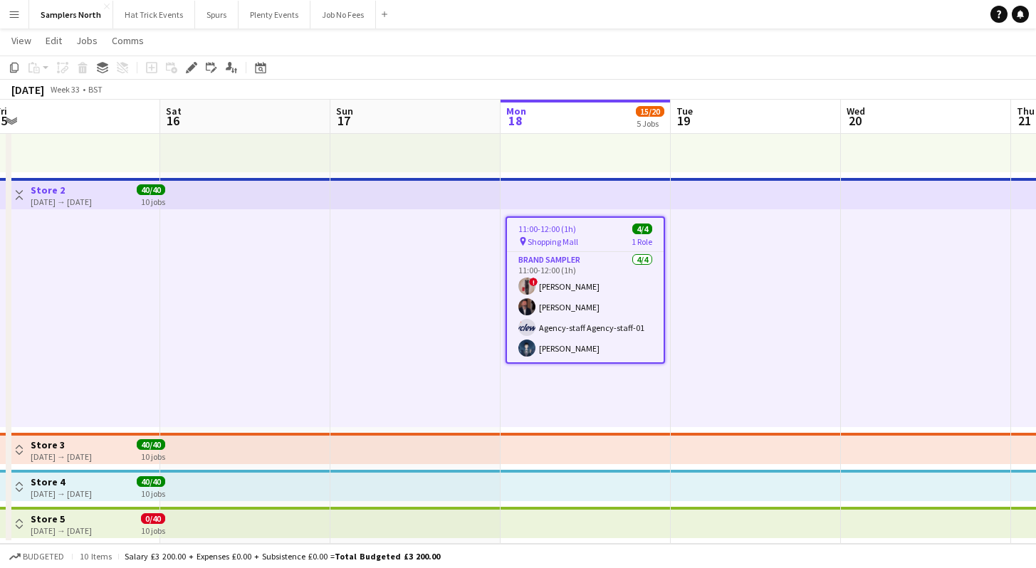
click at [601, 243] on div "pin Shopping Mall 1 Role" at bounding box center [585, 241] width 157 height 11
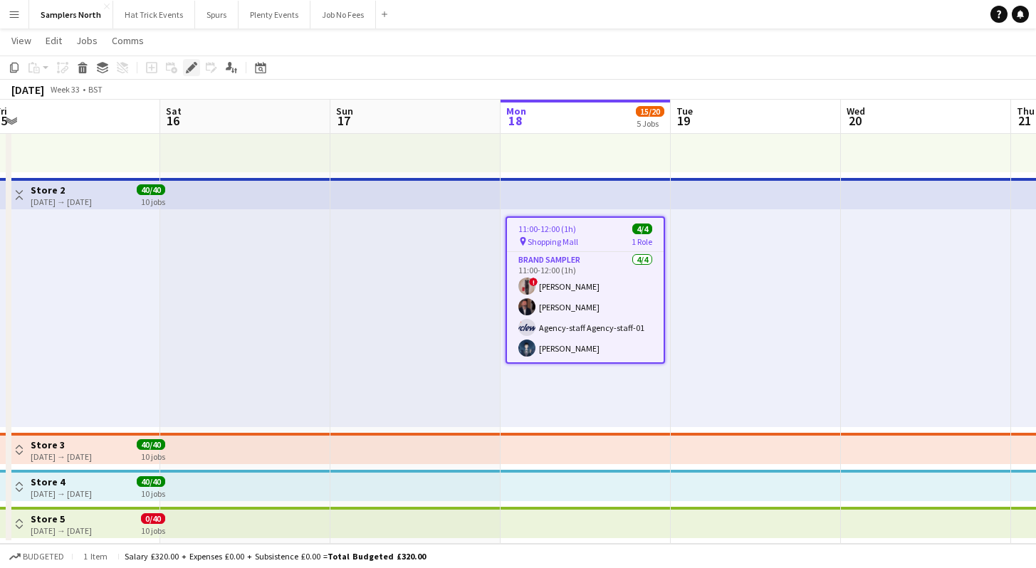
click at [186, 70] on icon at bounding box center [188, 72] width 4 height 4
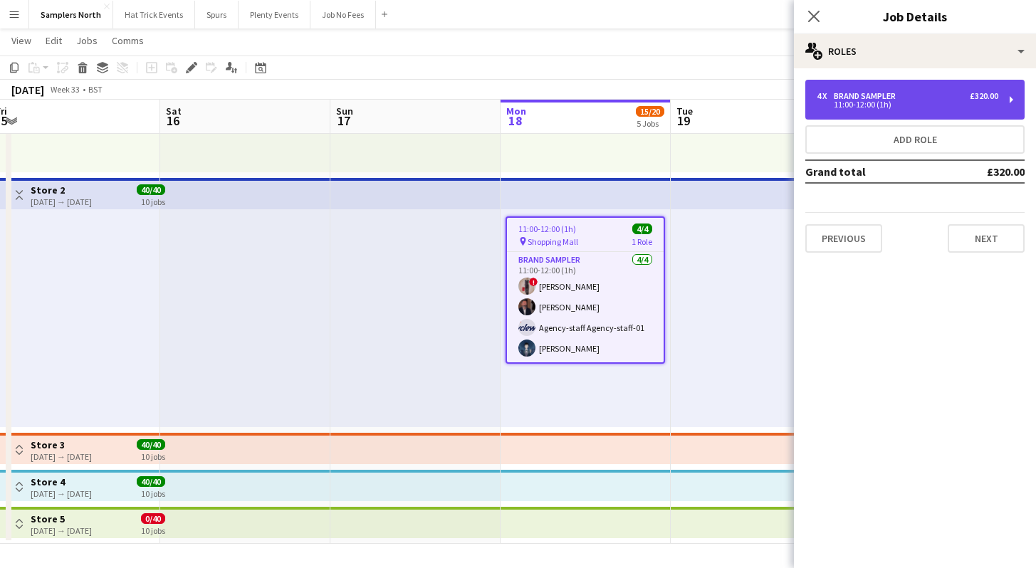
click at [957, 102] on div "11:00-12:00 (1h)" at bounding box center [906, 104] width 181 height 7
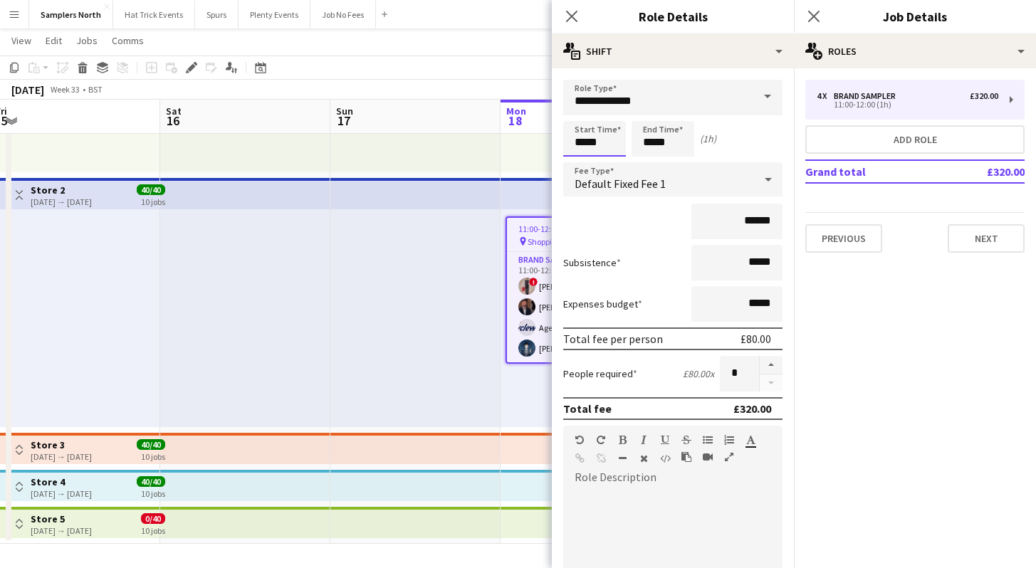
click at [579, 141] on input "*****" at bounding box center [594, 139] width 63 height 36
type input "*****"
click at [584, 162] on div at bounding box center [580, 164] width 28 height 14
click at [650, 144] on input "*****" at bounding box center [662, 139] width 63 height 36
click at [653, 159] on div at bounding box center [648, 164] width 28 height 14
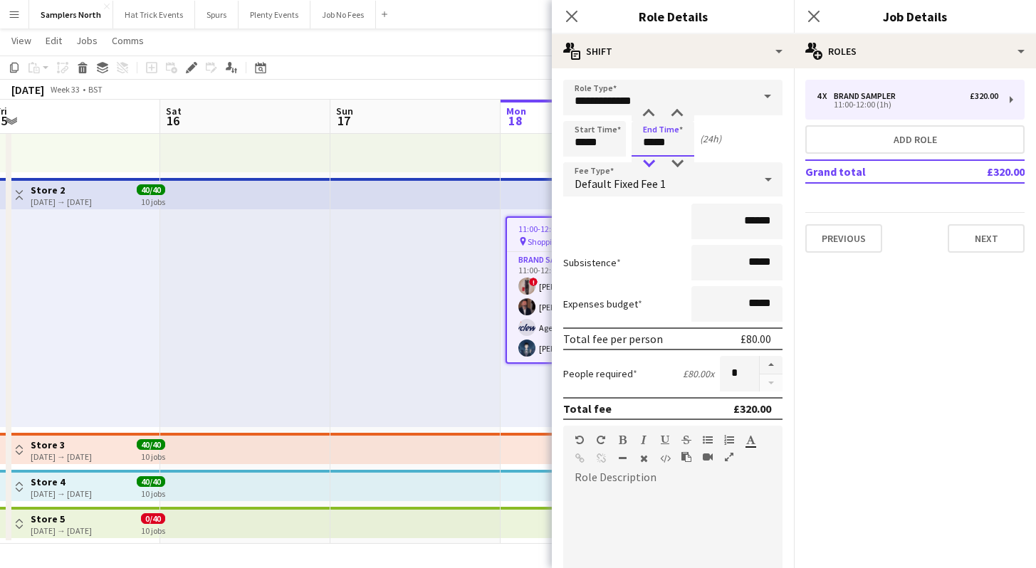
click at [654, 159] on div at bounding box center [648, 164] width 28 height 14
type input "*****"
click at [675, 162] on div at bounding box center [677, 164] width 28 height 14
click at [573, 14] on icon at bounding box center [571, 16] width 14 height 14
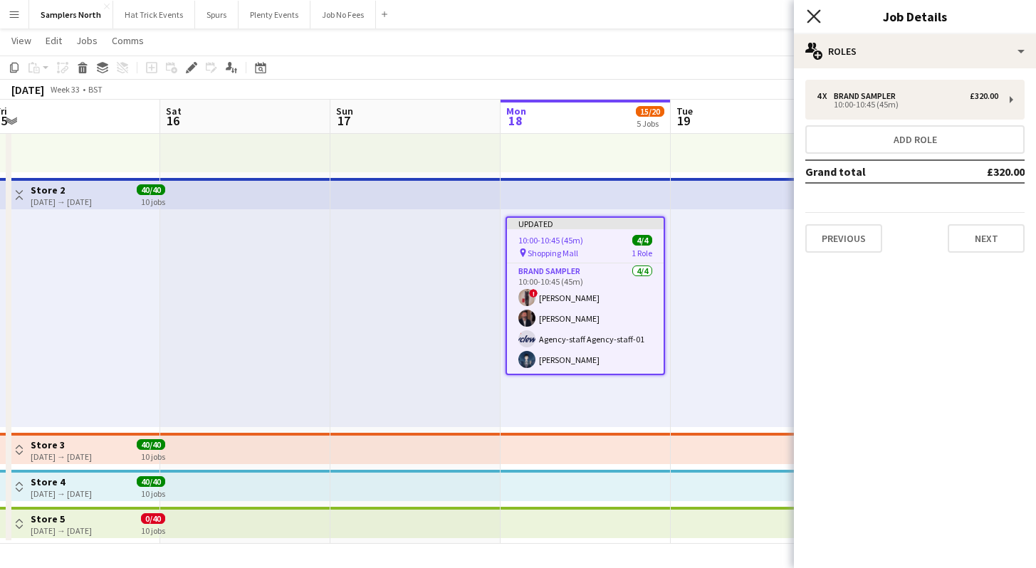
click at [816, 18] on icon at bounding box center [813, 16] width 14 height 14
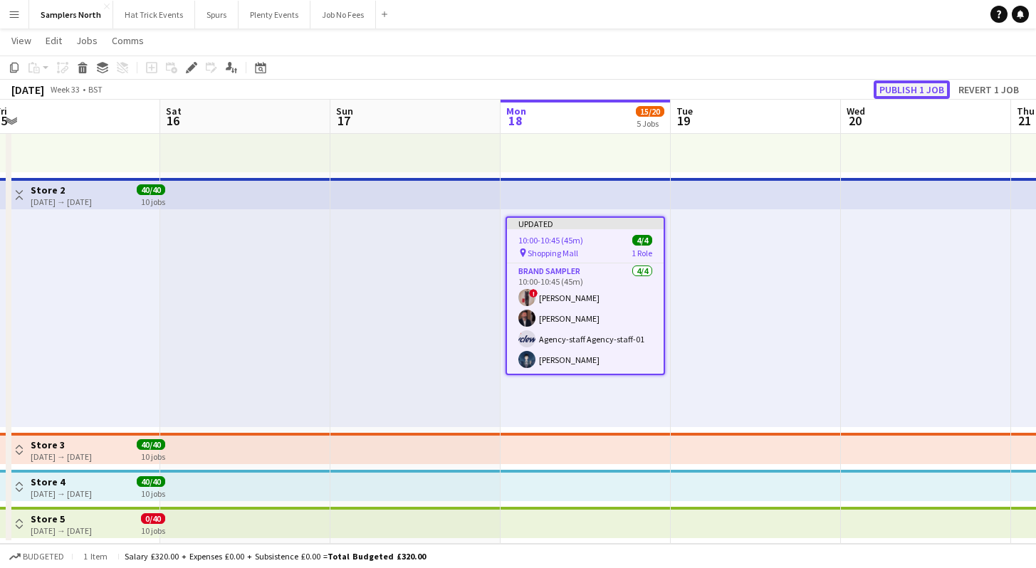
click at [915, 90] on button "Publish 1 job" at bounding box center [911, 89] width 76 height 19
click at [15, 18] on app-icon "Menu" at bounding box center [14, 14] width 11 height 11
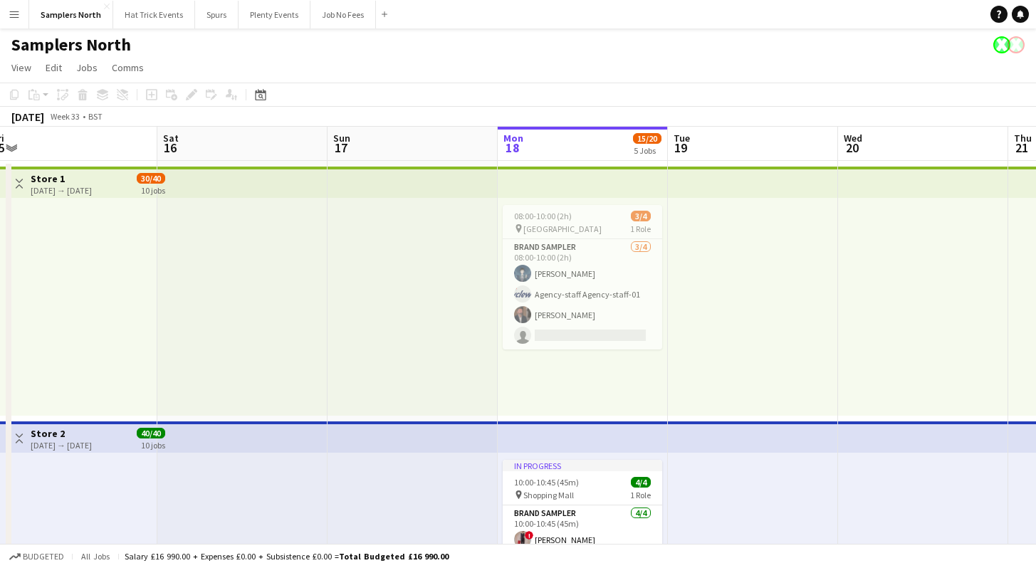
click at [19, 16] on app-icon "Menu" at bounding box center [14, 14] width 11 height 11
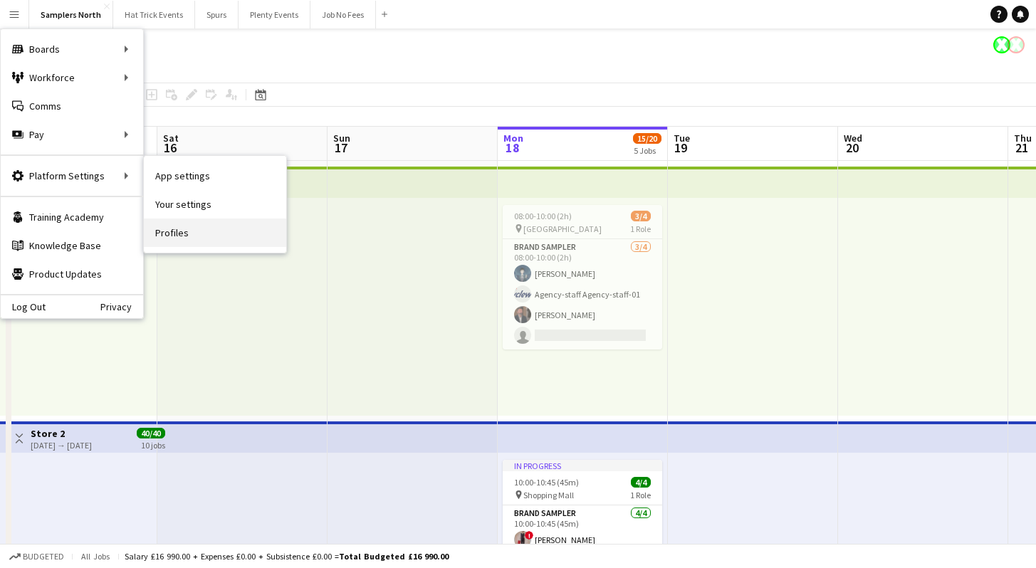
click at [173, 233] on link "Profiles" at bounding box center [215, 233] width 142 height 28
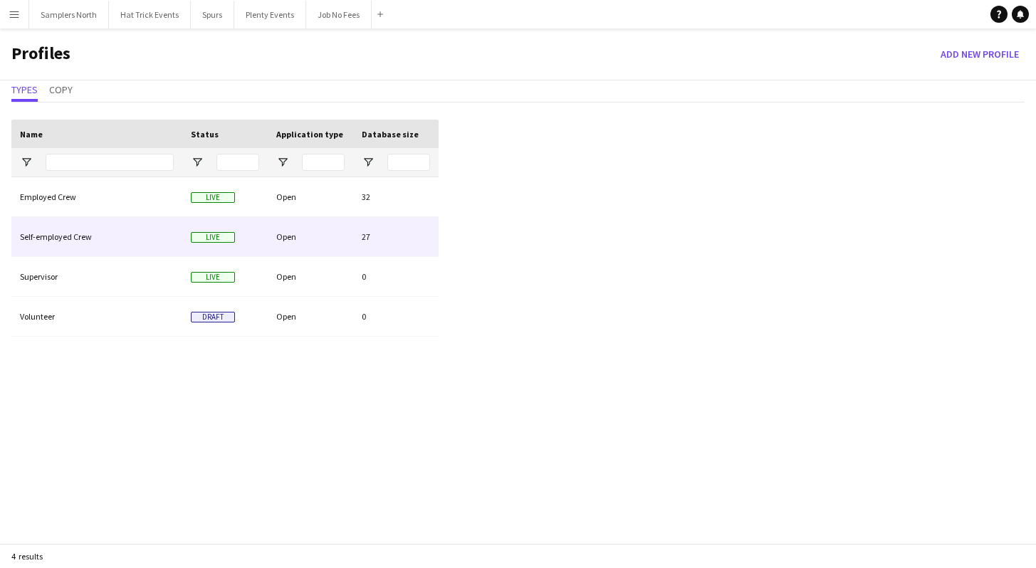
click at [311, 232] on div "Open" at bounding box center [310, 236] width 85 height 39
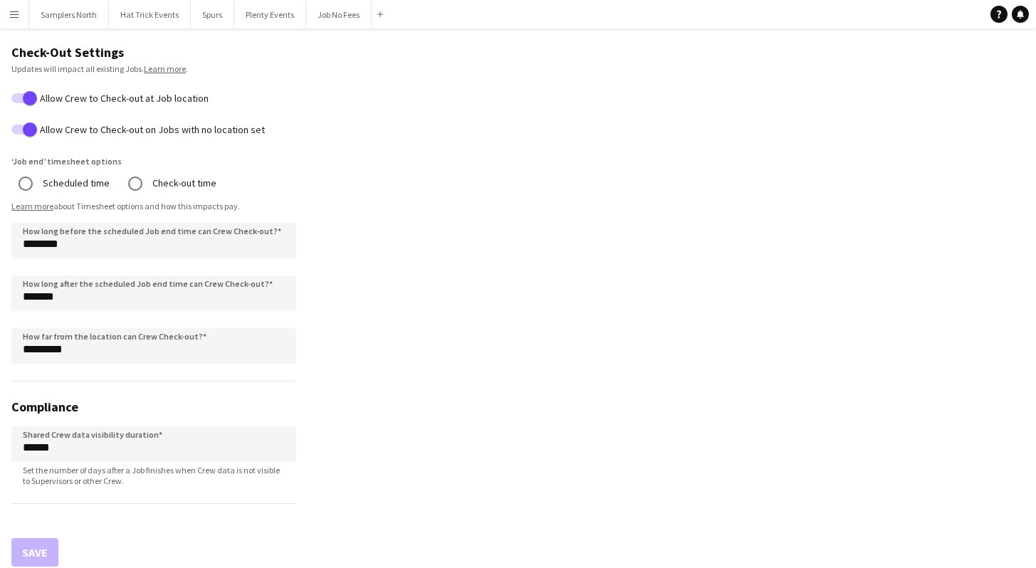
scroll to position [1059, 0]
